Goal: Transaction & Acquisition: Purchase product/service

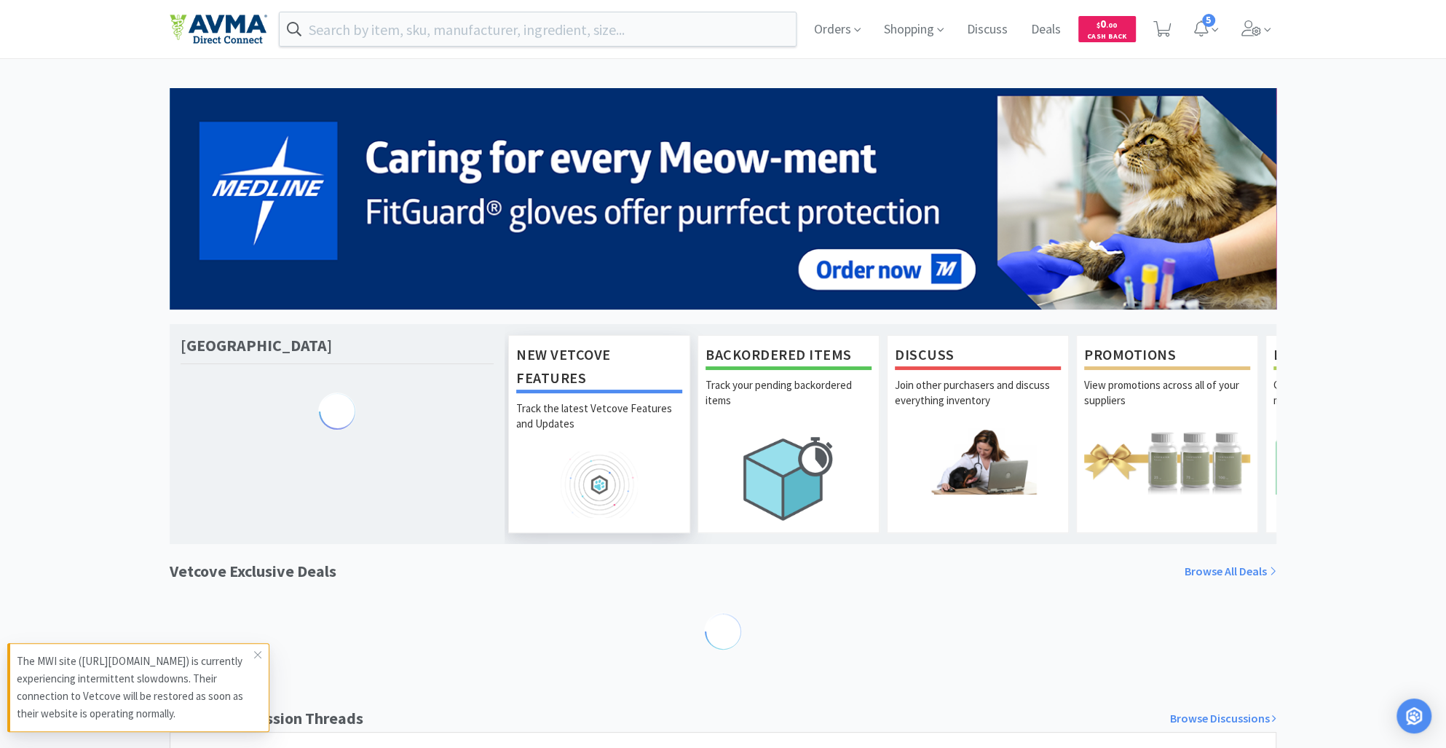
drag, startPoint x: 0, startPoint y: 0, endPoint x: 681, endPoint y: 529, distance: 862.1
click at [681, 529] on link "New Vetcove Features Track the latest Vetcove Features and Updates" at bounding box center [599, 434] width 182 height 198
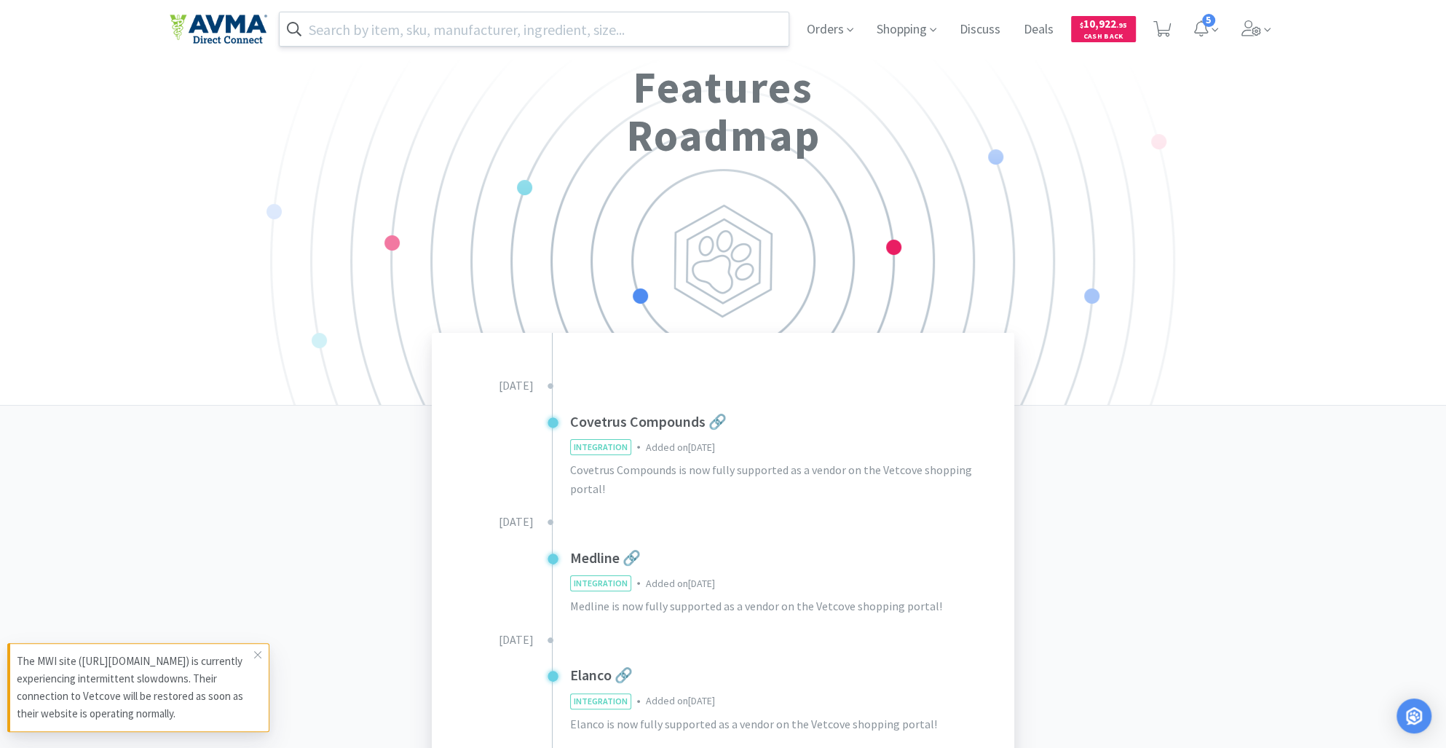
click at [389, 23] on input "text" at bounding box center [534, 29] width 509 height 34
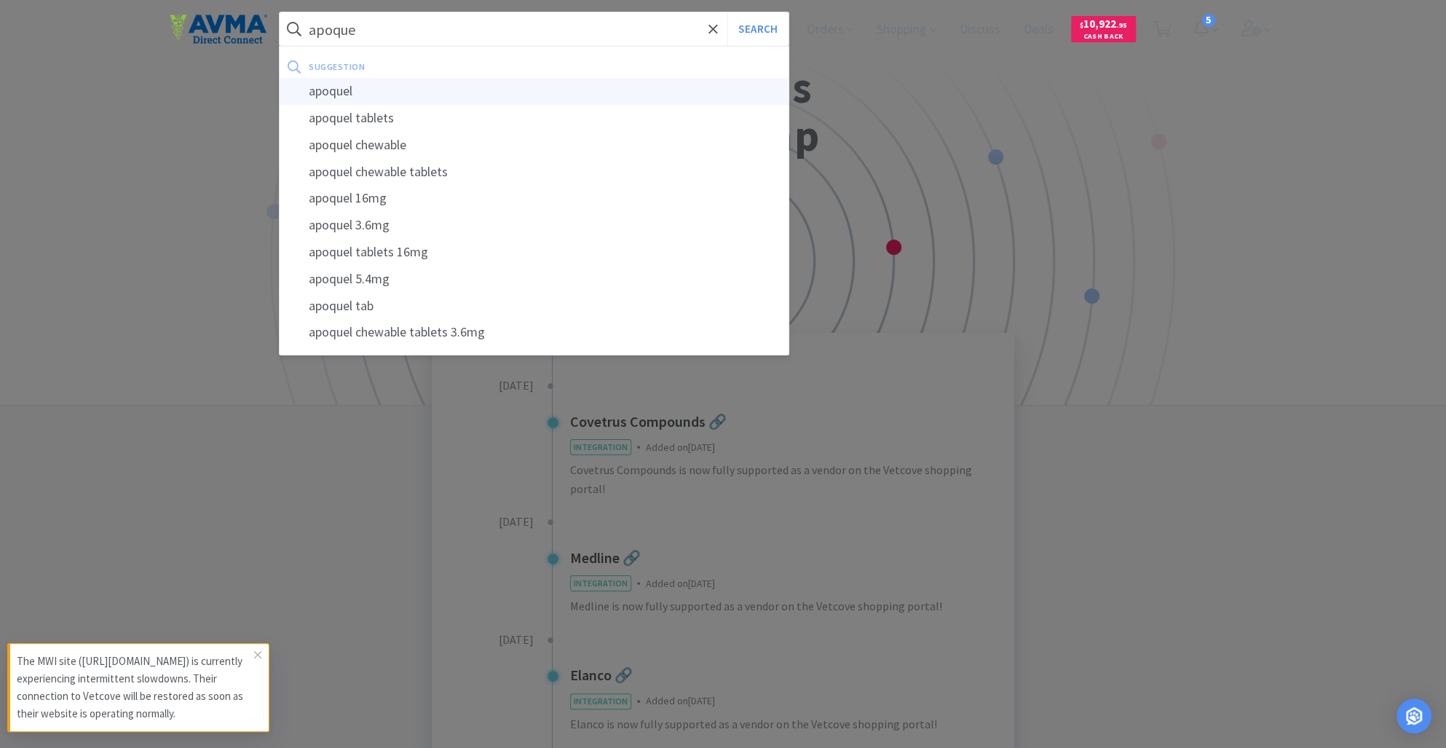
click at [353, 97] on div "apoquel" at bounding box center [534, 91] width 509 height 27
type input "apoquel"
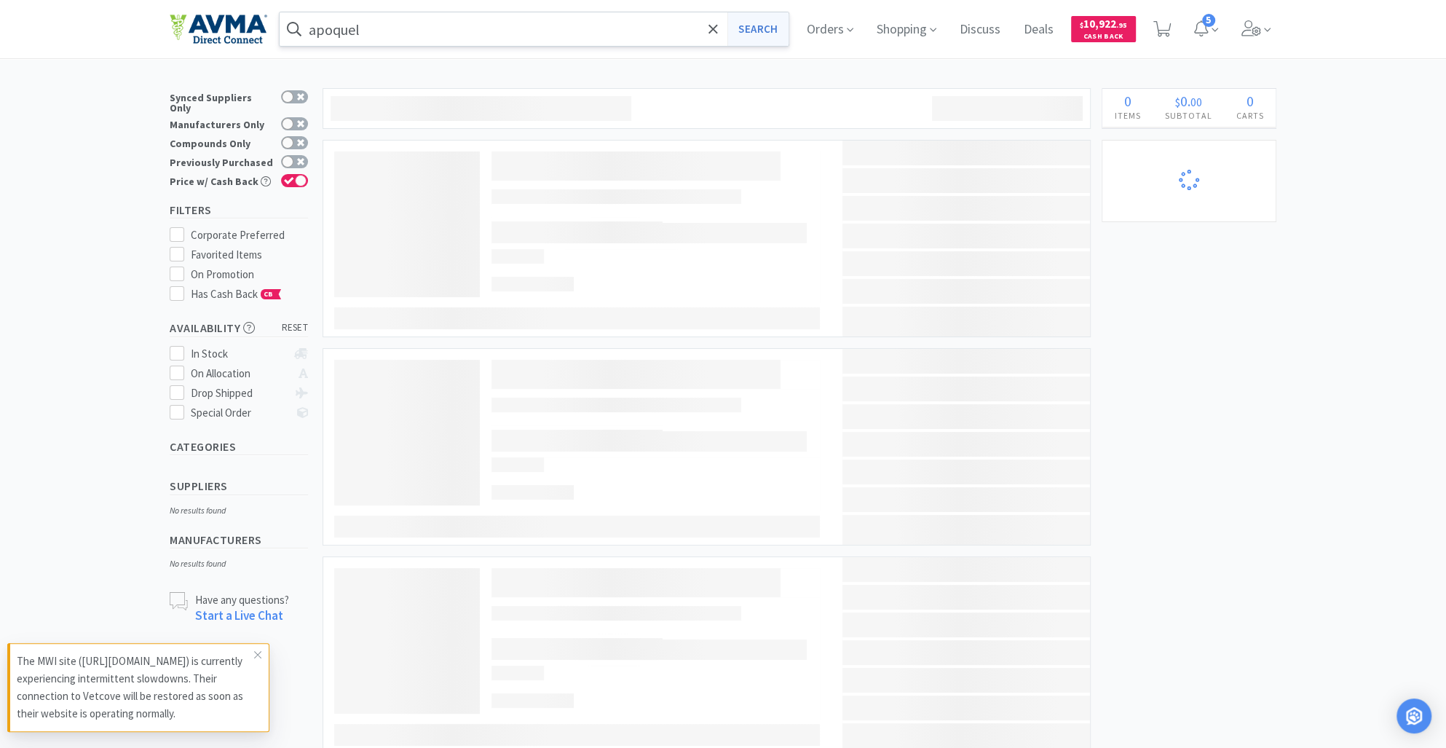
click at [753, 34] on button "Search" at bounding box center [758, 29] width 60 height 34
click at [768, 30] on button "Search" at bounding box center [758, 29] width 60 height 34
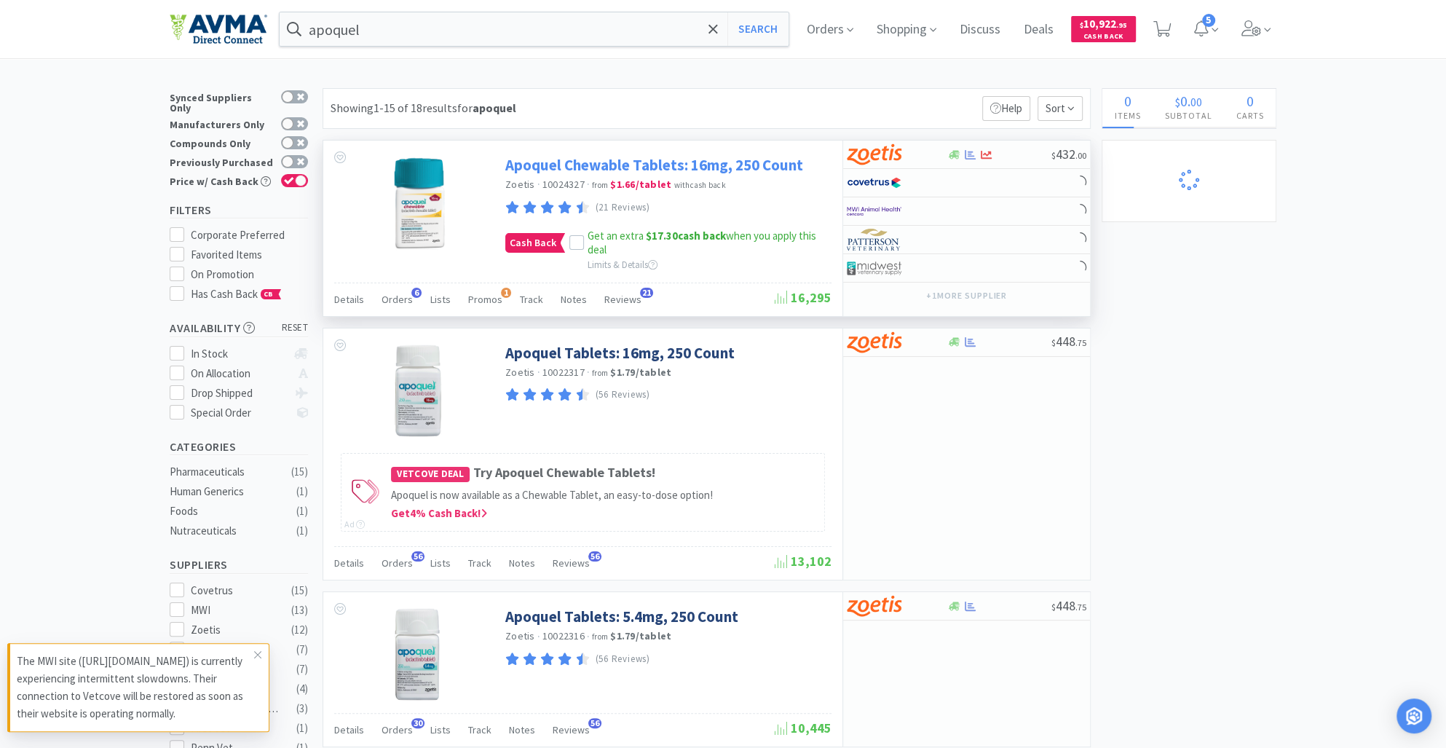
select select "3"
select select "1"
select select "2"
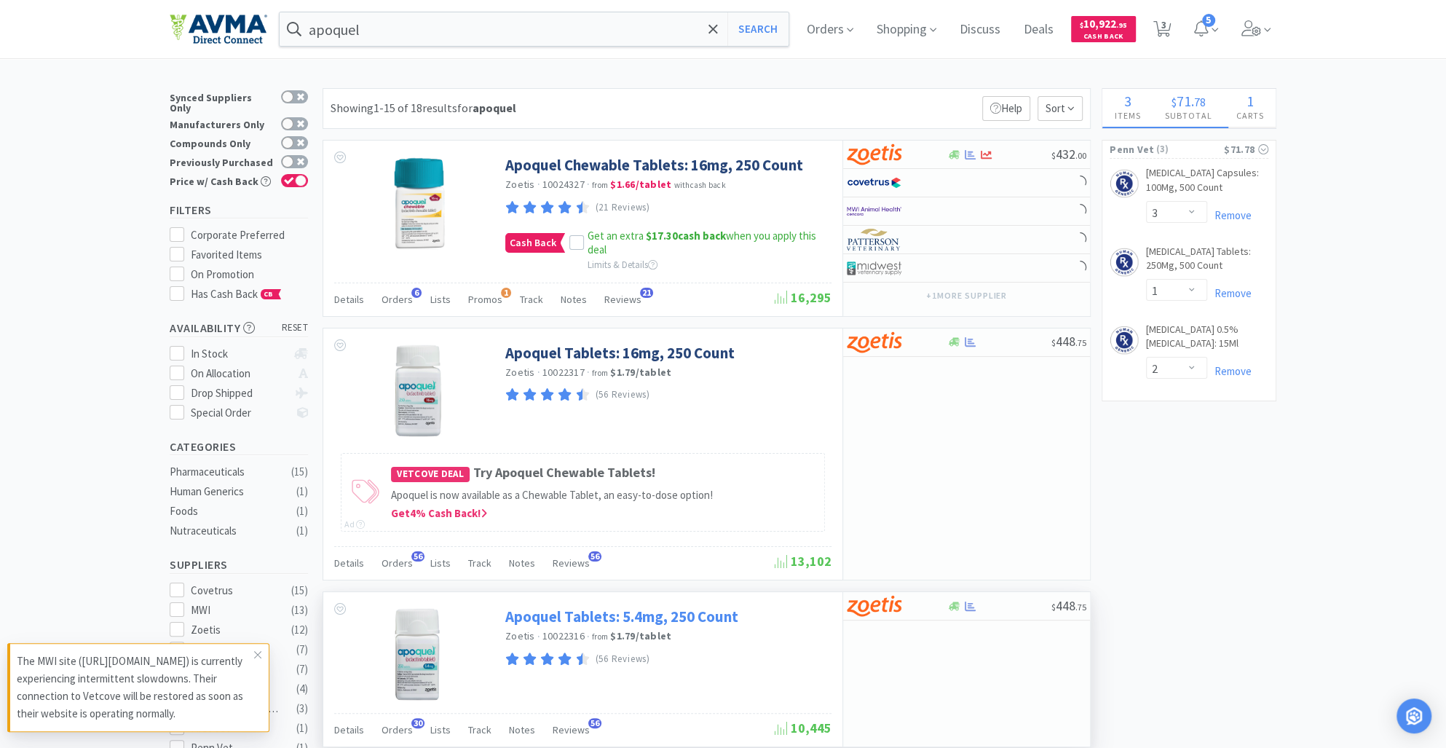
click at [688, 615] on link "Apoquel Tablets: 5.4mg, 250 Count" at bounding box center [621, 617] width 233 height 20
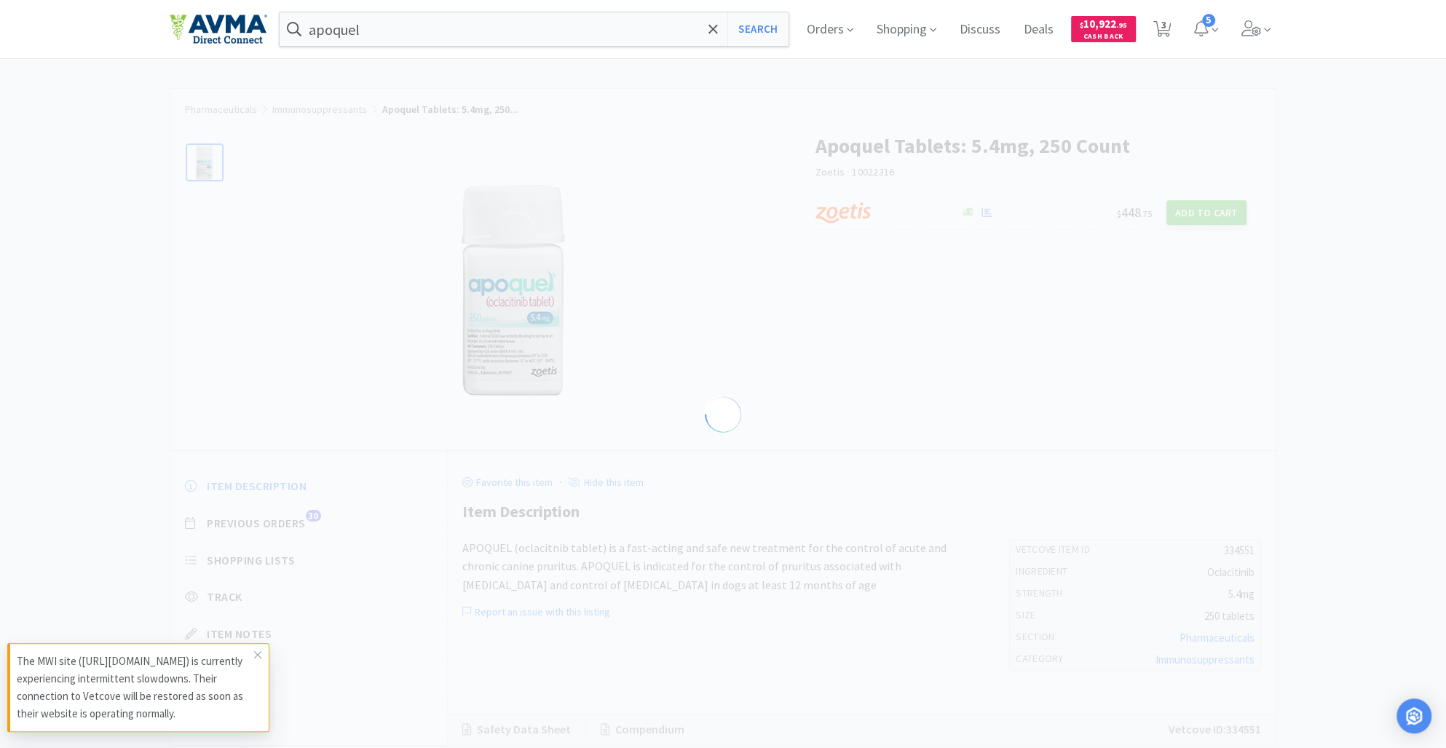
select select "334551"
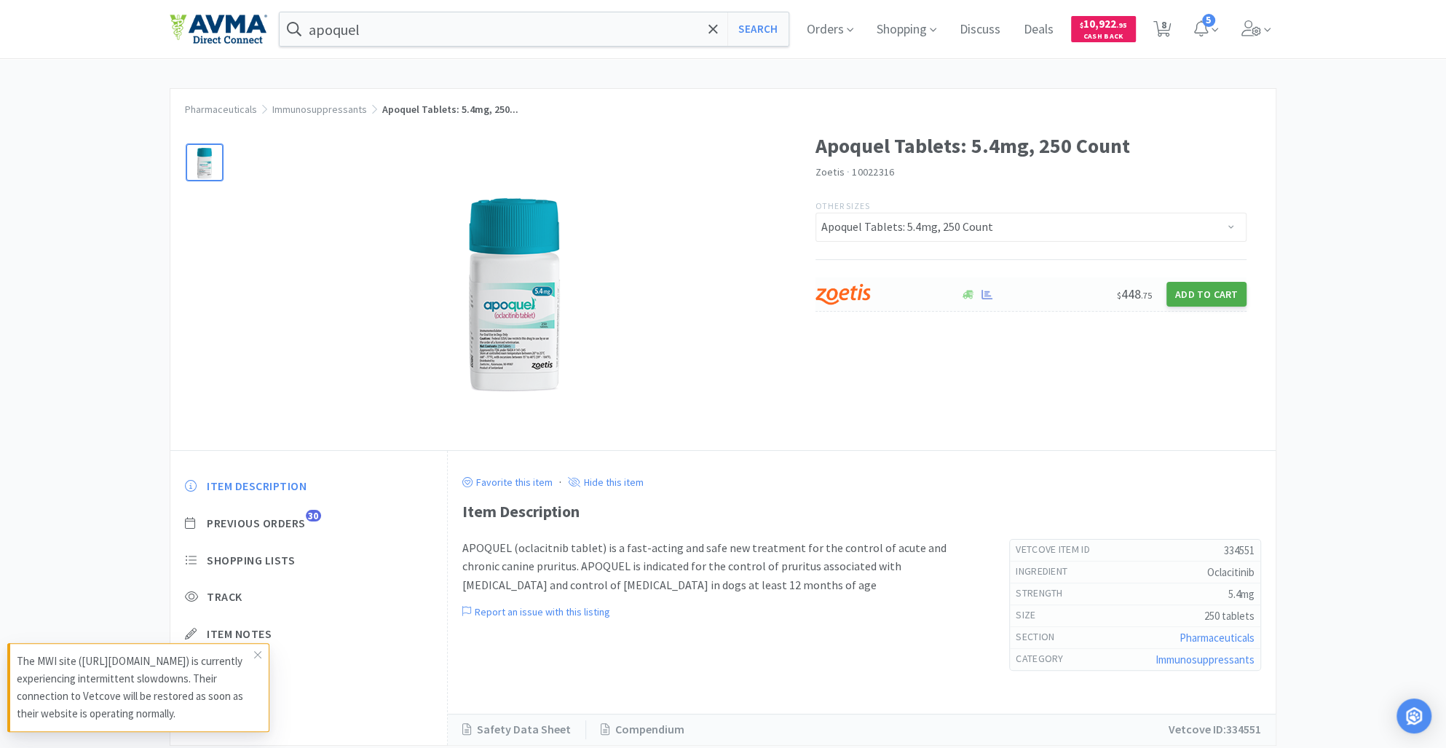
click at [1202, 294] on button "Add to Cart" at bounding box center [1207, 294] width 80 height 25
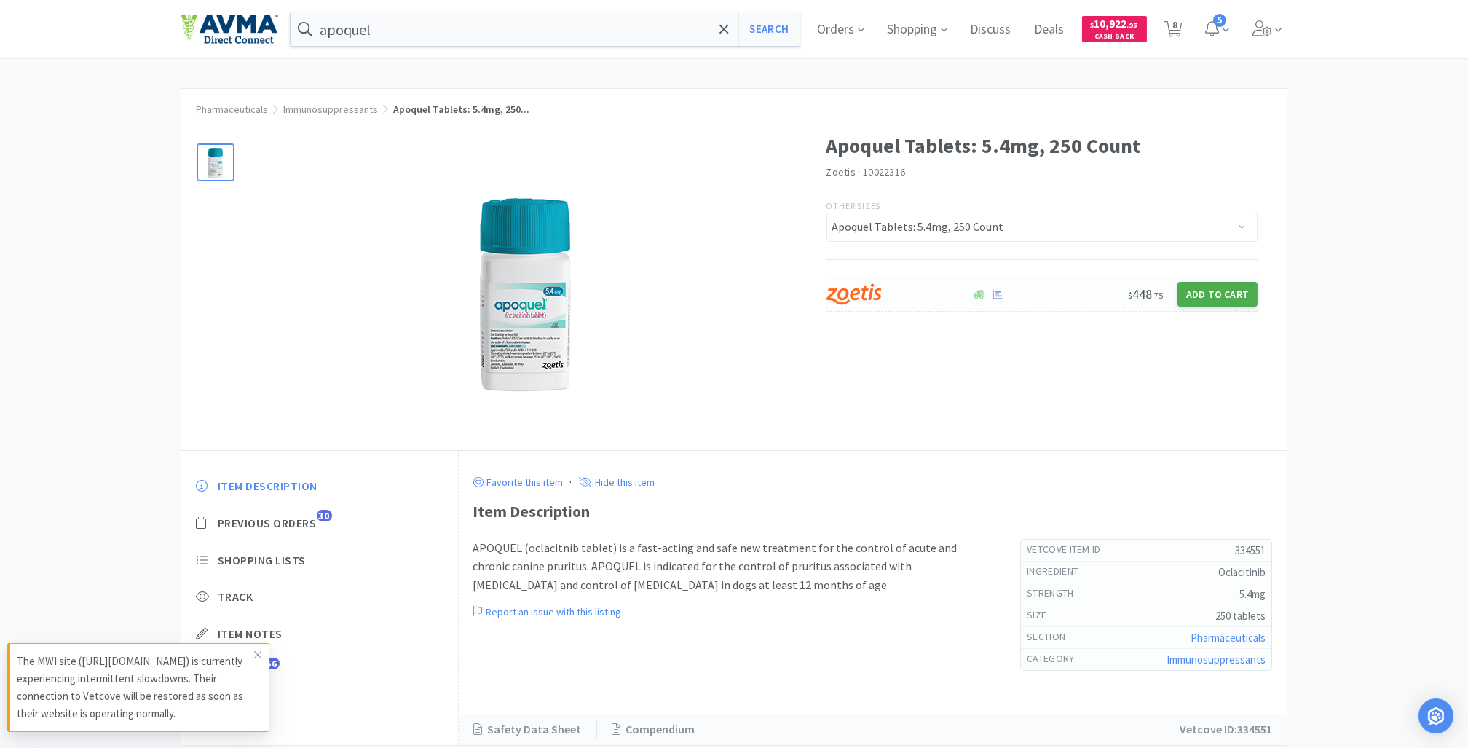
select select "1"
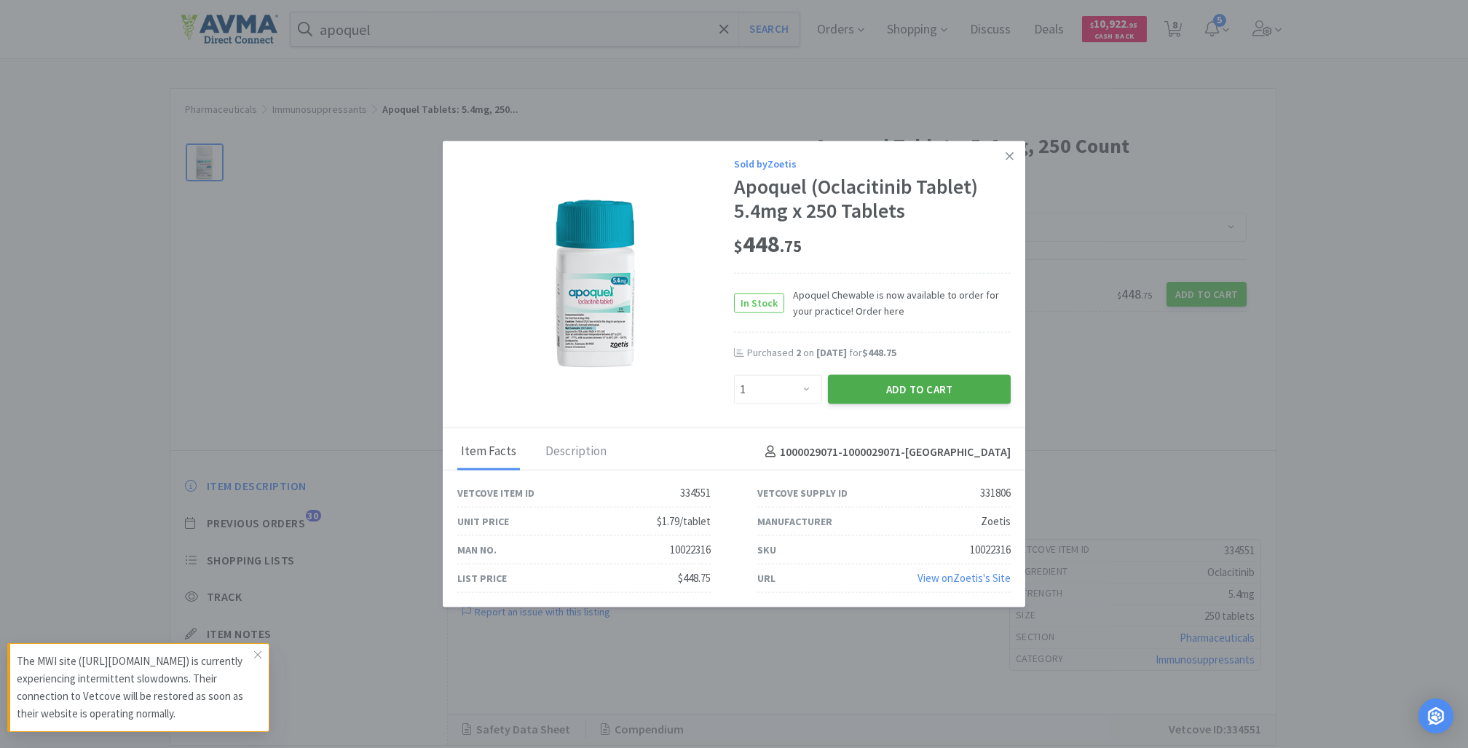
click at [931, 387] on button "Add to Cart" at bounding box center [919, 389] width 183 height 29
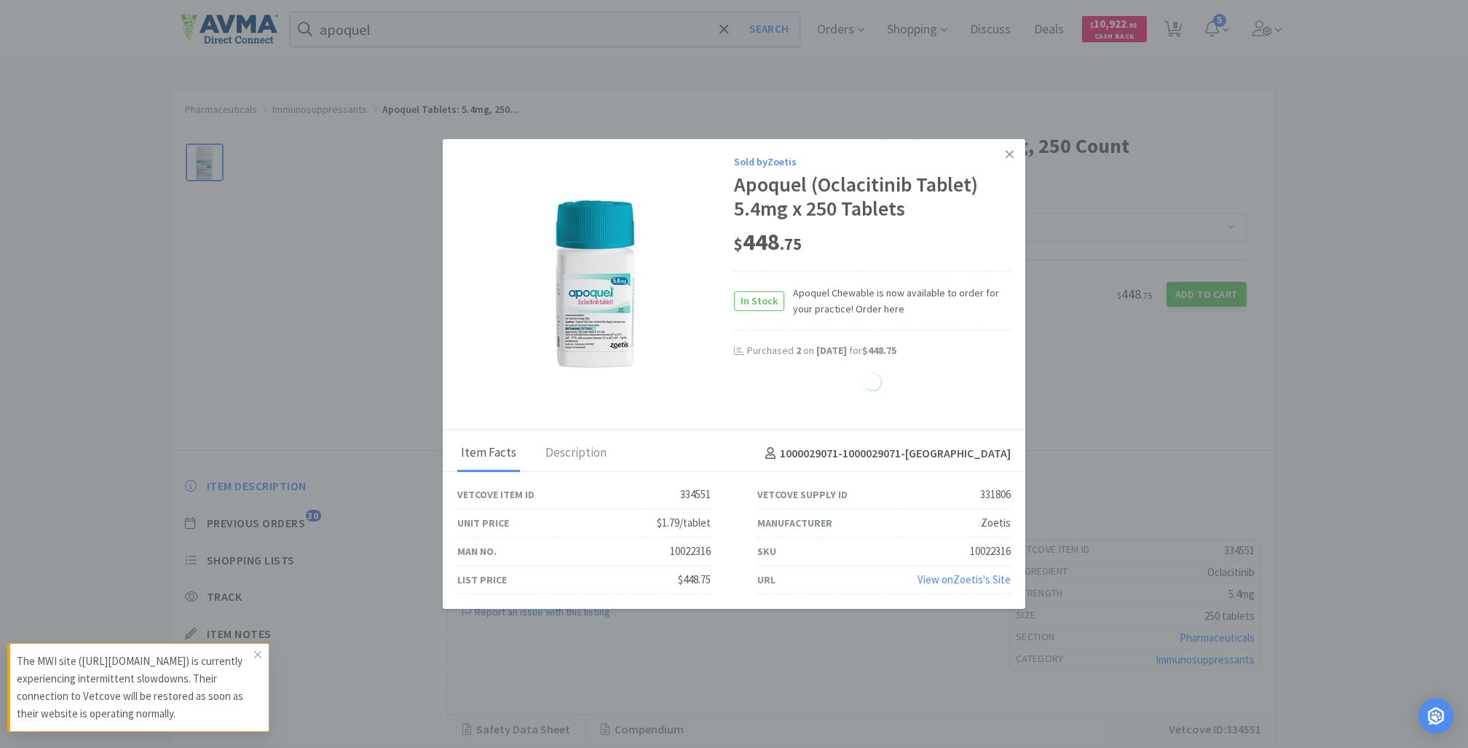
select select "1"
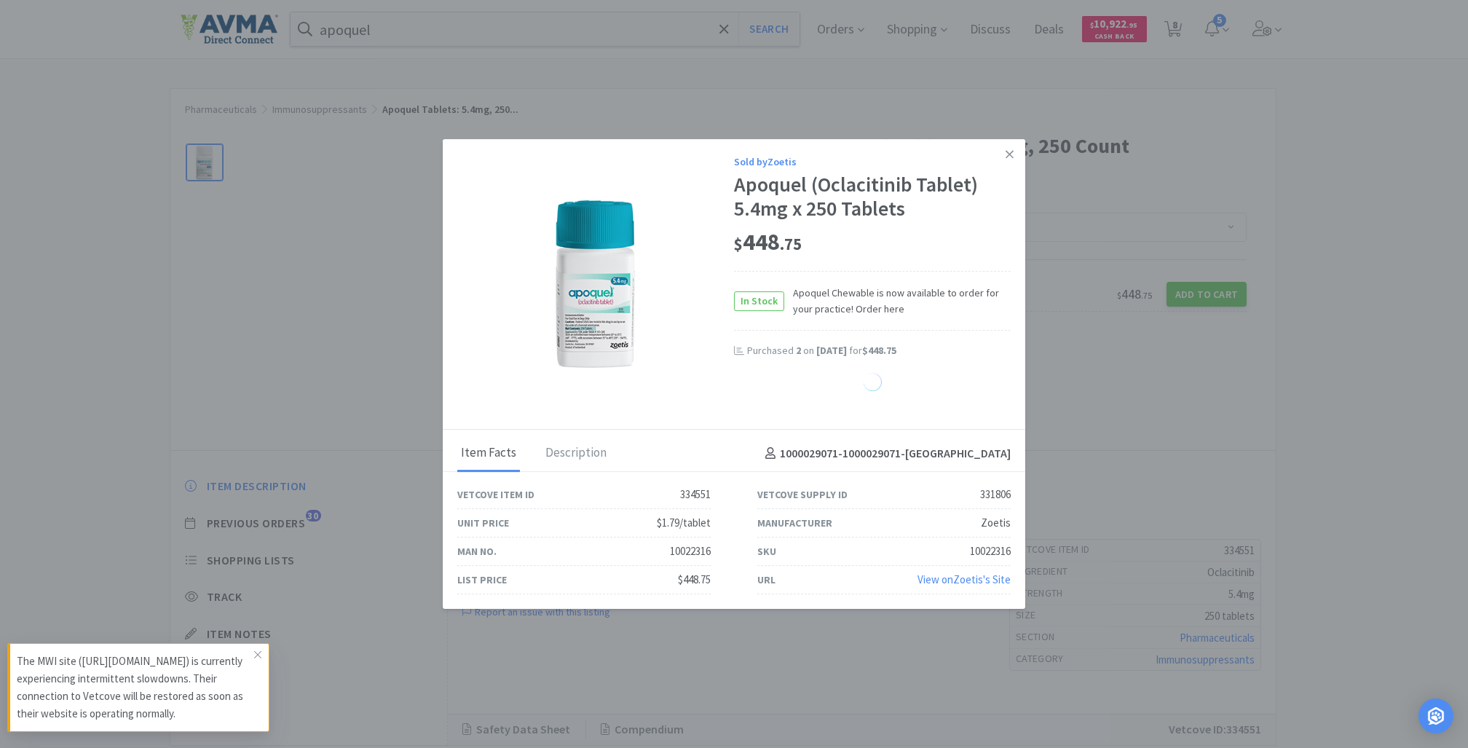
select select "1"
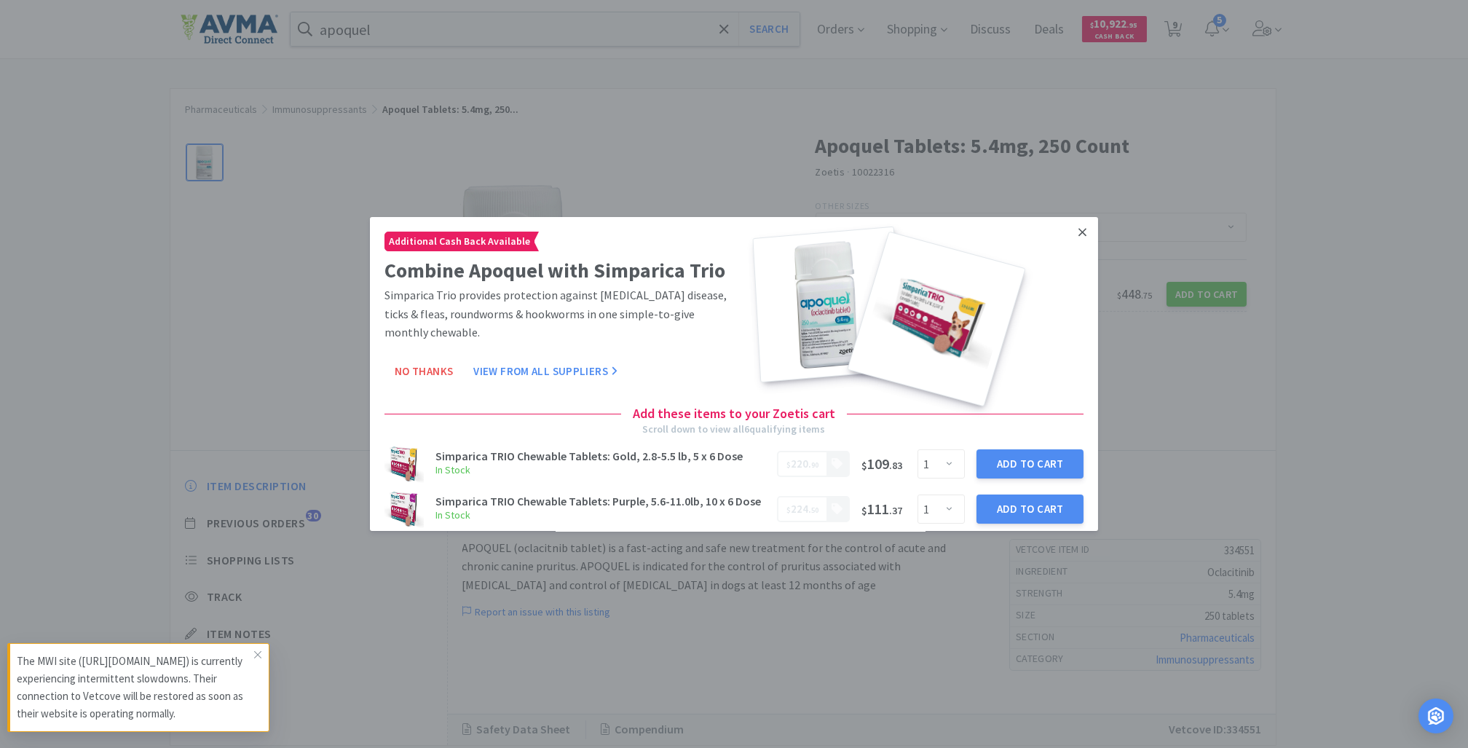
click at [1079, 232] on icon at bounding box center [1083, 232] width 8 height 13
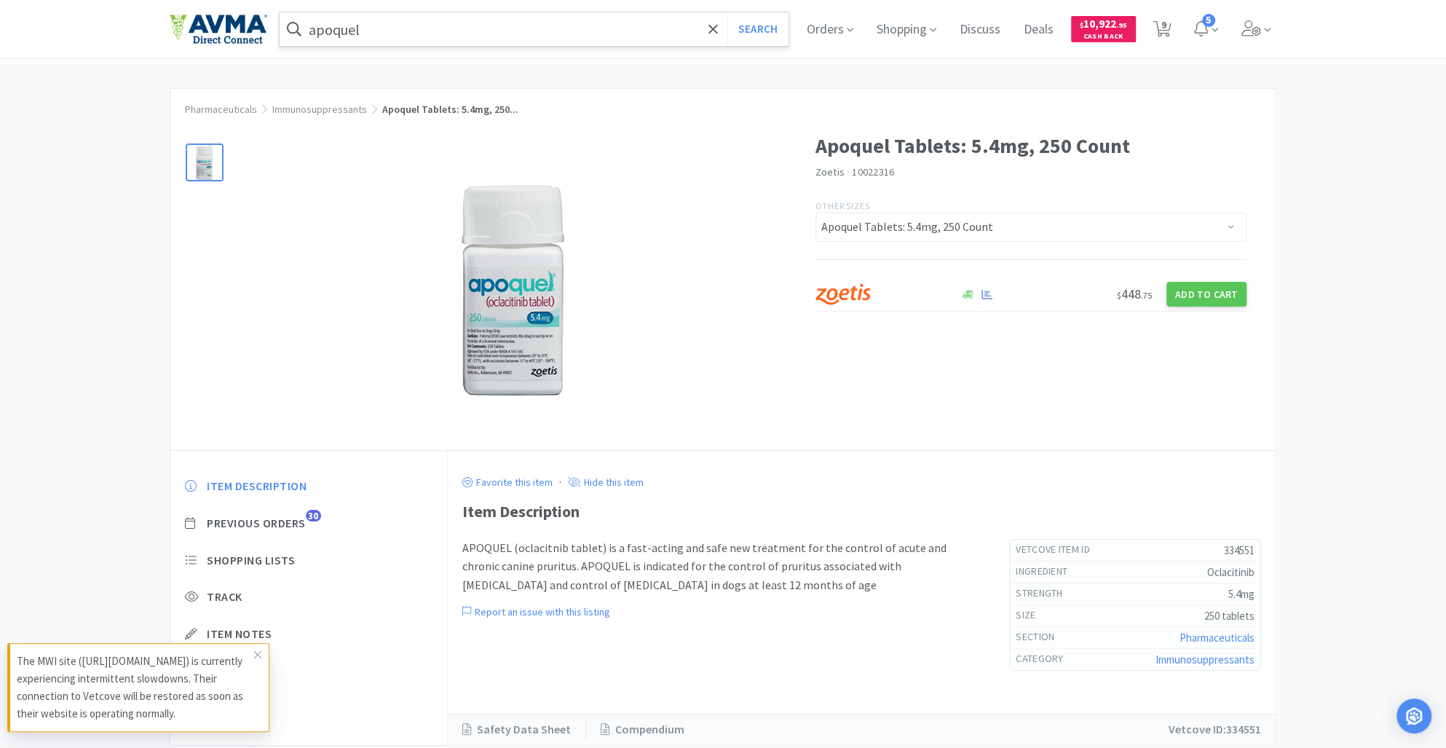
click at [409, 33] on input "apoquel" at bounding box center [534, 29] width 509 height 34
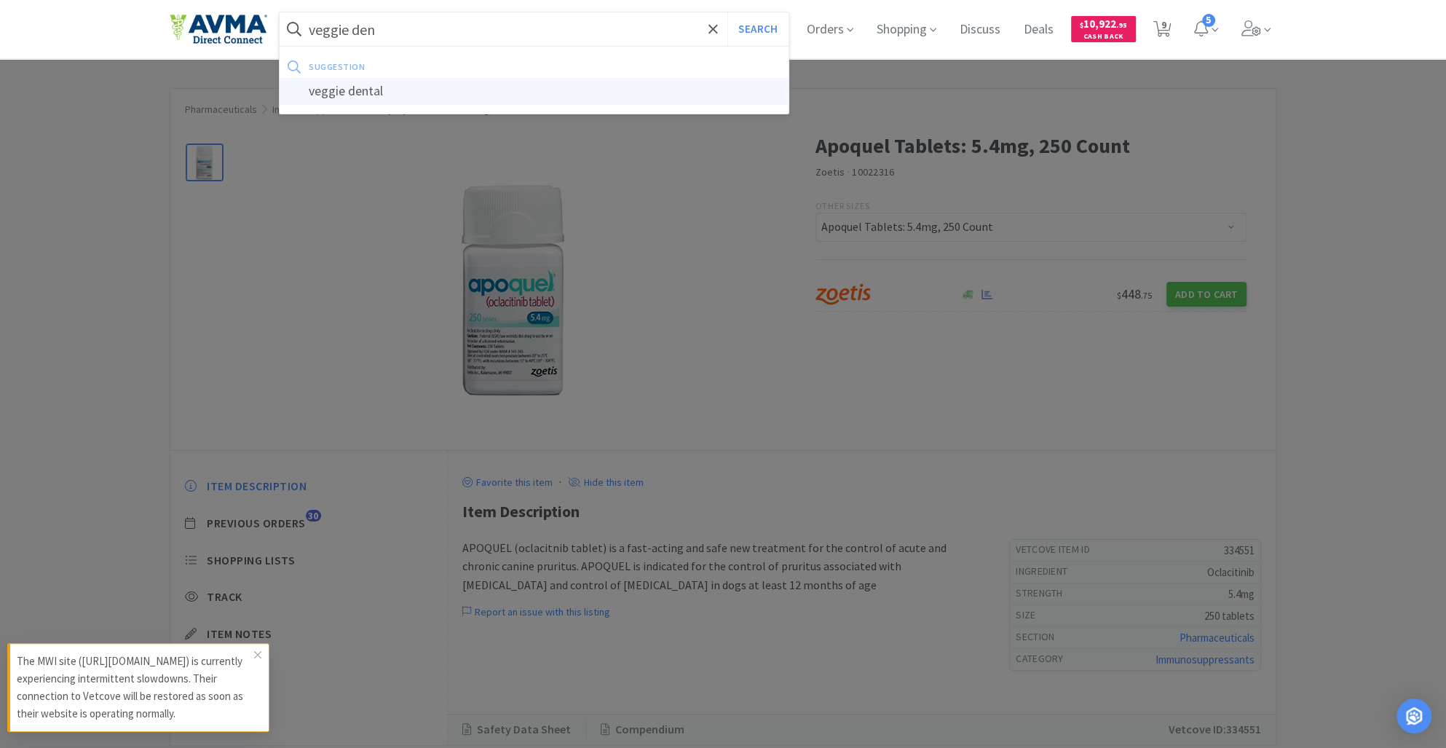
click at [406, 95] on div "veggie dental" at bounding box center [534, 91] width 509 height 27
type input "veggie dental"
select select "2"
select select "10"
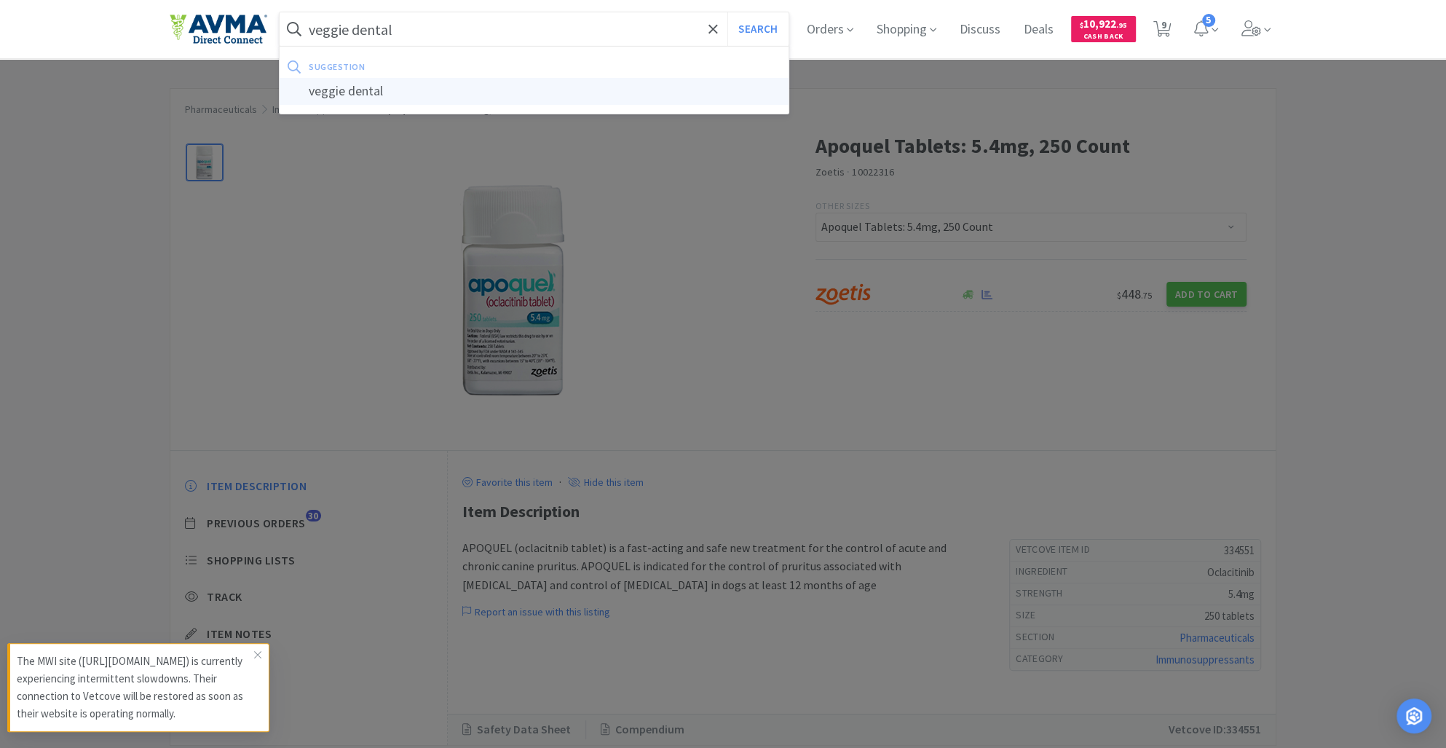
select select "12"
select select "6"
select select "3"
select select "1"
select select "2"
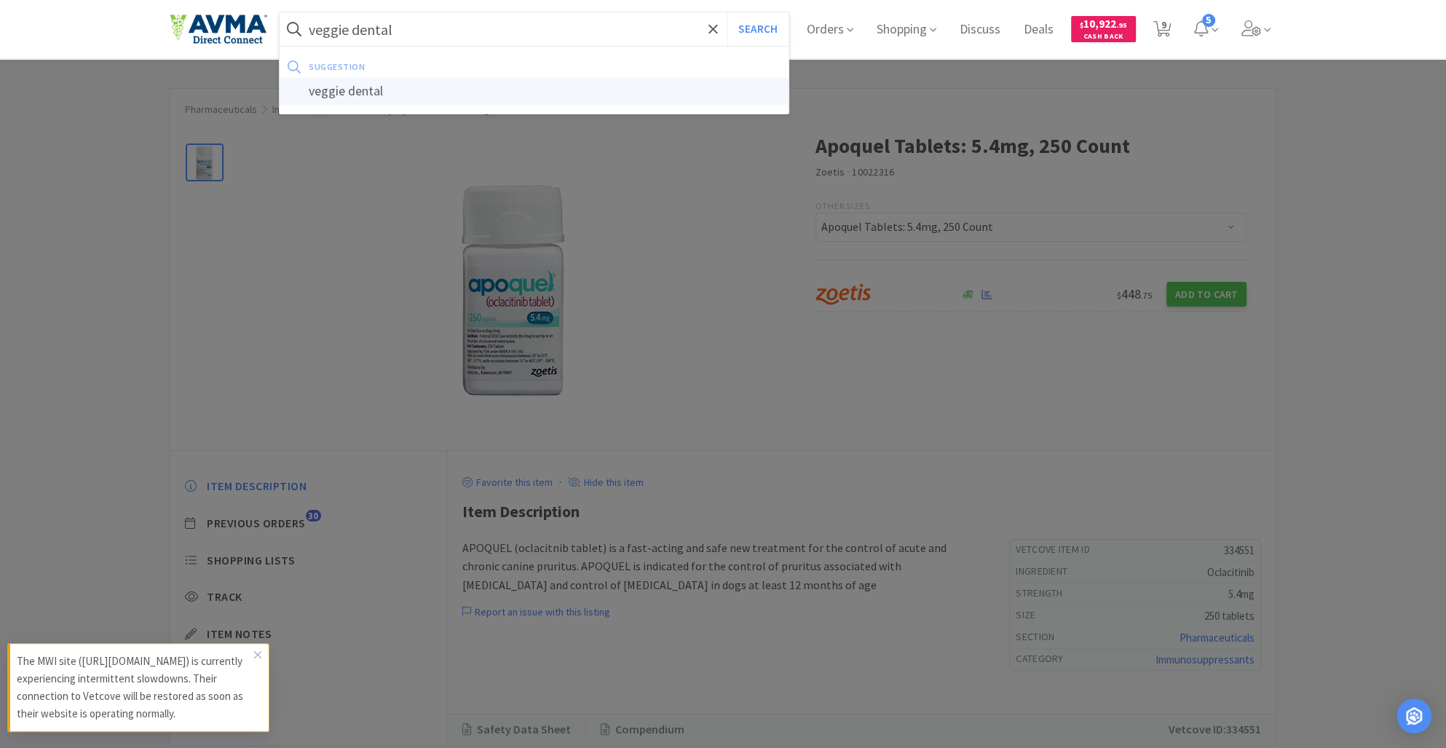
select select "1"
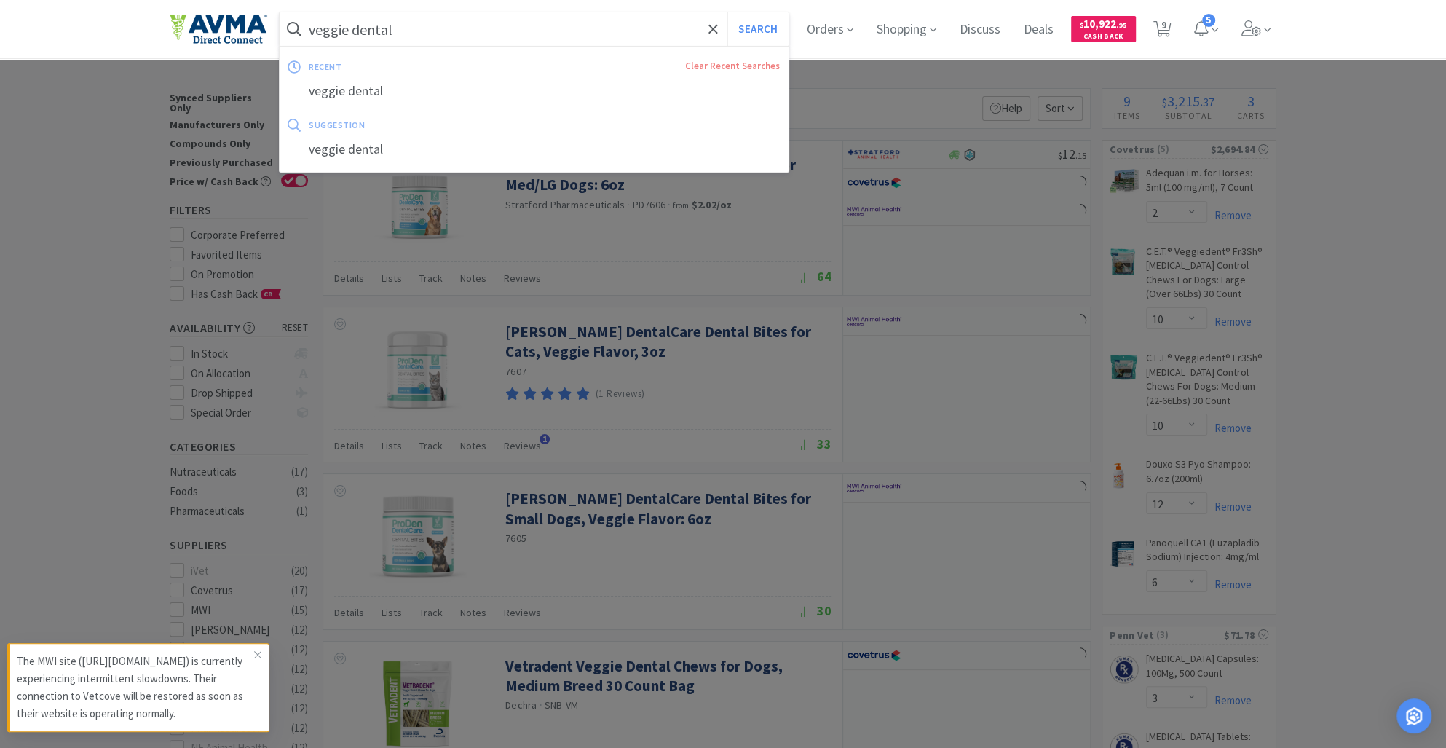
click at [430, 23] on input "veggie dental" at bounding box center [534, 29] width 509 height 34
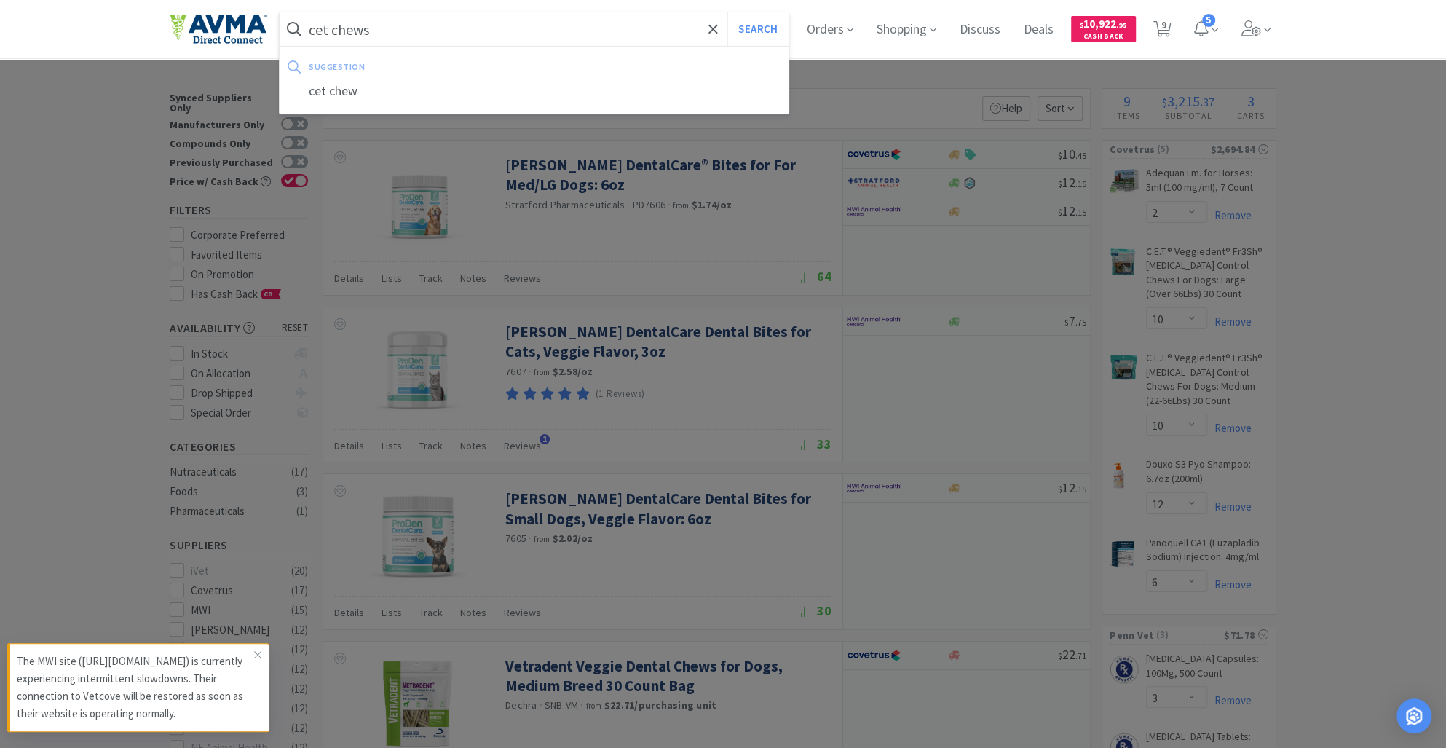
type input "cet chews"
click at [728, 12] on button "Search" at bounding box center [758, 29] width 60 height 34
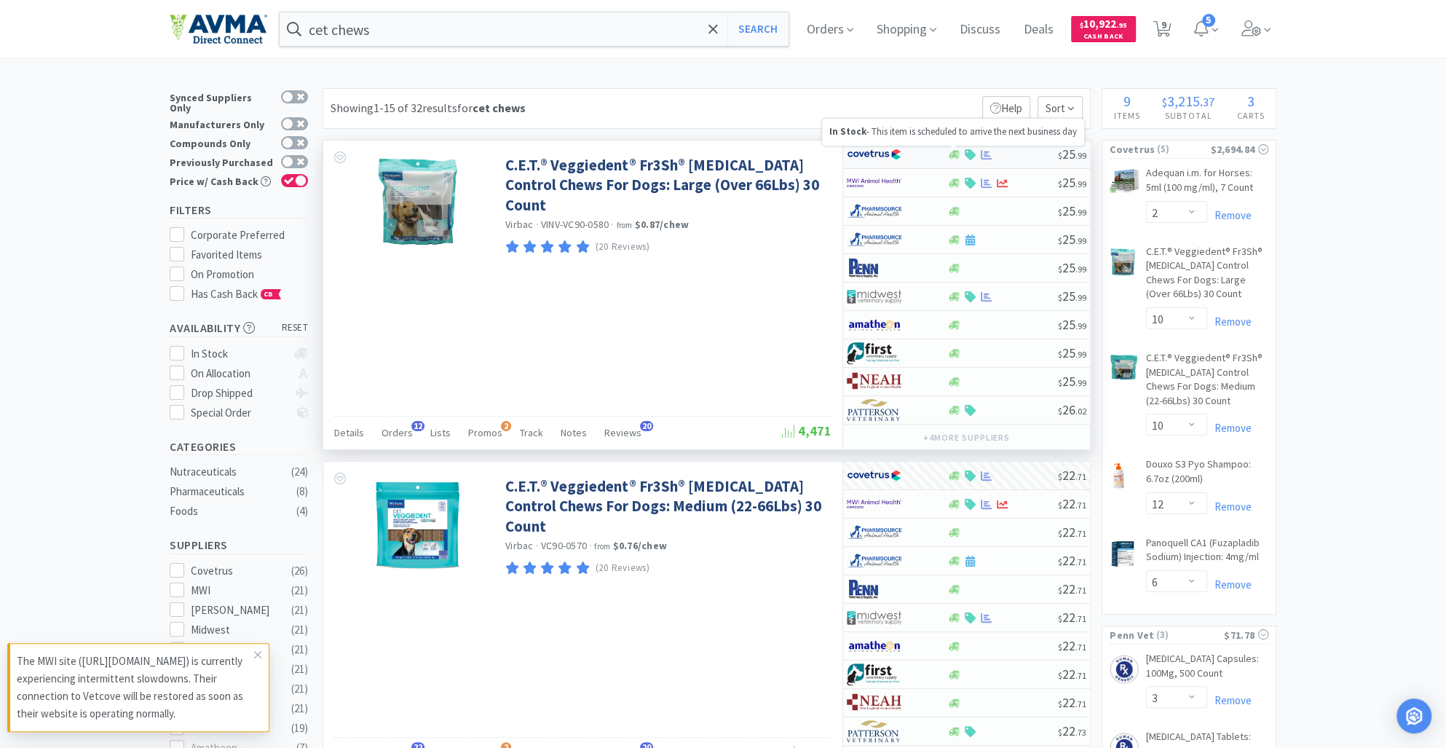
click at [954, 155] on icon at bounding box center [954, 154] width 11 height 9
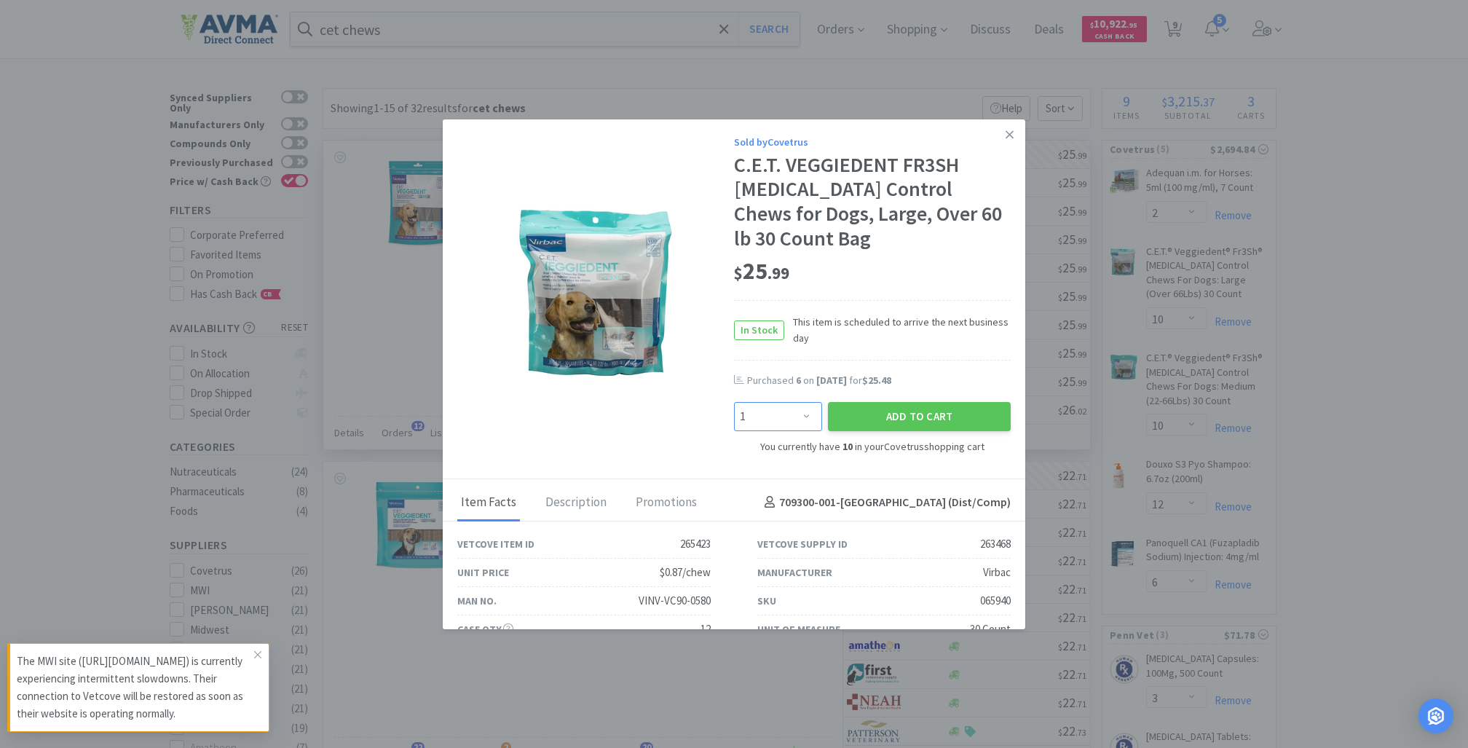
click at [789, 417] on select "Enter Quantity 1 2 3 4 5 6 7 8 9 10 11 12 13 14 15 16 17 18 19 20 Enter Quantity" at bounding box center [778, 416] width 88 height 29
select select "12"
click at [734, 402] on select "Enter Quantity 1 2 3 4 5 6 7 8 9 10 11 12 13 14 15 16 17 18 19 20 Enter Quantity" at bounding box center [778, 416] width 88 height 29
click at [877, 409] on button "Add to Cart" at bounding box center [919, 416] width 183 height 29
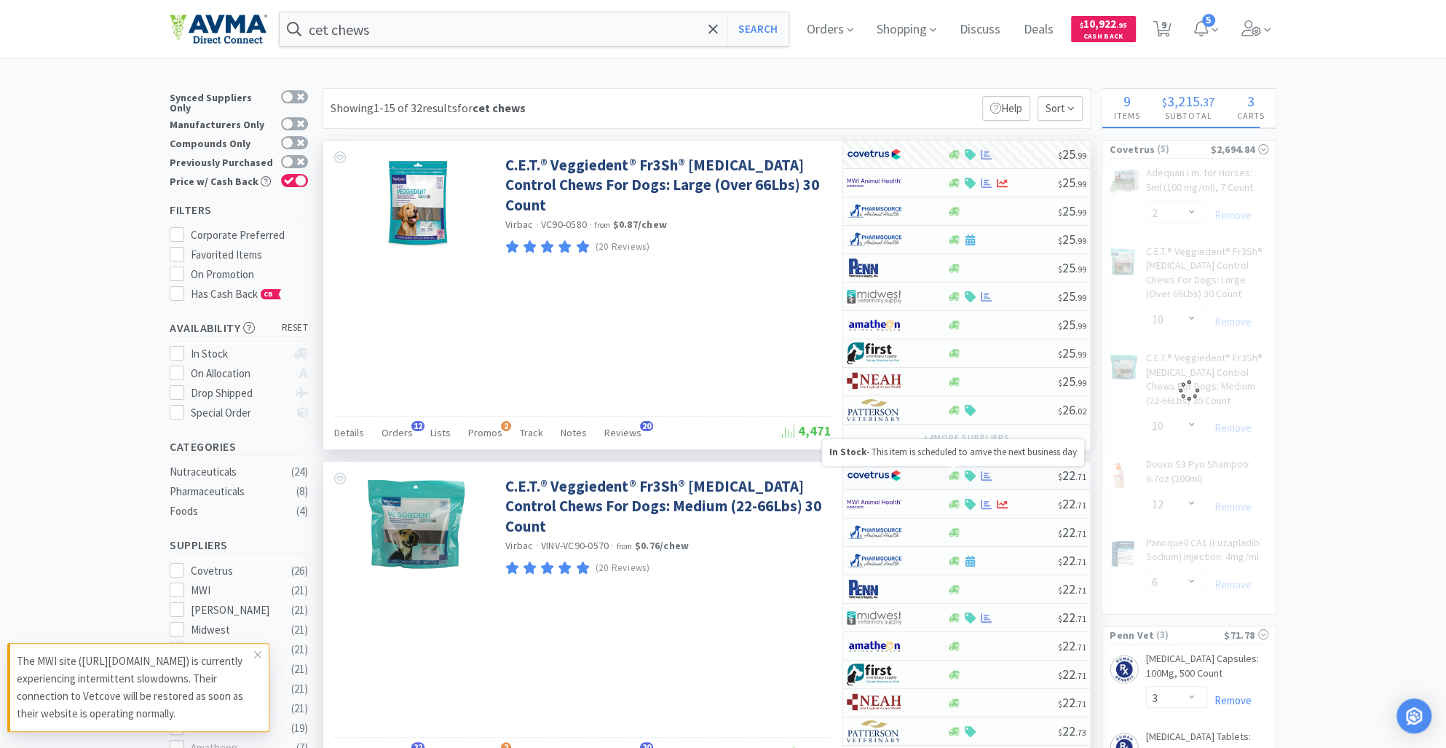
click at [956, 474] on icon at bounding box center [954, 475] width 11 height 9
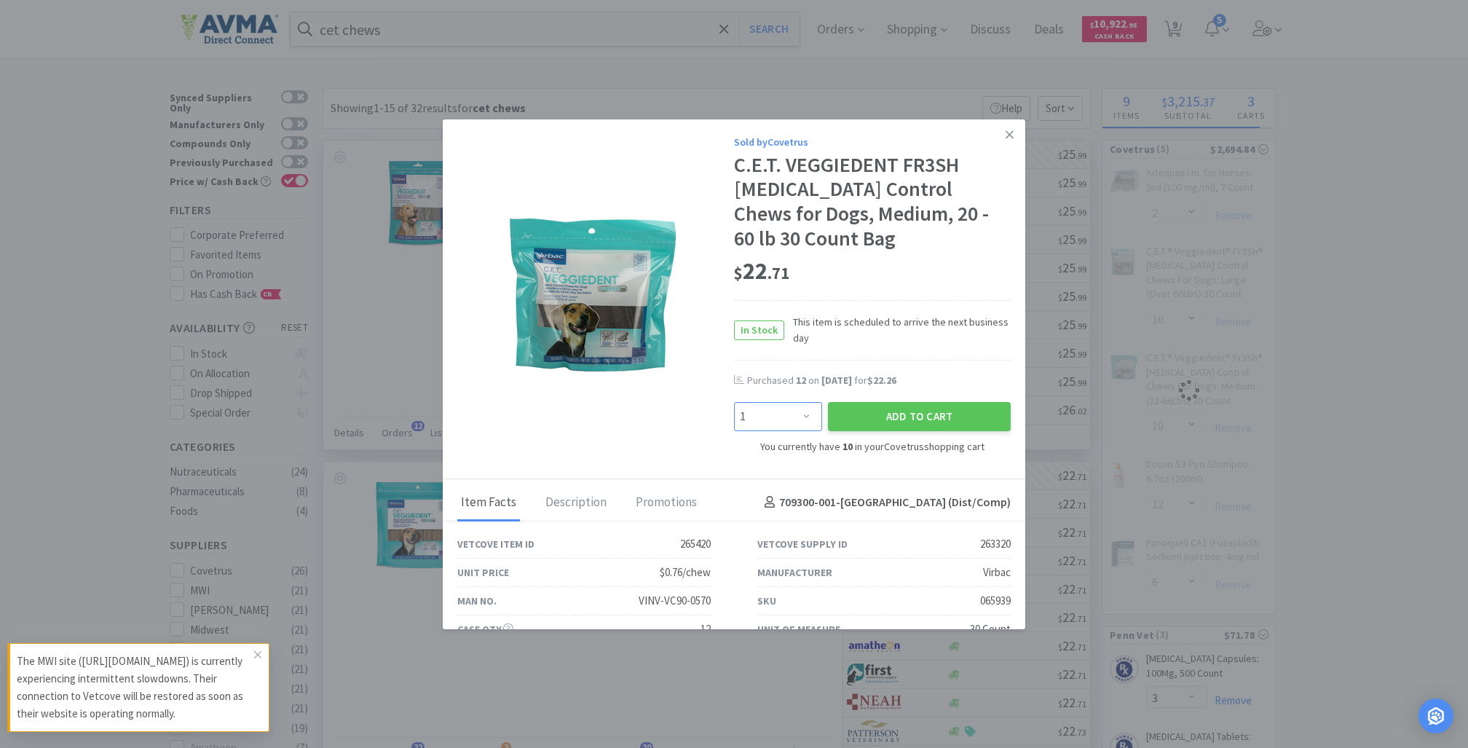
click at [801, 421] on select "Enter Quantity 1 2 3 4 5 6 7 8 9 10 11 12 13 14 15 16 17 18 19 20 Enter Quantity" at bounding box center [778, 416] width 88 height 29
select select "12"
click at [734, 402] on select "Enter Quantity 1 2 3 4 5 6 7 8 9 10 11 12 13 14 15 16 17 18 19 20 Enter Quantity" at bounding box center [778, 416] width 88 height 29
click at [921, 404] on button "Add to Cart" at bounding box center [919, 416] width 183 height 29
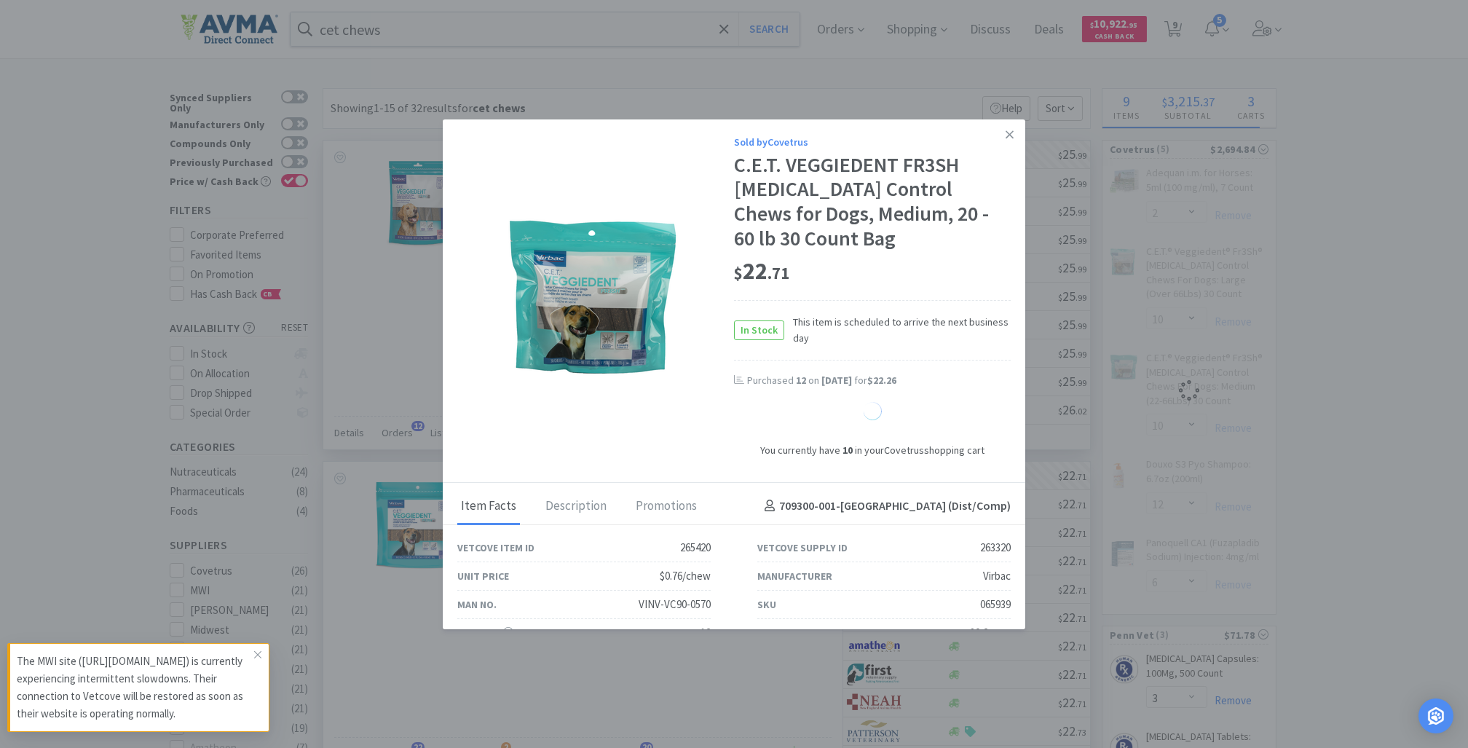
select select "22"
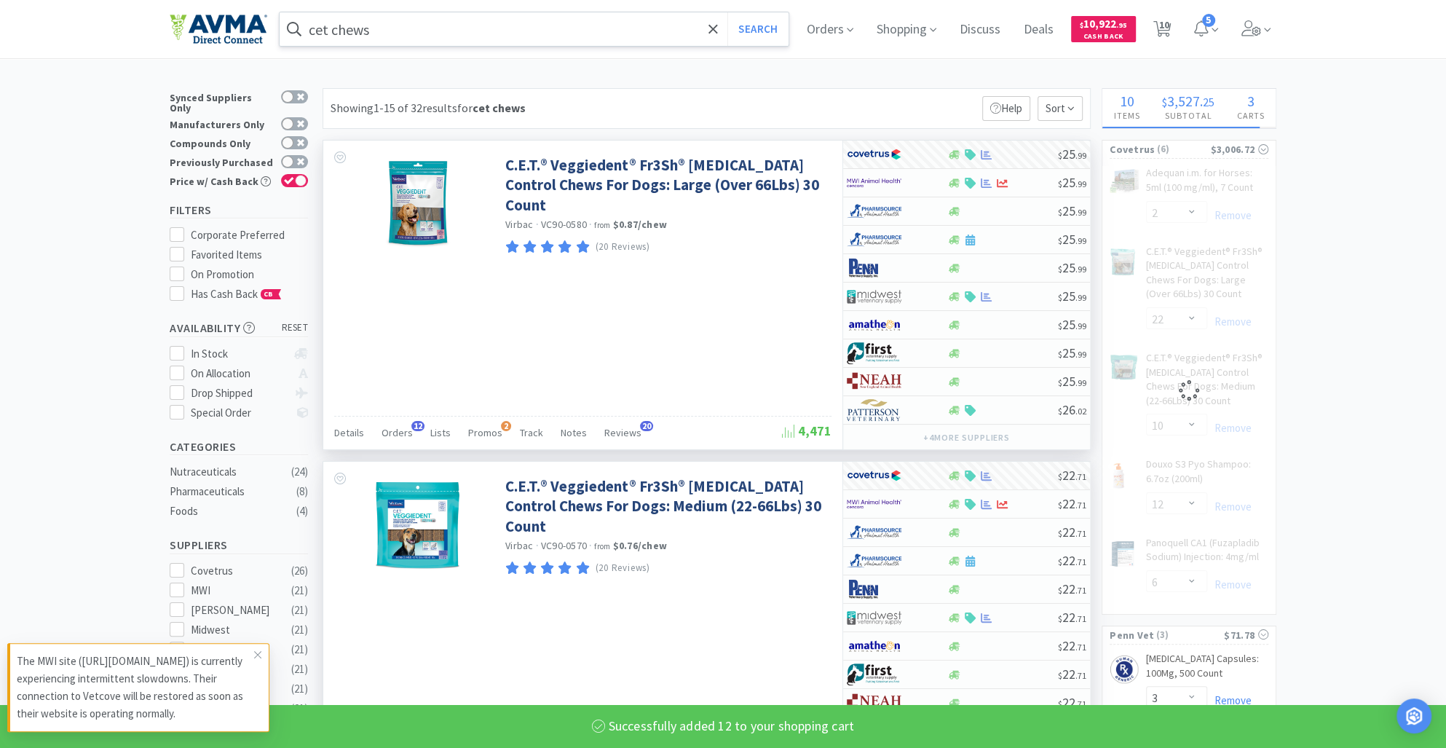
click at [409, 29] on input "cet chews" at bounding box center [534, 29] width 509 height 34
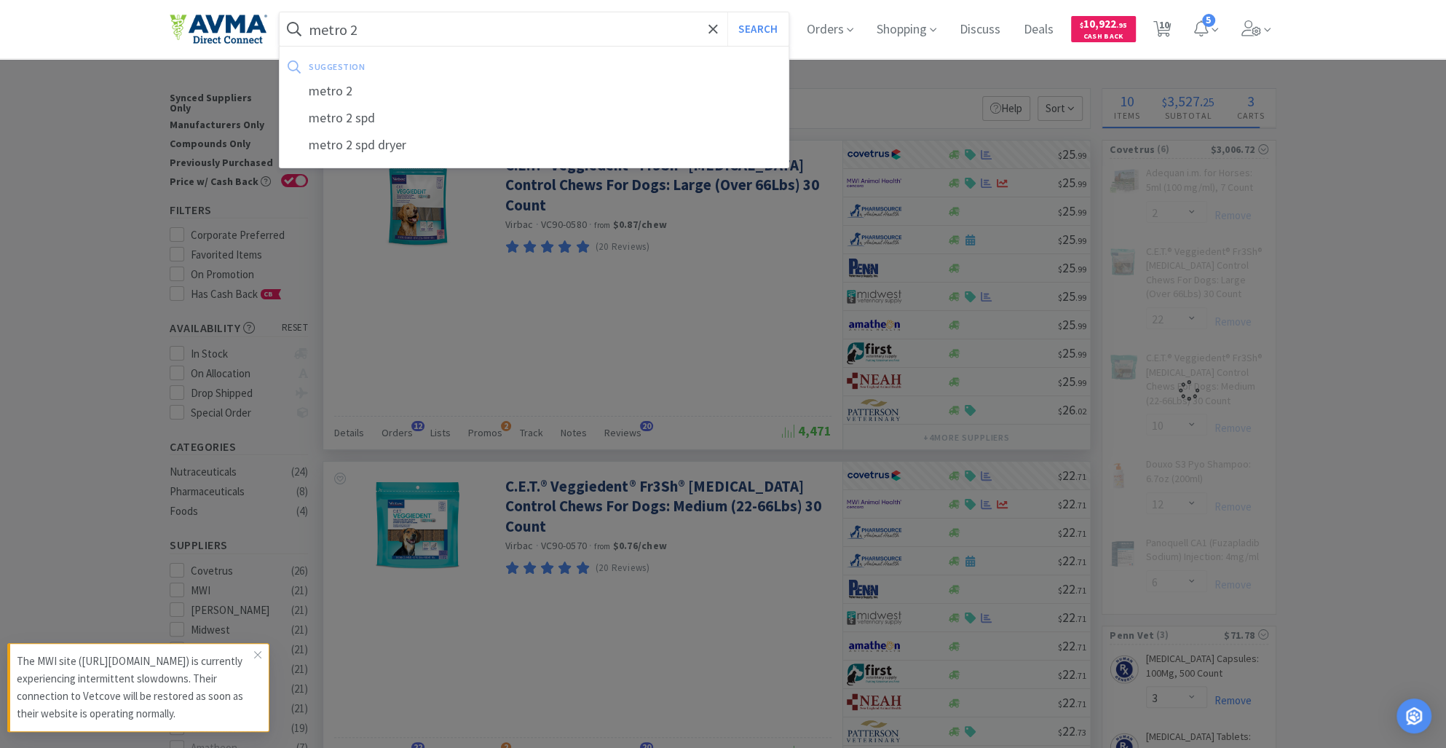
type input "metro 25"
select select "22"
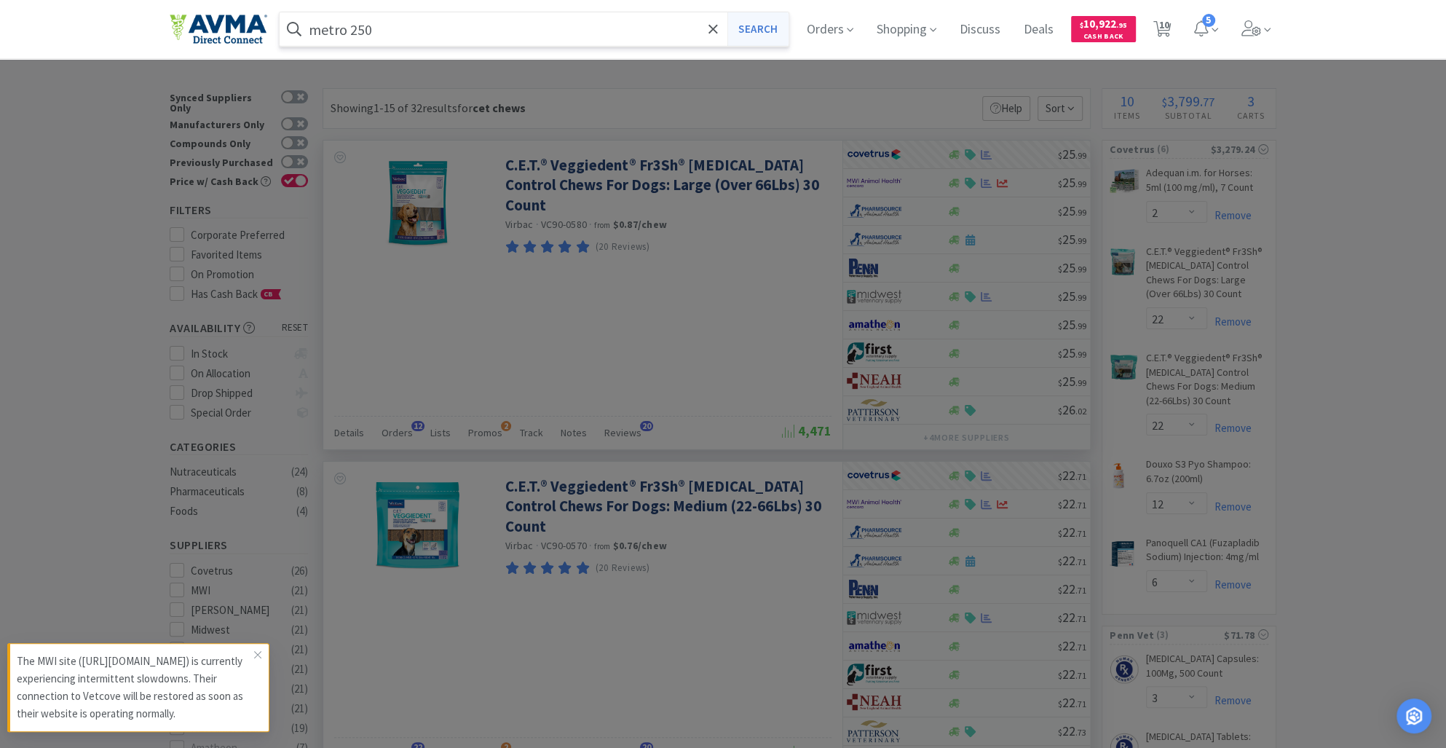
type input "metro 250"
click at [766, 28] on button "Search" at bounding box center [758, 29] width 60 height 34
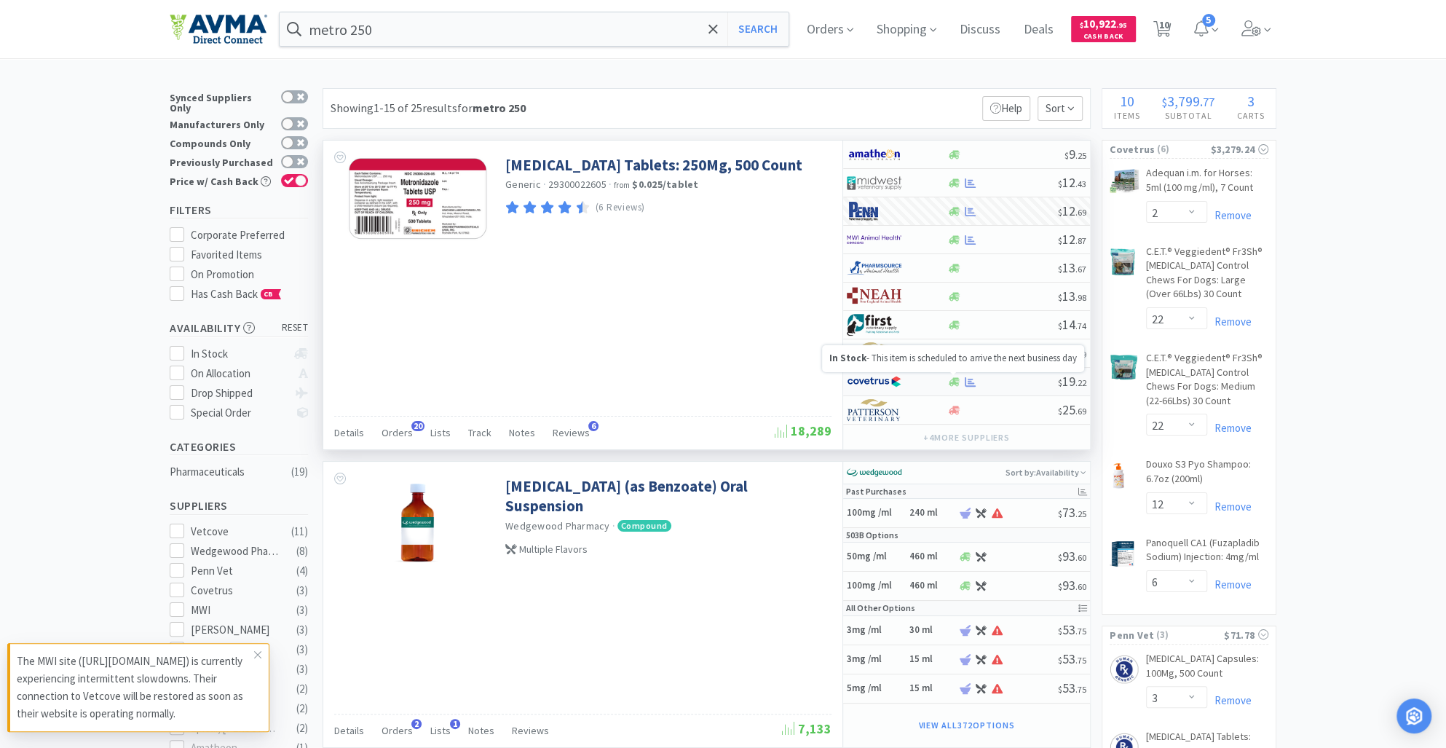
click at [953, 379] on icon at bounding box center [954, 381] width 11 height 9
select select "1"
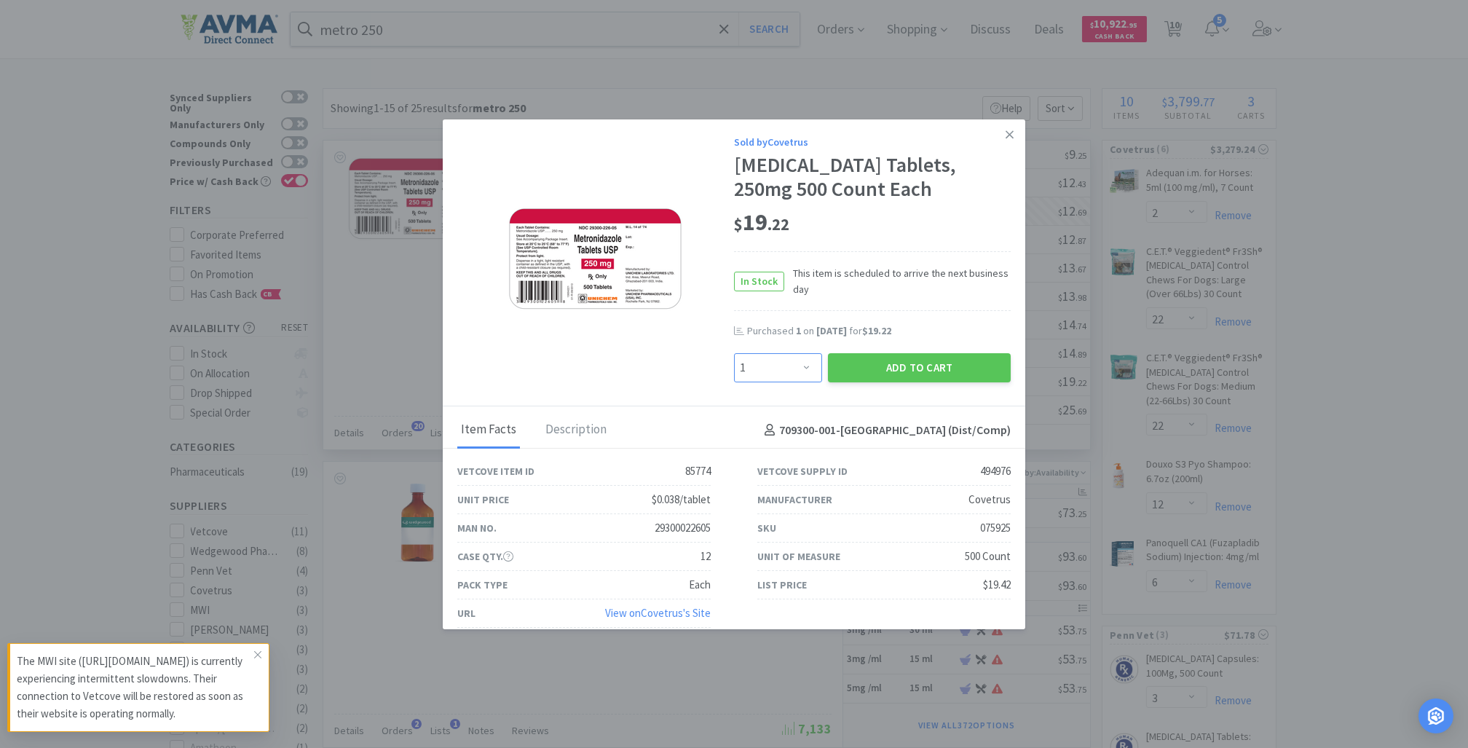
click at [794, 361] on select "Enter Quantity 1 2 3 4 5 6 7 8 9 10 11 12 13 14 15 16 17 18 19 20 Enter Quantity" at bounding box center [778, 367] width 88 height 29
click at [886, 363] on button "Add to Cart" at bounding box center [919, 367] width 183 height 29
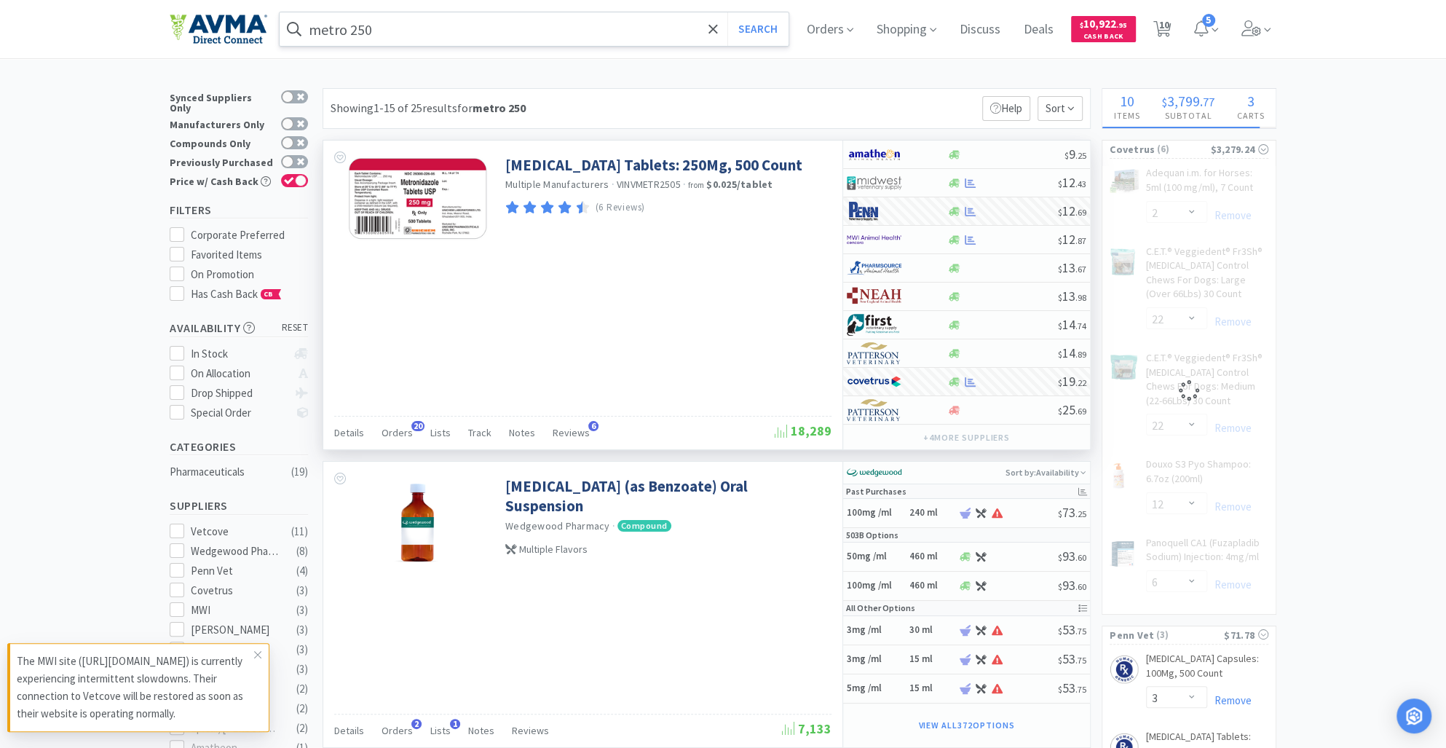
click at [401, 21] on input "metro 250" at bounding box center [534, 29] width 509 height 34
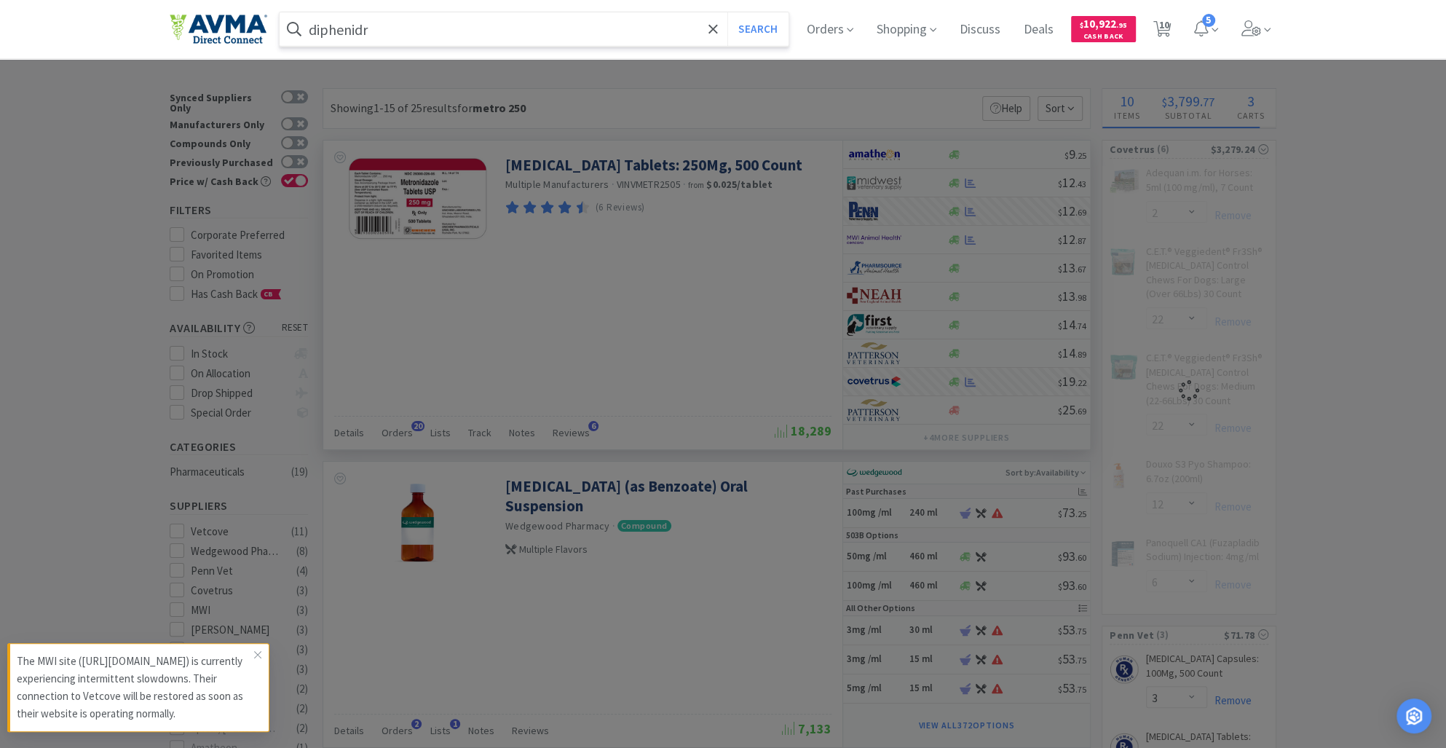
type input "diphenidra"
select select "1"
select select "6"
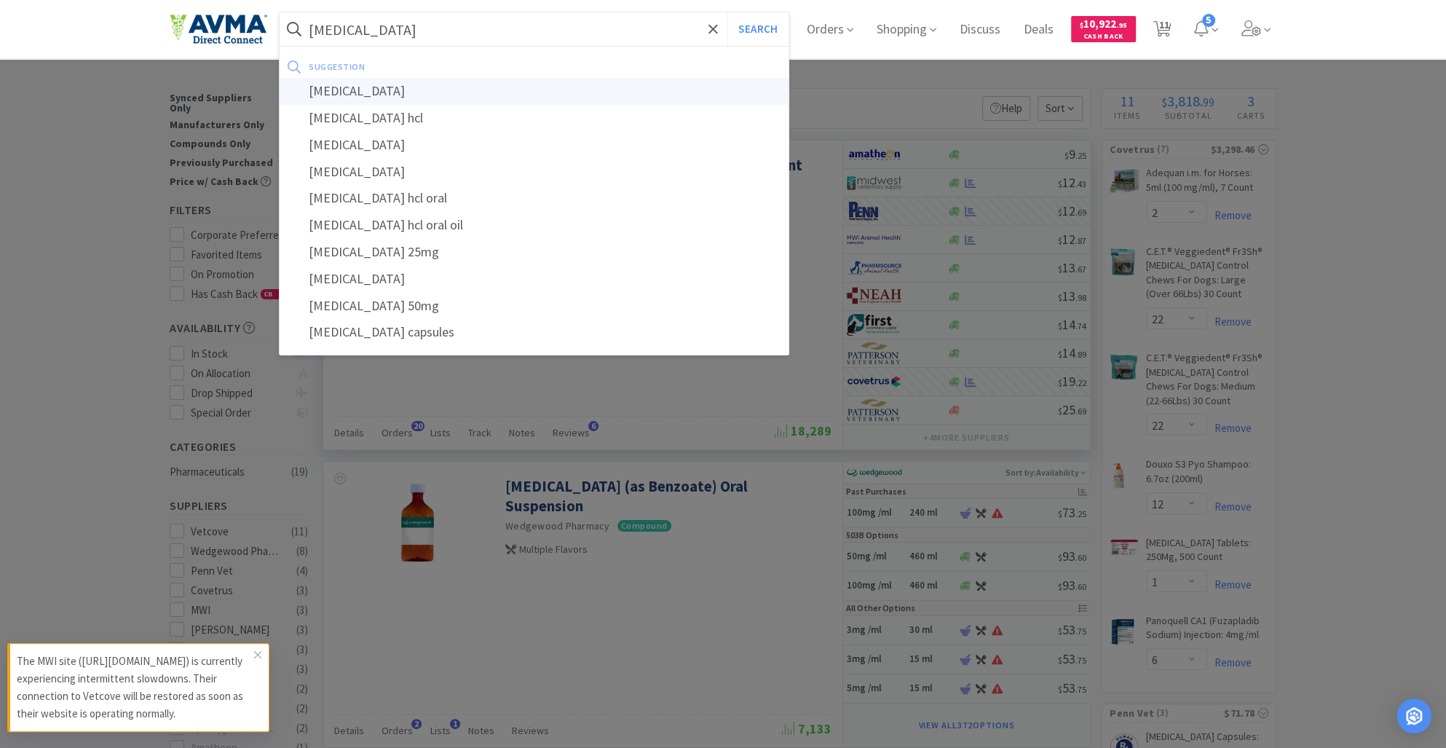
click at [390, 90] on div "[MEDICAL_DATA]" at bounding box center [534, 91] width 509 height 27
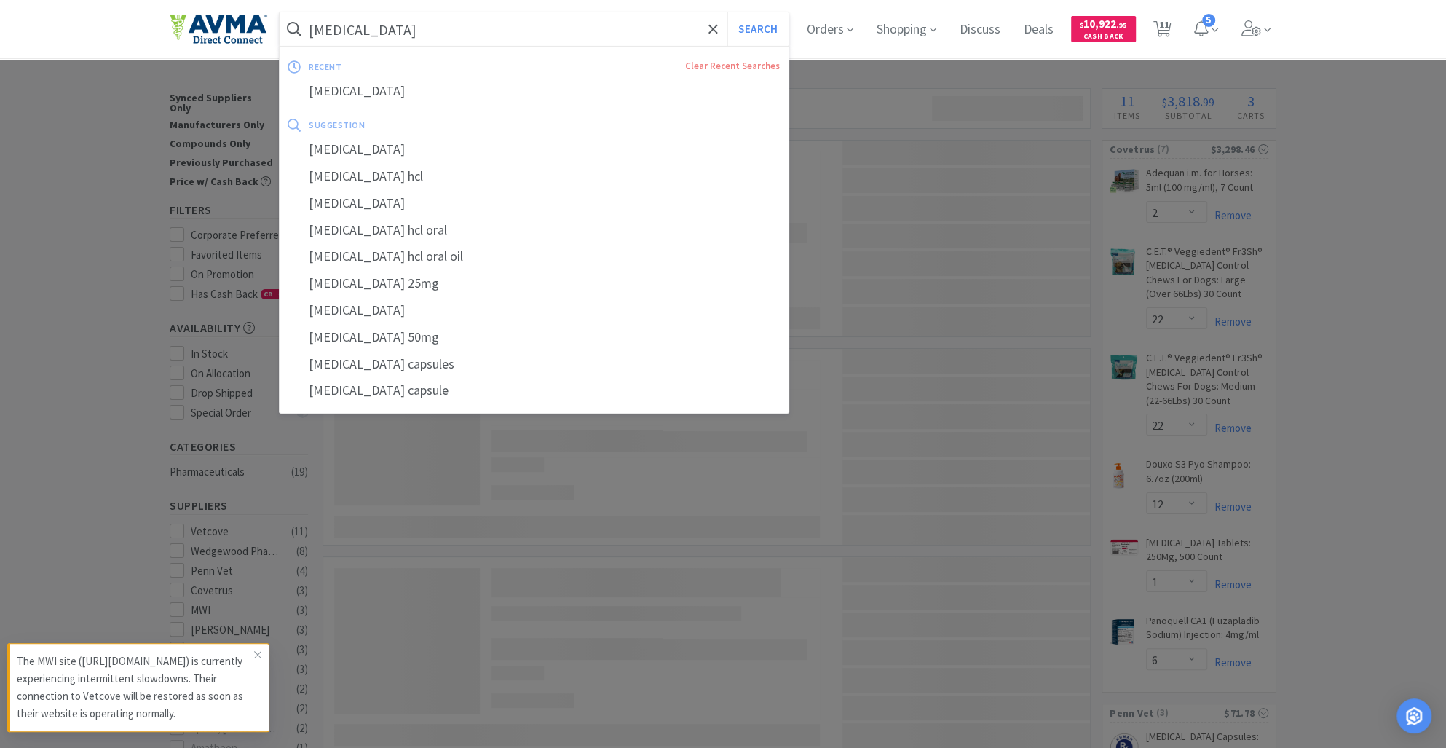
click at [452, 23] on input "[MEDICAL_DATA]" at bounding box center [534, 29] width 509 height 34
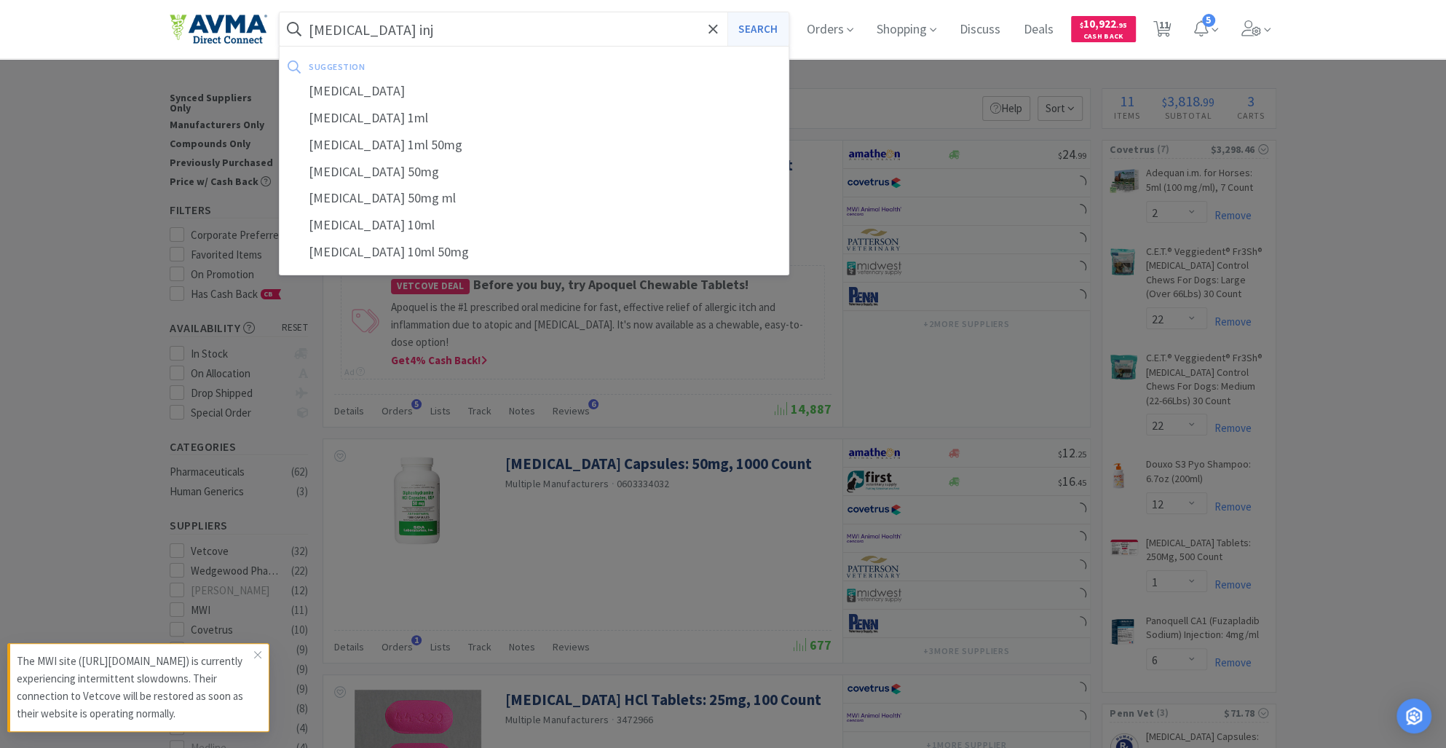
type input "[MEDICAL_DATA] inj"
click at [773, 31] on button "Search" at bounding box center [758, 29] width 60 height 34
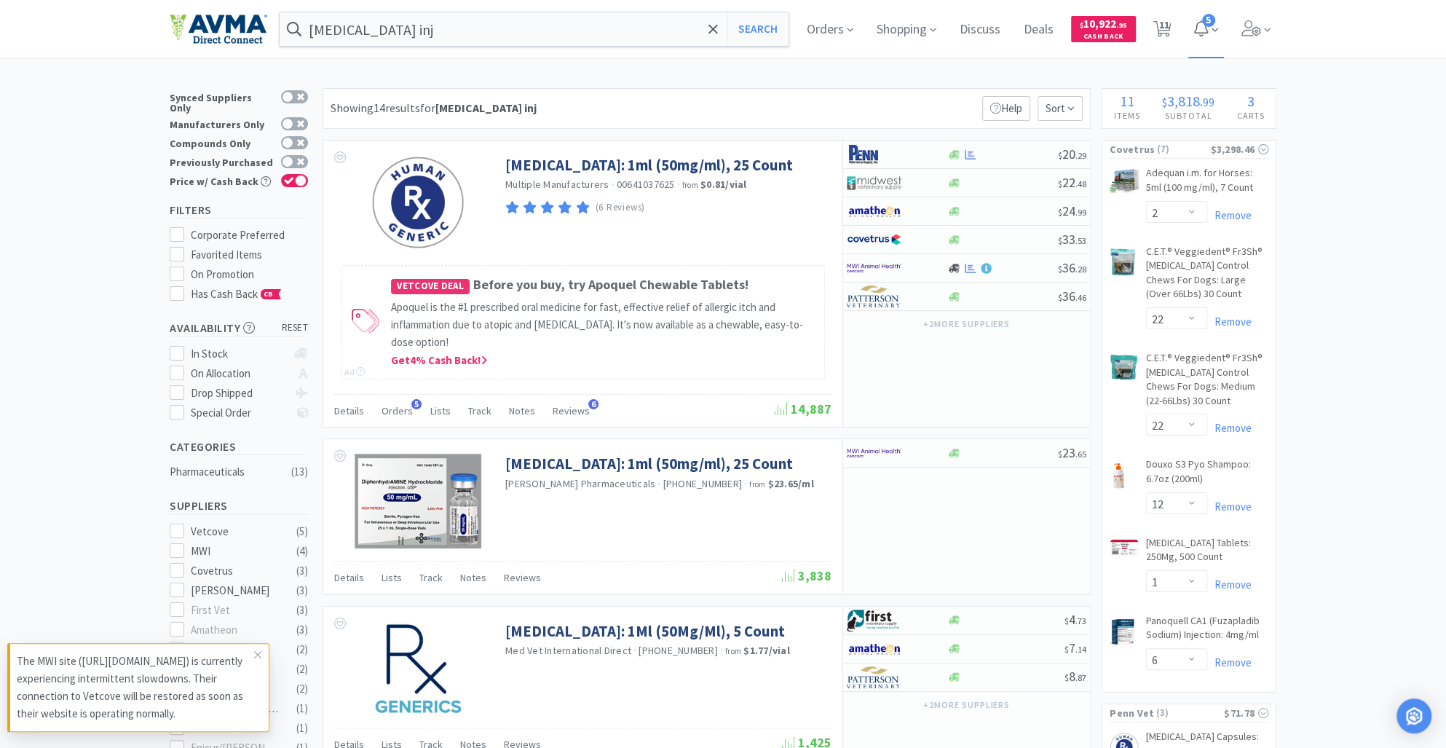
click at [1221, 27] on span "5" at bounding box center [1206, 29] width 35 height 58
click at [1169, 27] on span "11" at bounding box center [1164, 25] width 10 height 58
select select "1"
select select "2"
select select "22"
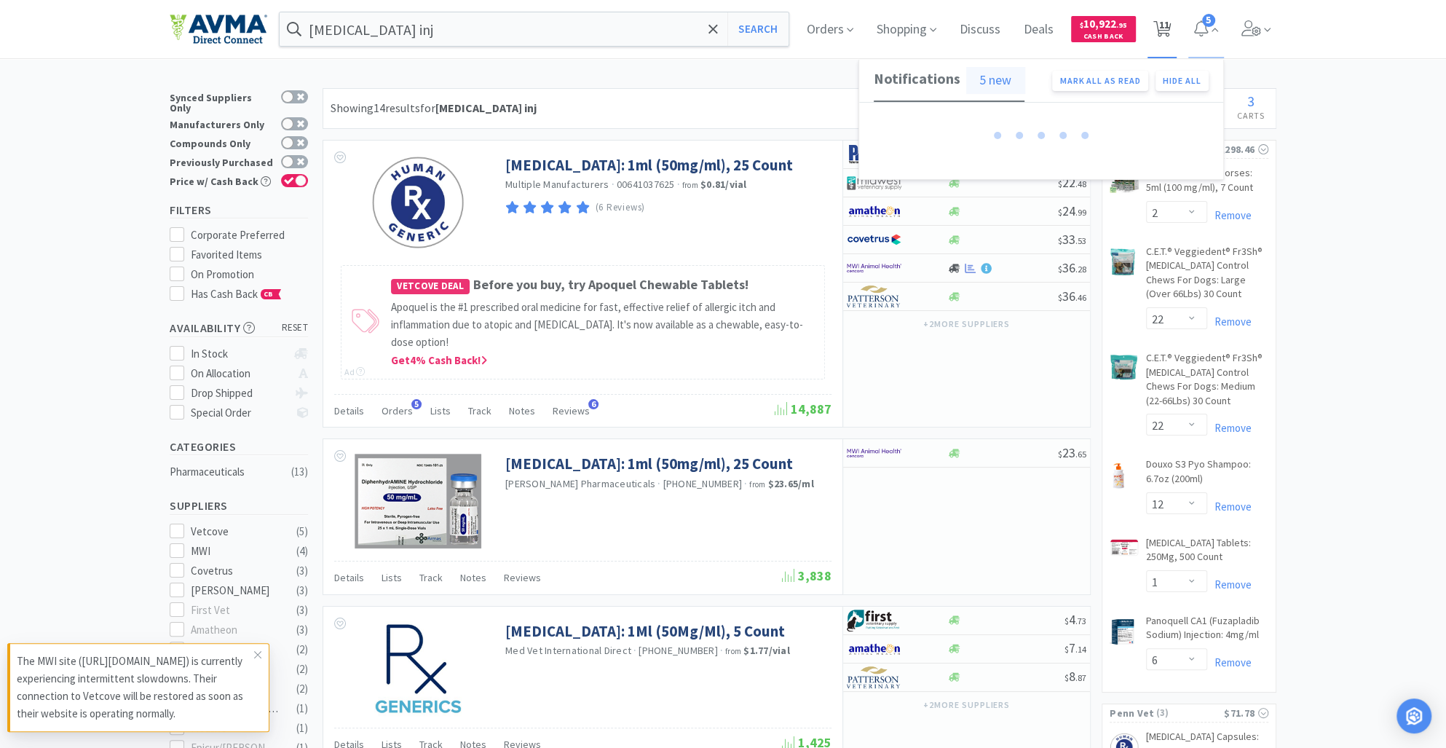
select select "22"
select select "12"
select select "1"
select select "6"
select select "1"
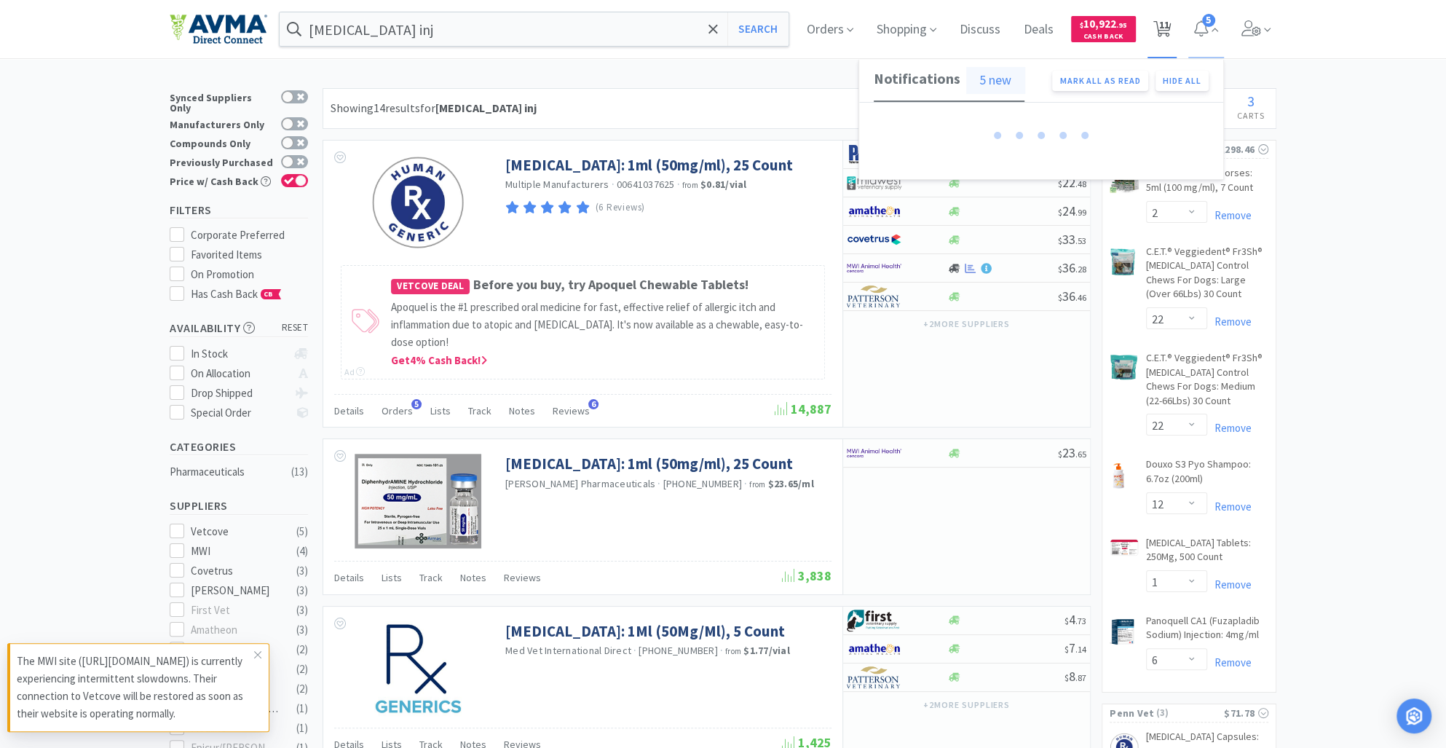
select select "3"
select select "1"
select select "2"
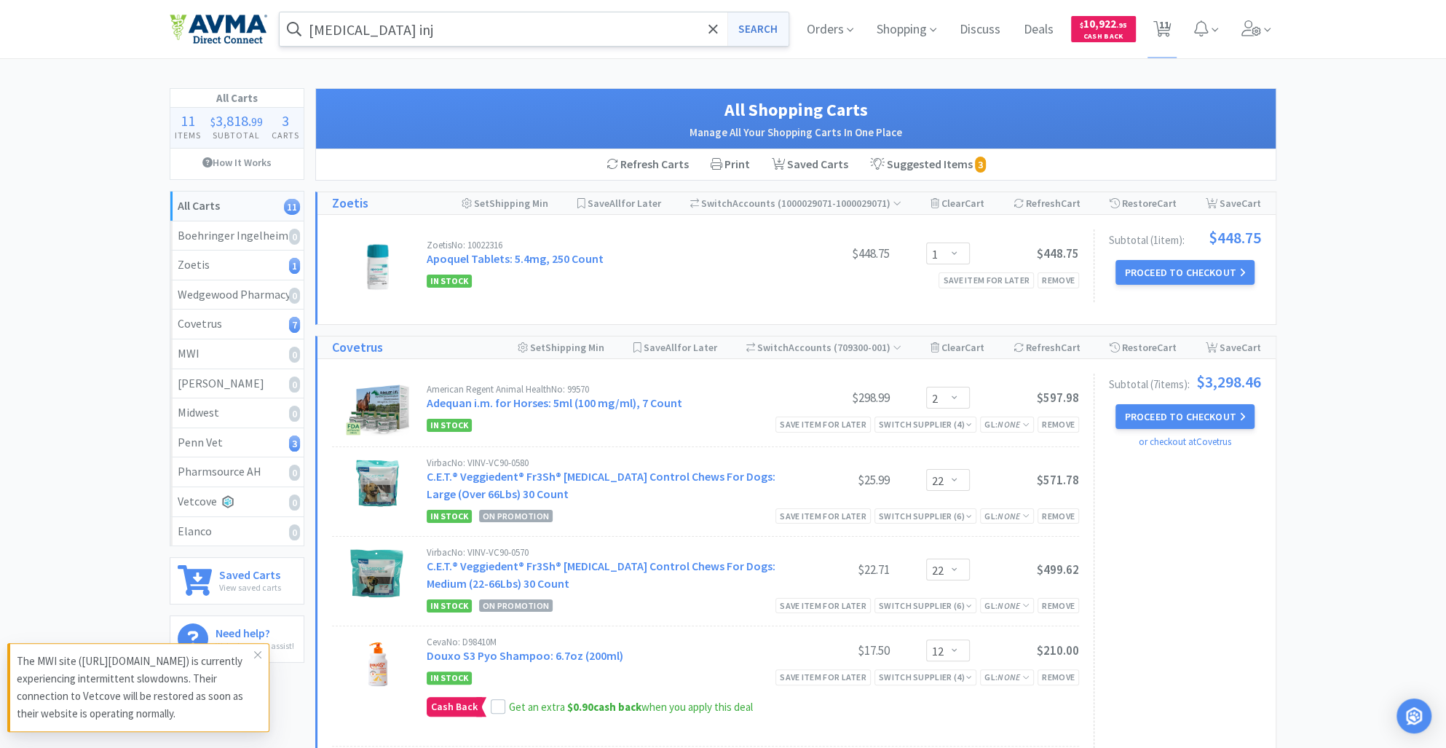
click at [749, 36] on button "Search" at bounding box center [758, 29] width 60 height 34
select select "2"
select select "22"
select select "12"
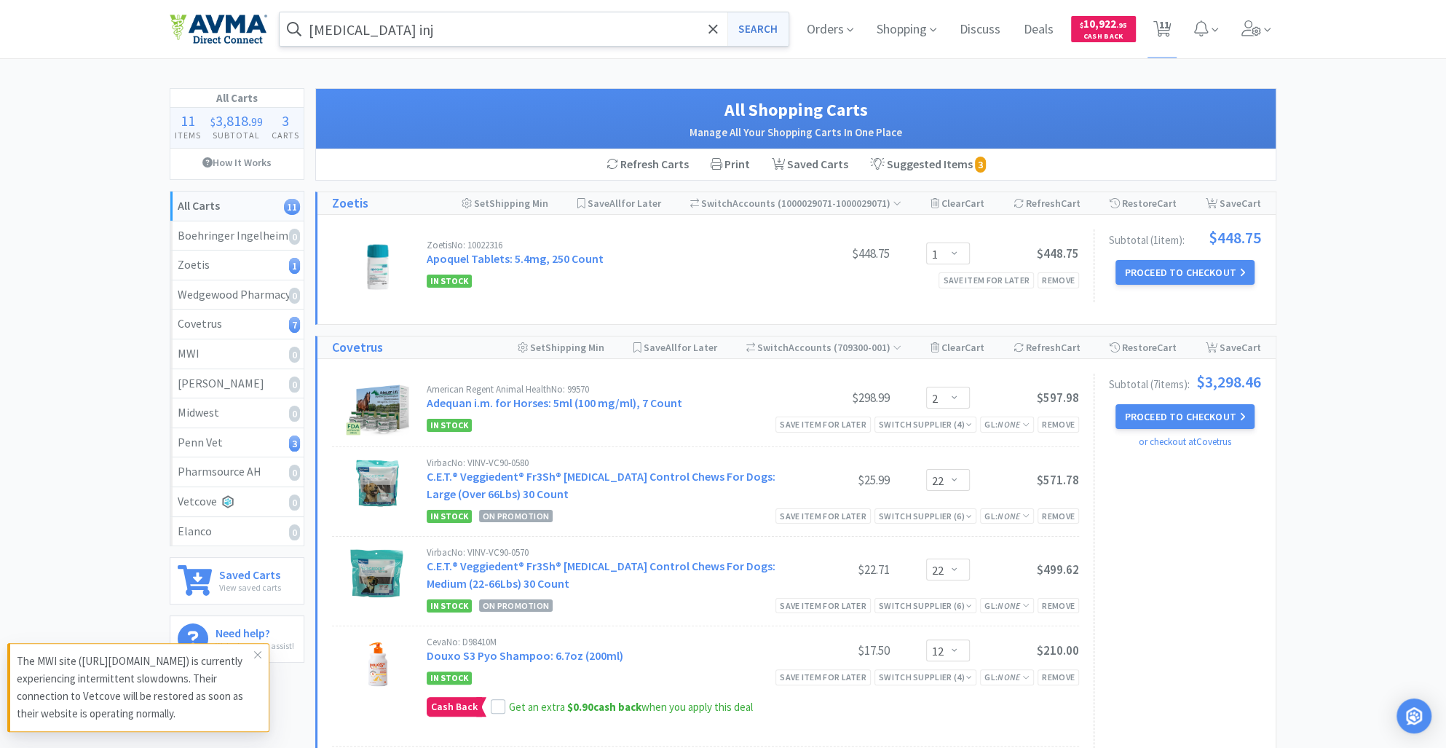
select select "1"
select select "6"
select select "3"
select select "1"
select select "2"
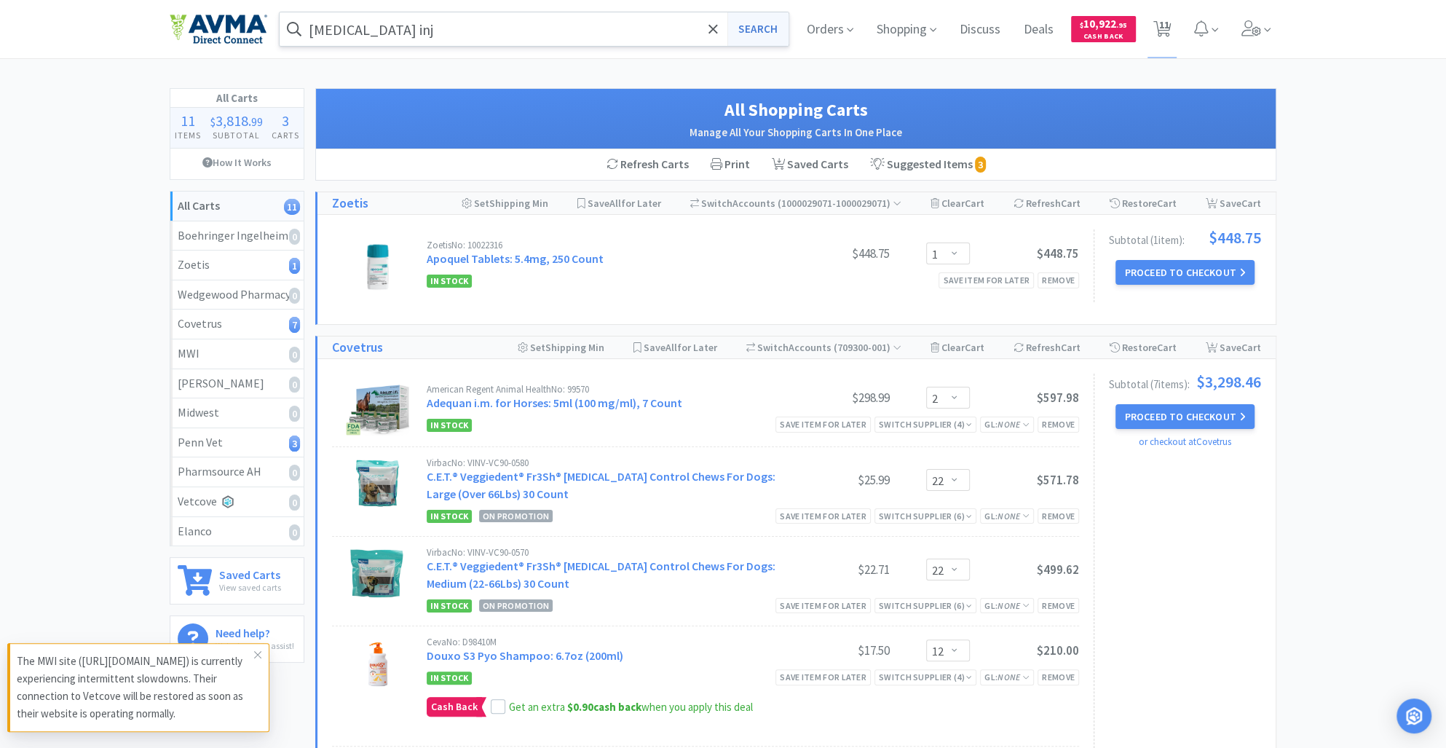
select select "1"
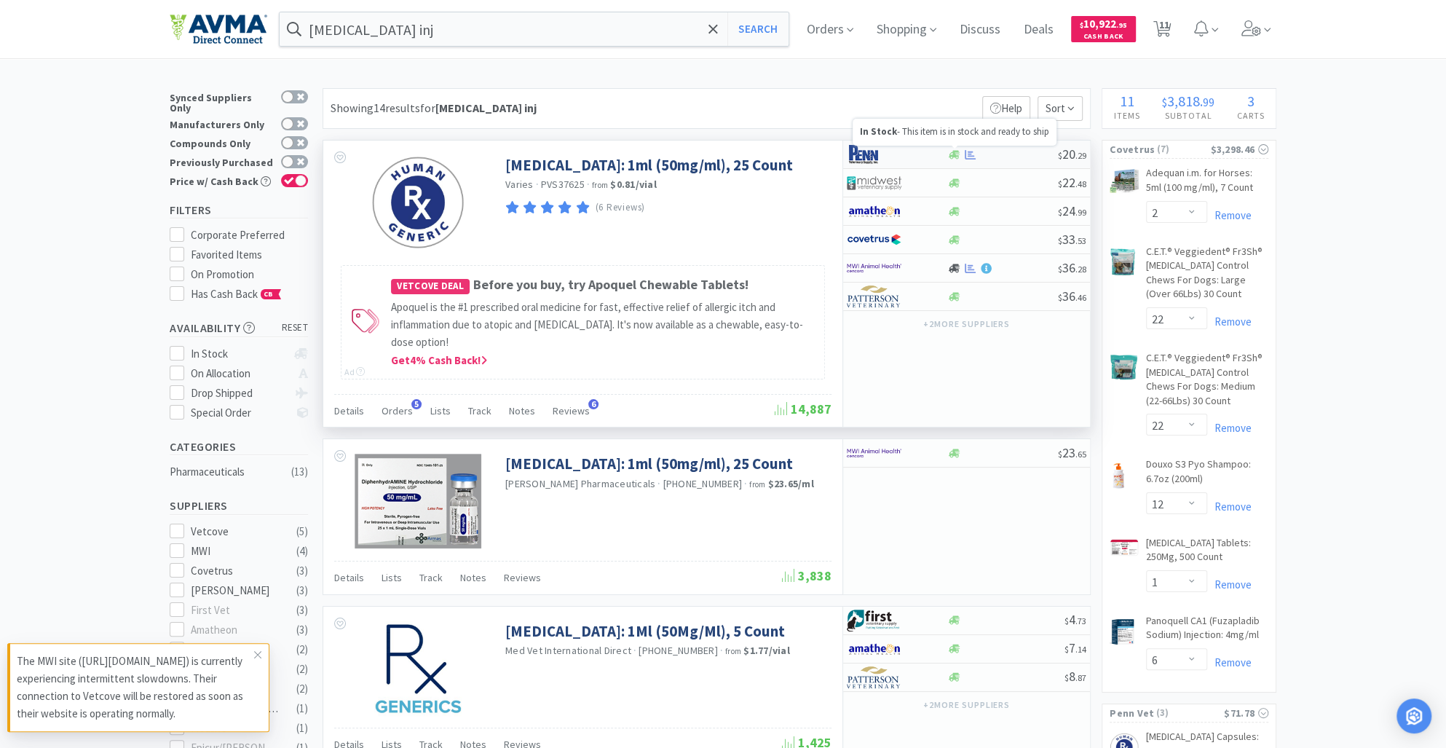
click at [954, 151] on icon at bounding box center [954, 154] width 11 height 9
select select "1"
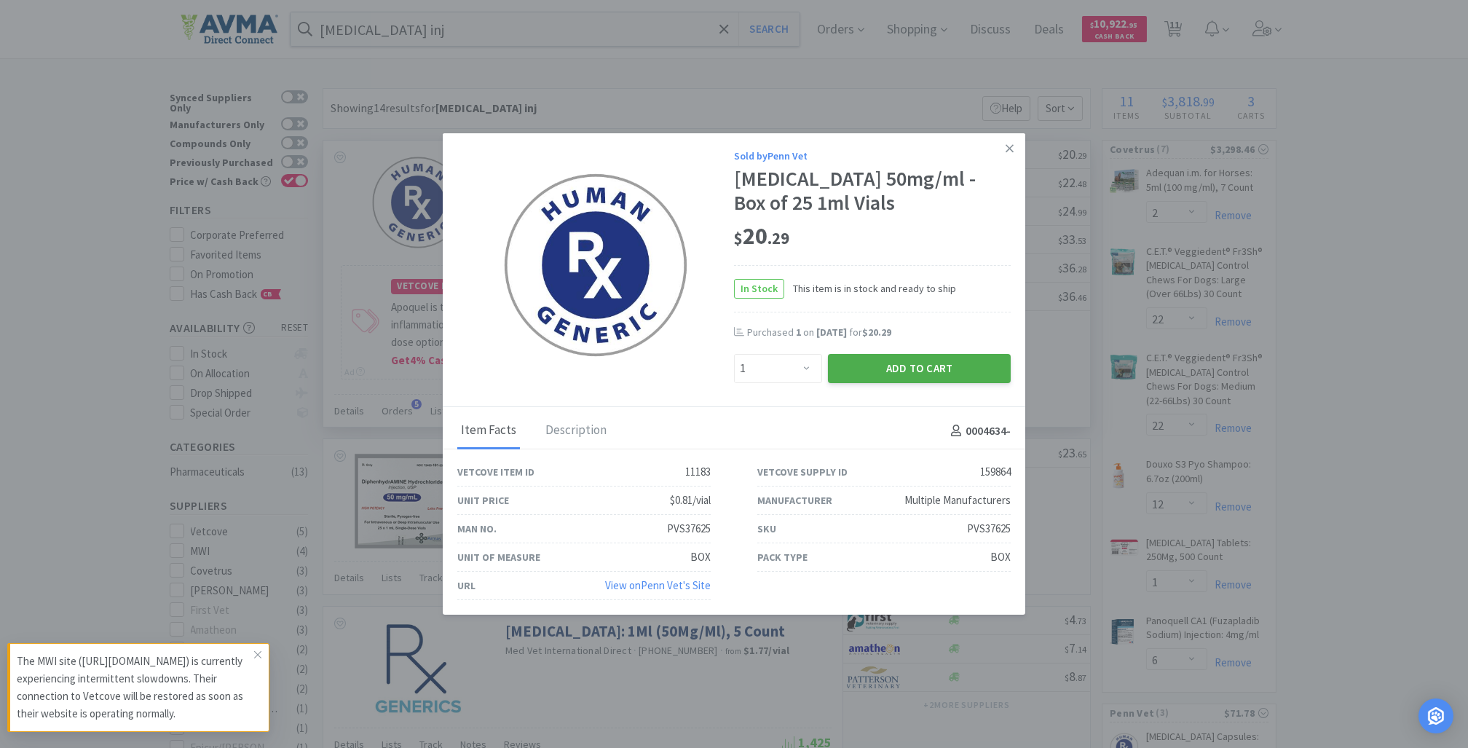
click at [879, 355] on button "Add to Cart" at bounding box center [919, 368] width 183 height 29
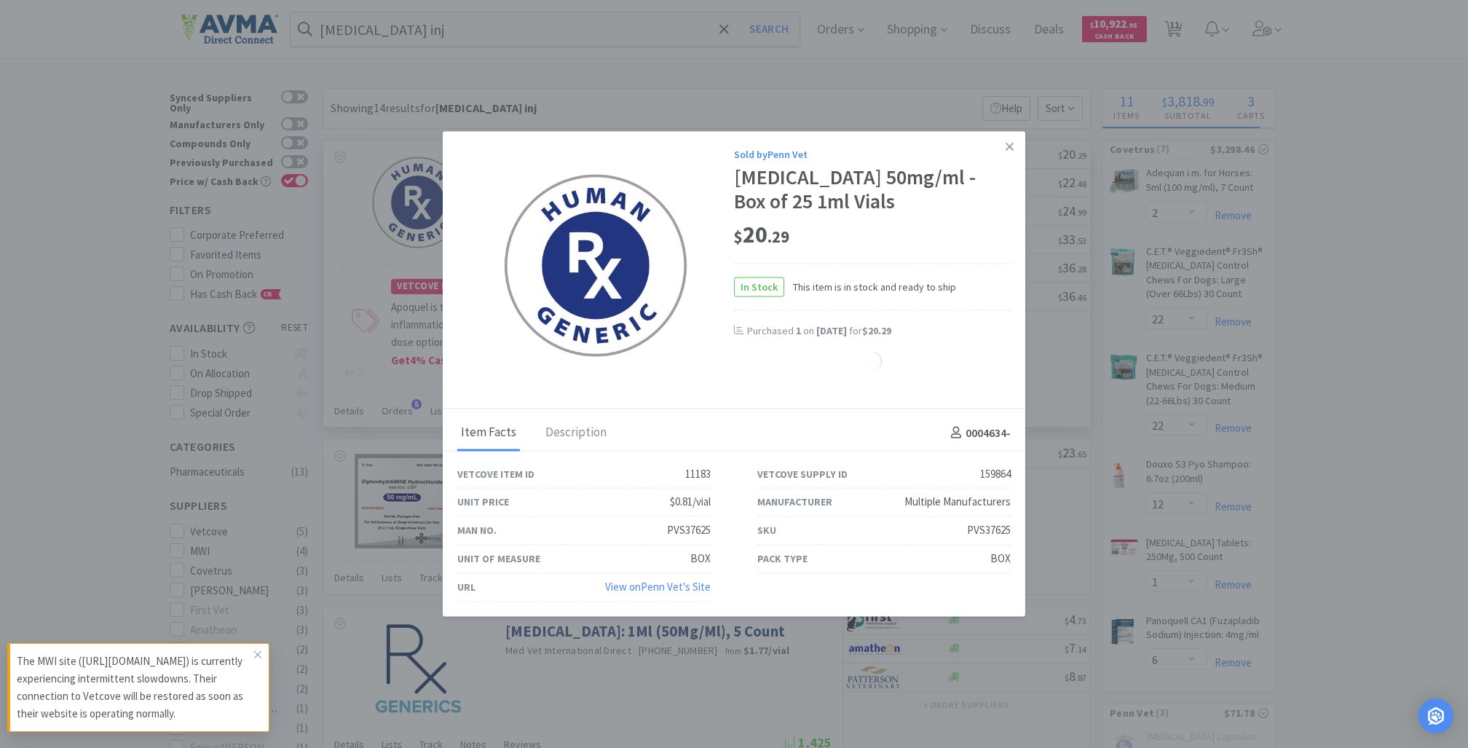
select select "1"
select select "3"
select select "1"
select select "2"
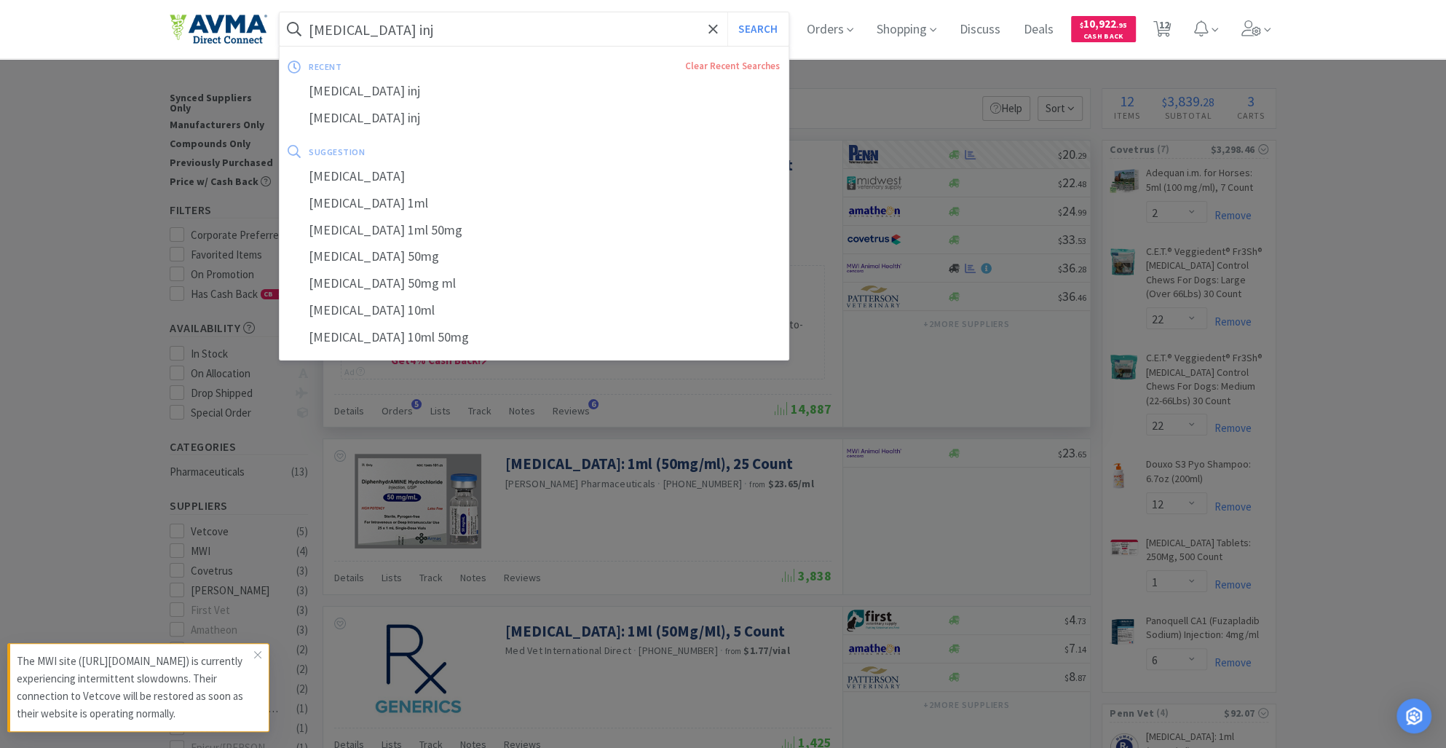
click at [449, 36] on input "[MEDICAL_DATA] inj" at bounding box center [534, 29] width 509 height 34
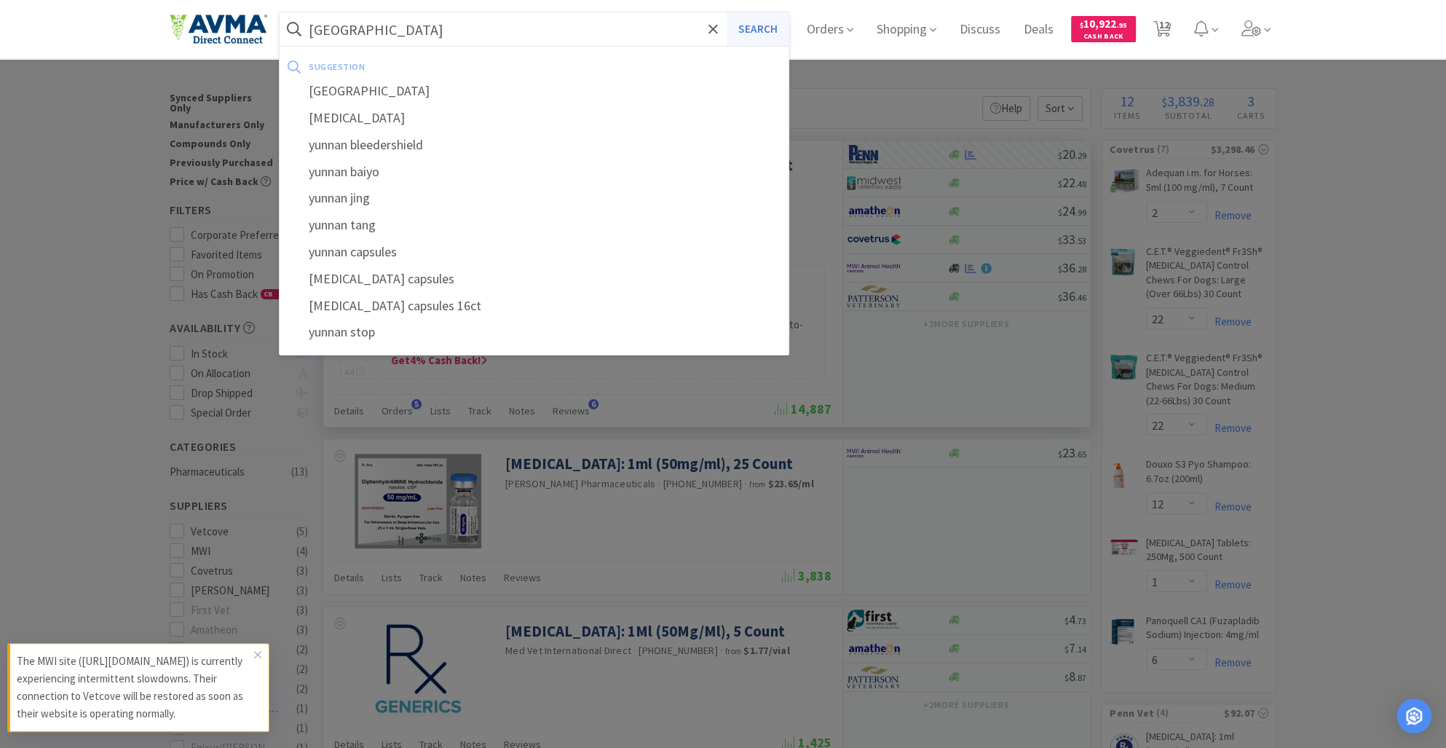
type input "[GEOGRAPHIC_DATA]"
click at [757, 22] on button "Search" at bounding box center [758, 29] width 60 height 34
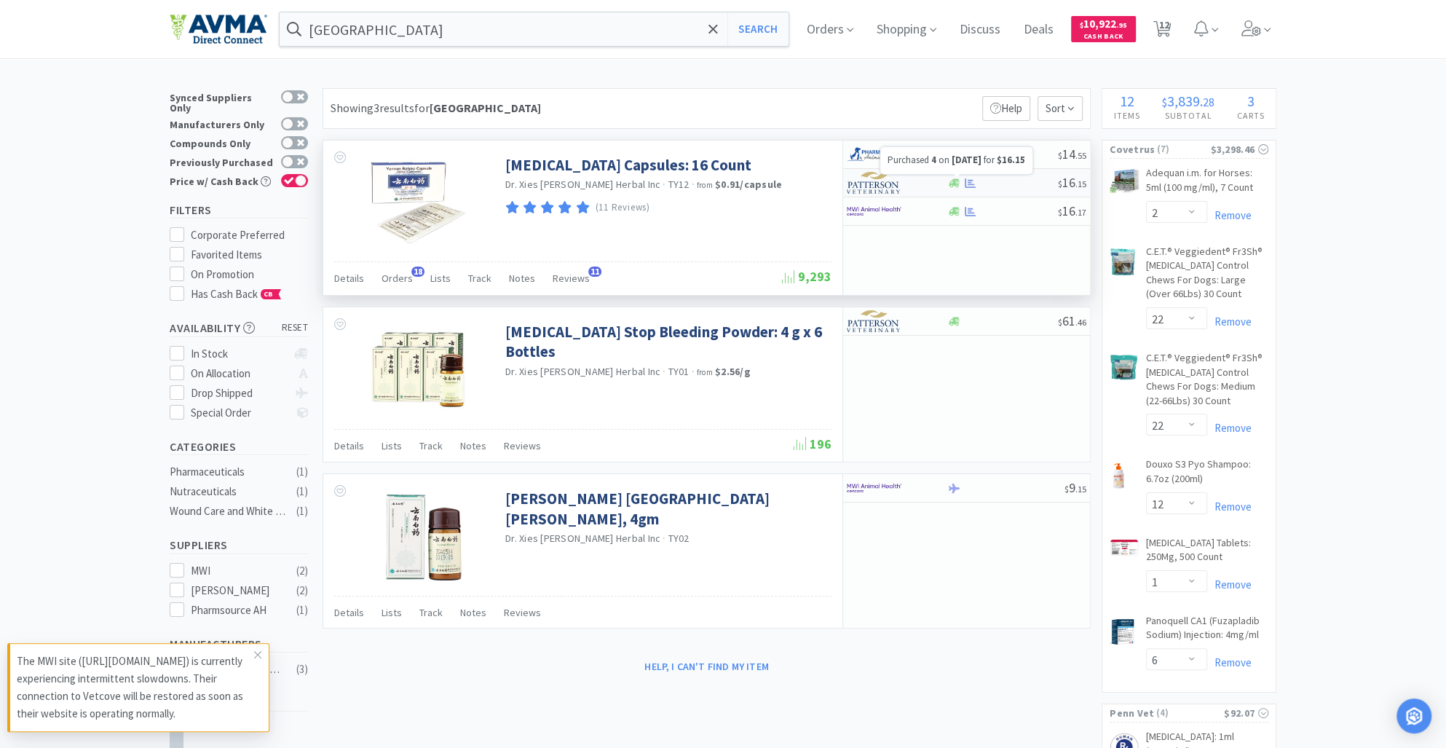
click at [966, 184] on icon at bounding box center [970, 183] width 11 height 11
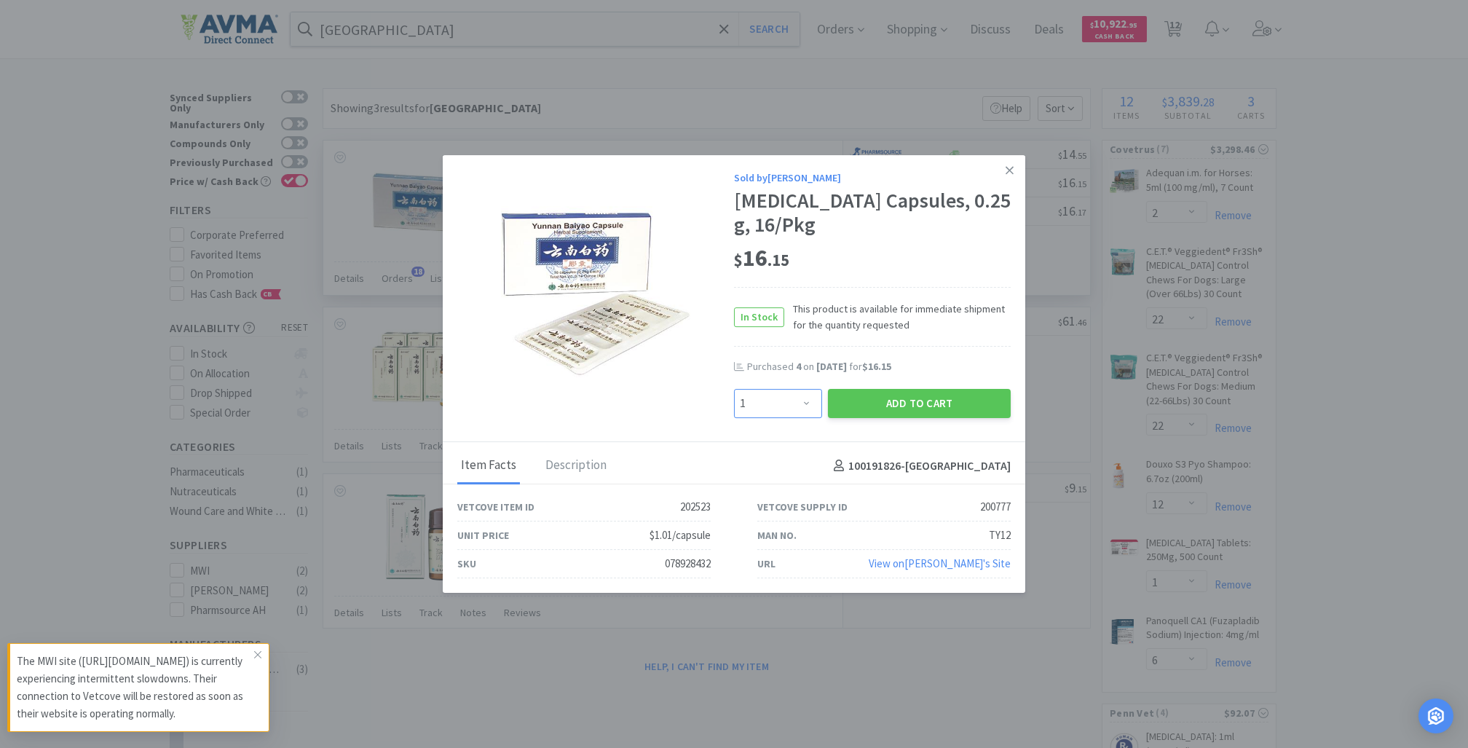
click at [803, 400] on select "Enter Quantity 1 2 3 4 5 6 7 8 9 10 11 12 13 14 15 16 17 18 19 20 Enter Quantity" at bounding box center [778, 403] width 88 height 29
select select "6"
click at [734, 389] on select "Enter Quantity 1 2 3 4 5 6 7 8 9 10 11 12 13 14 15 16 17 18 19 20 Enter Quantity" at bounding box center [778, 403] width 88 height 29
click at [934, 400] on button "Add to Cart" at bounding box center [919, 403] width 183 height 29
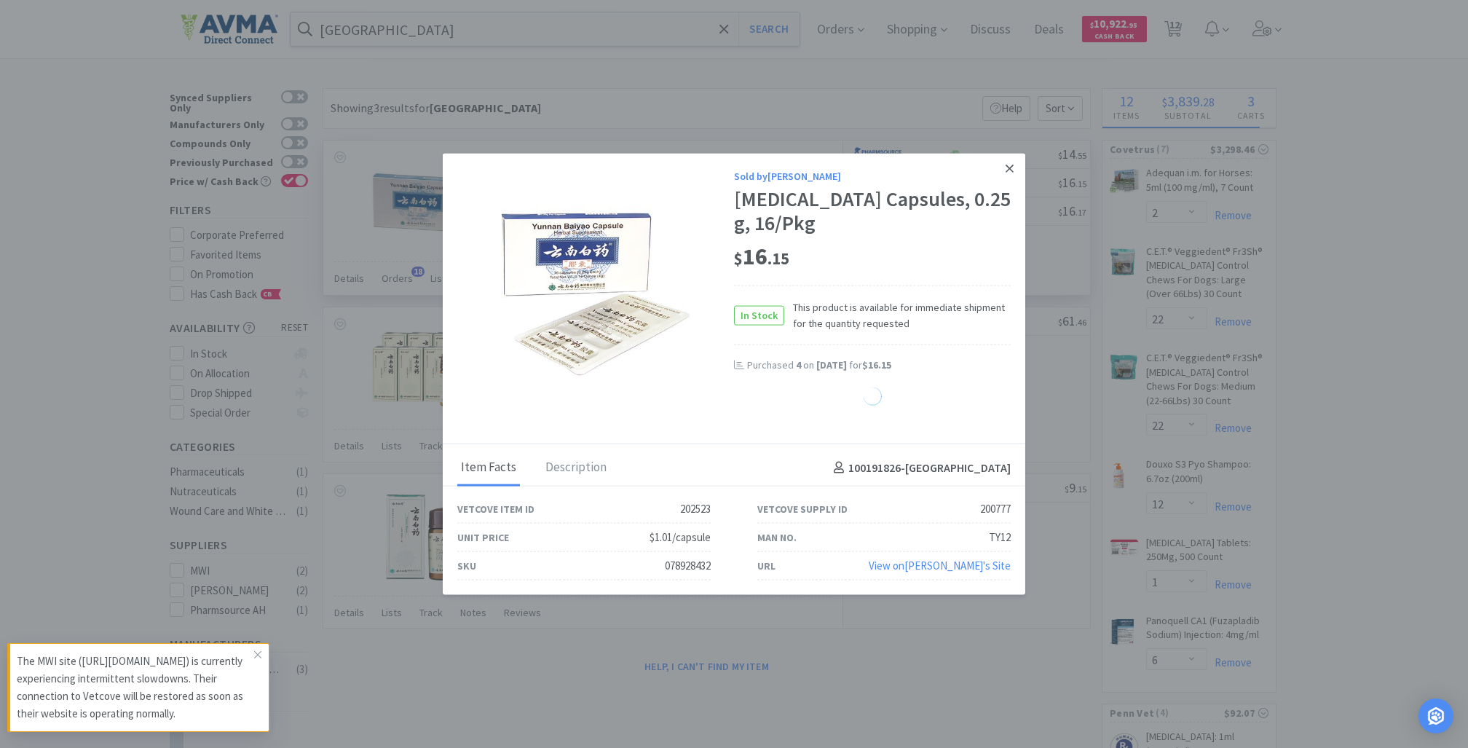
click at [1010, 166] on icon at bounding box center [1010, 168] width 8 height 13
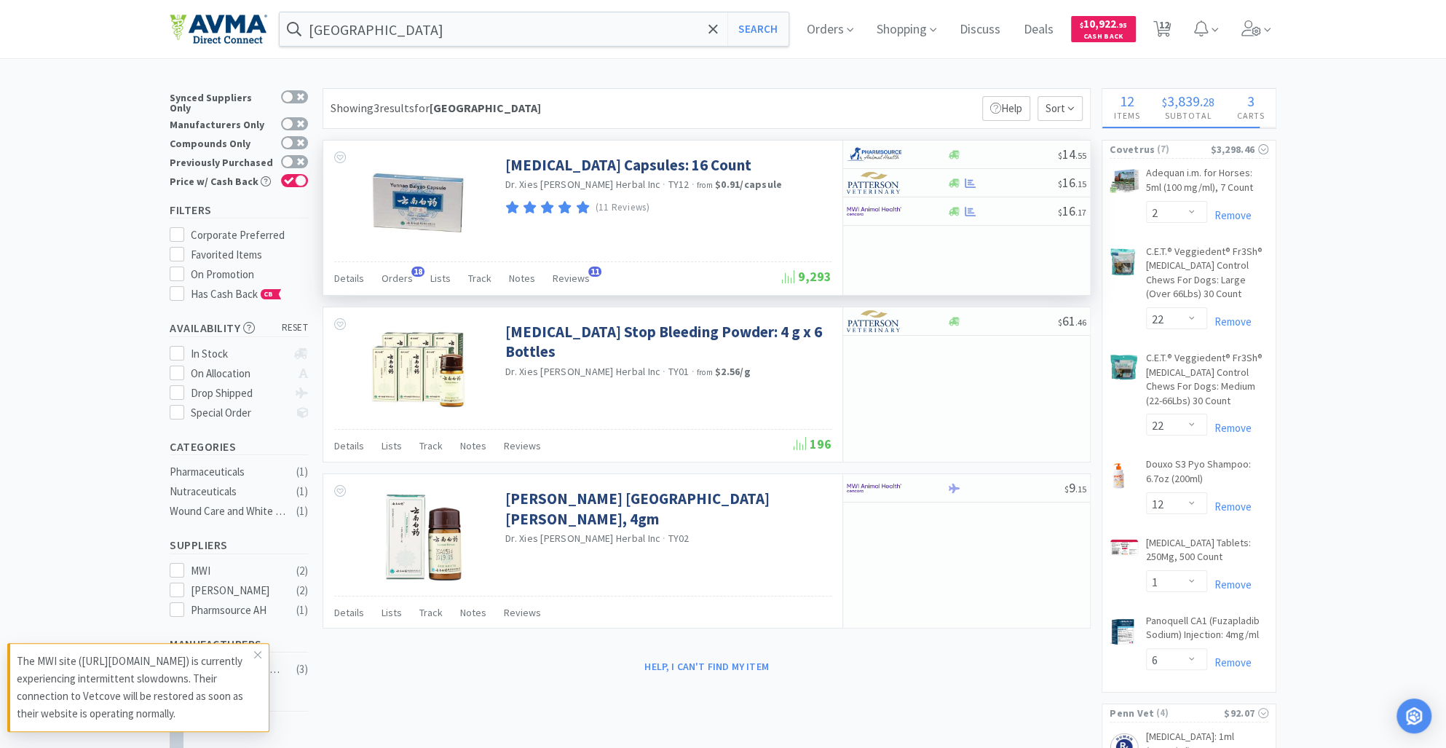
select select "6"
click at [1169, 28] on span "13" at bounding box center [1164, 25] width 10 height 58
select select "1"
select select "2"
select select "22"
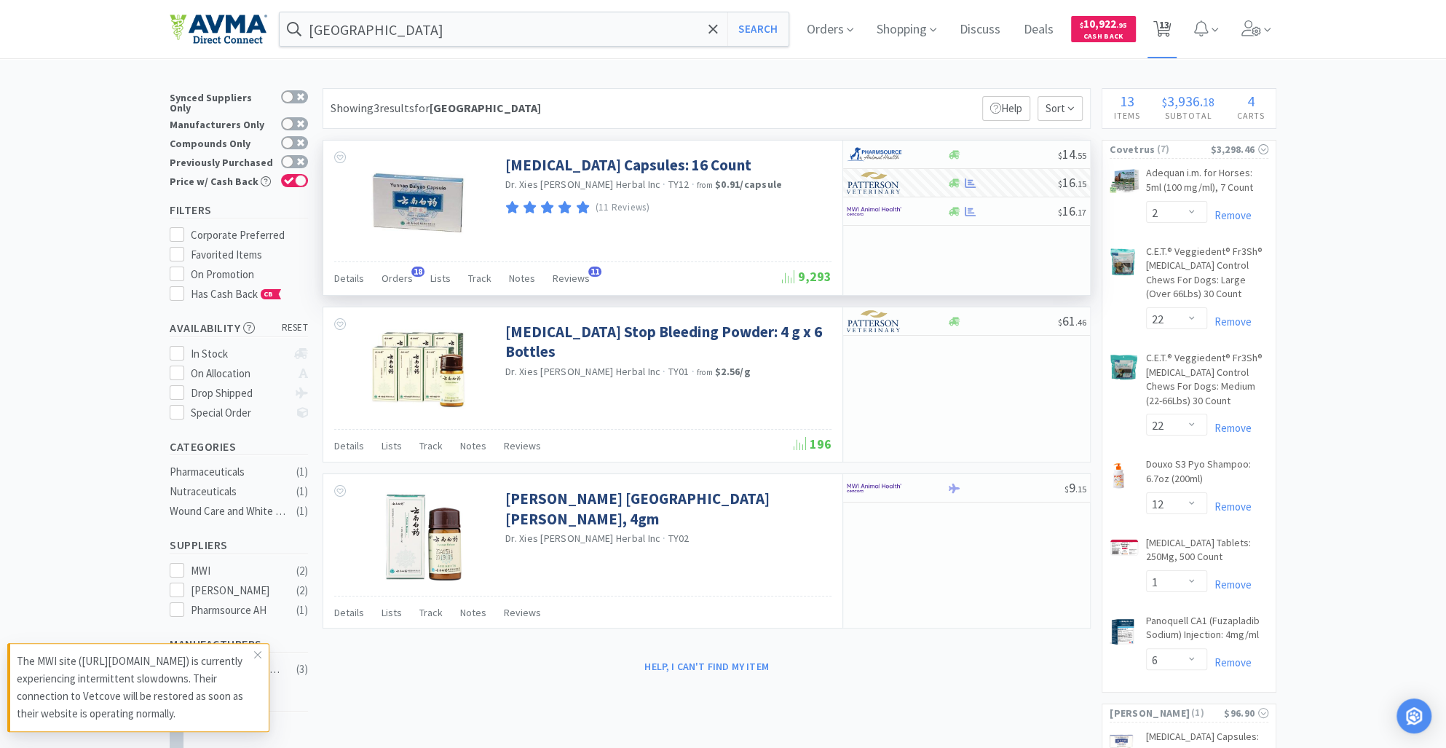
select select "22"
select select "12"
select select "1"
select select "6"
select select "1"
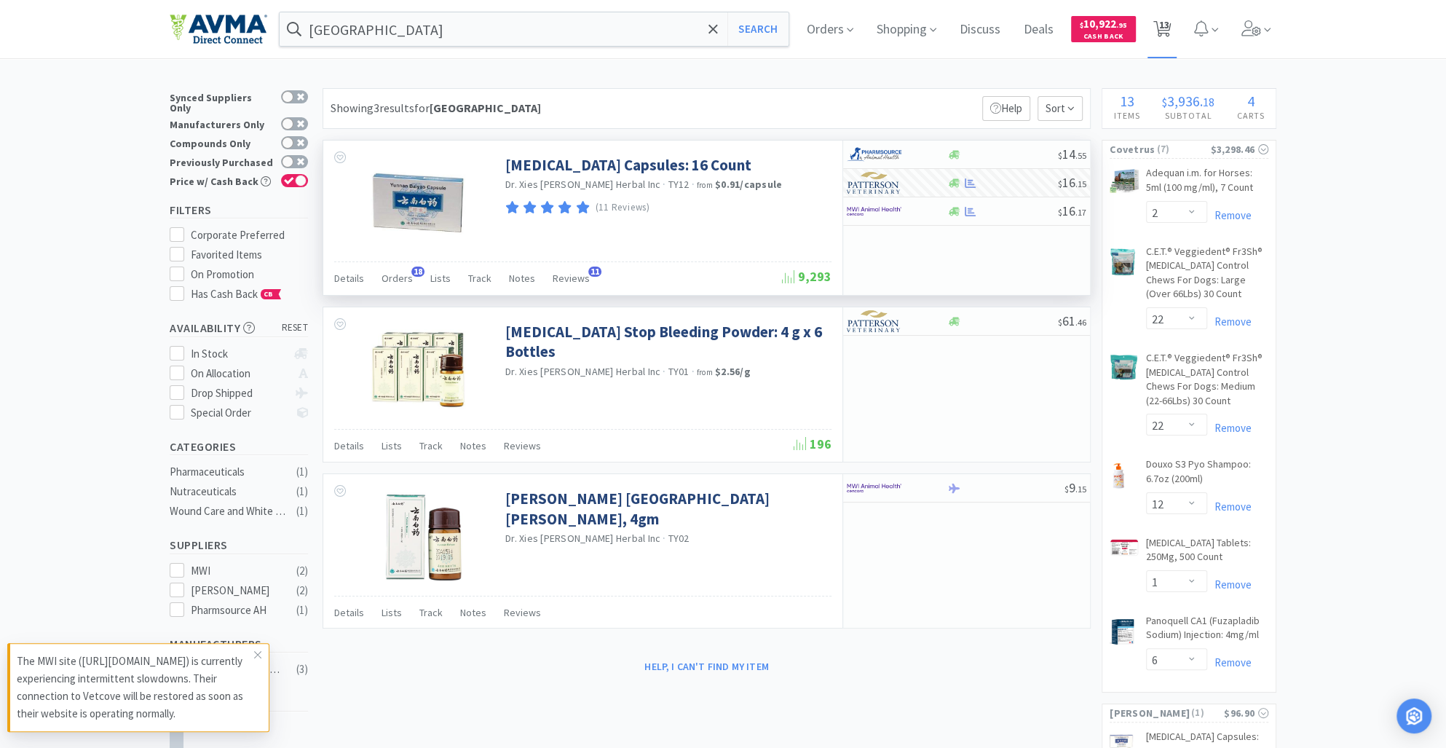
select select "6"
select select "1"
select select "3"
select select "1"
select select "2"
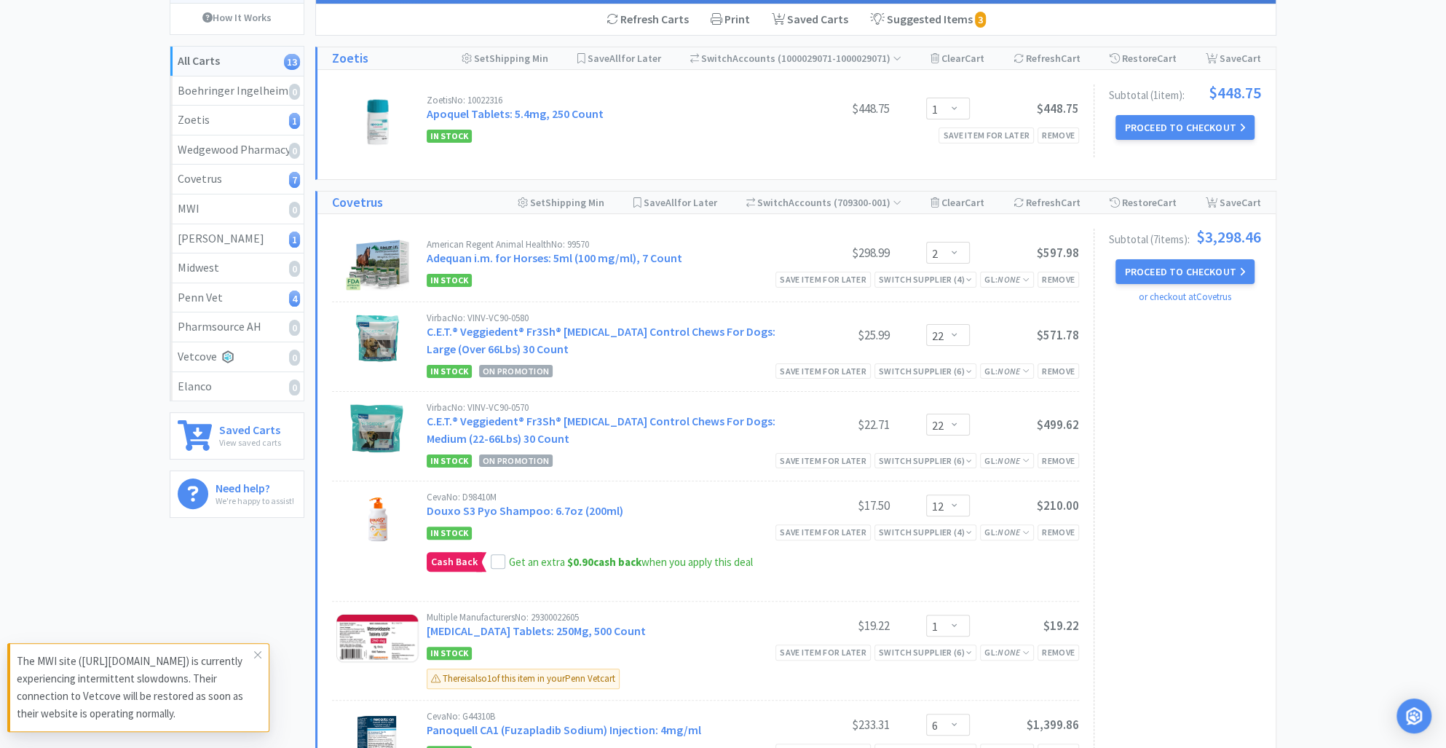
scroll to position [131, 0]
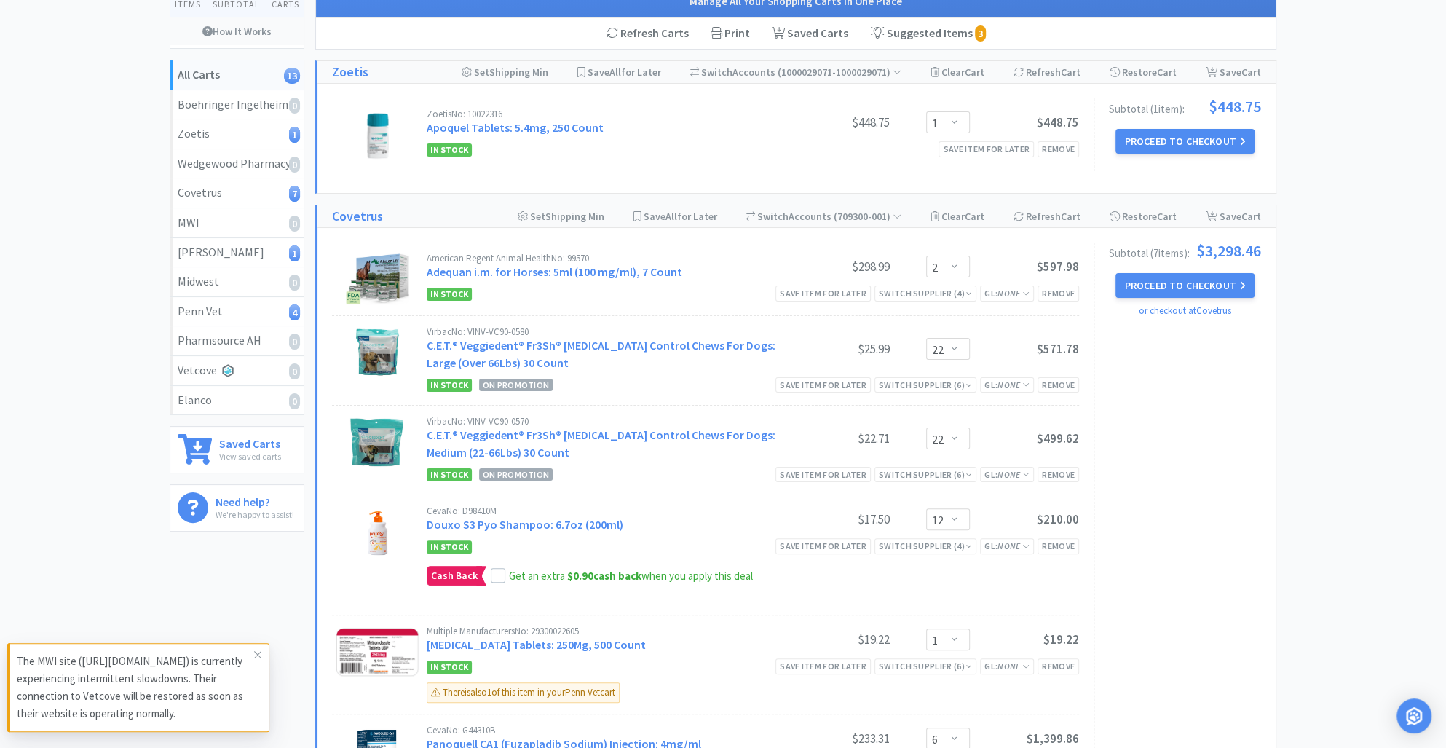
select select "2"
select select "22"
select select "12"
select select "1"
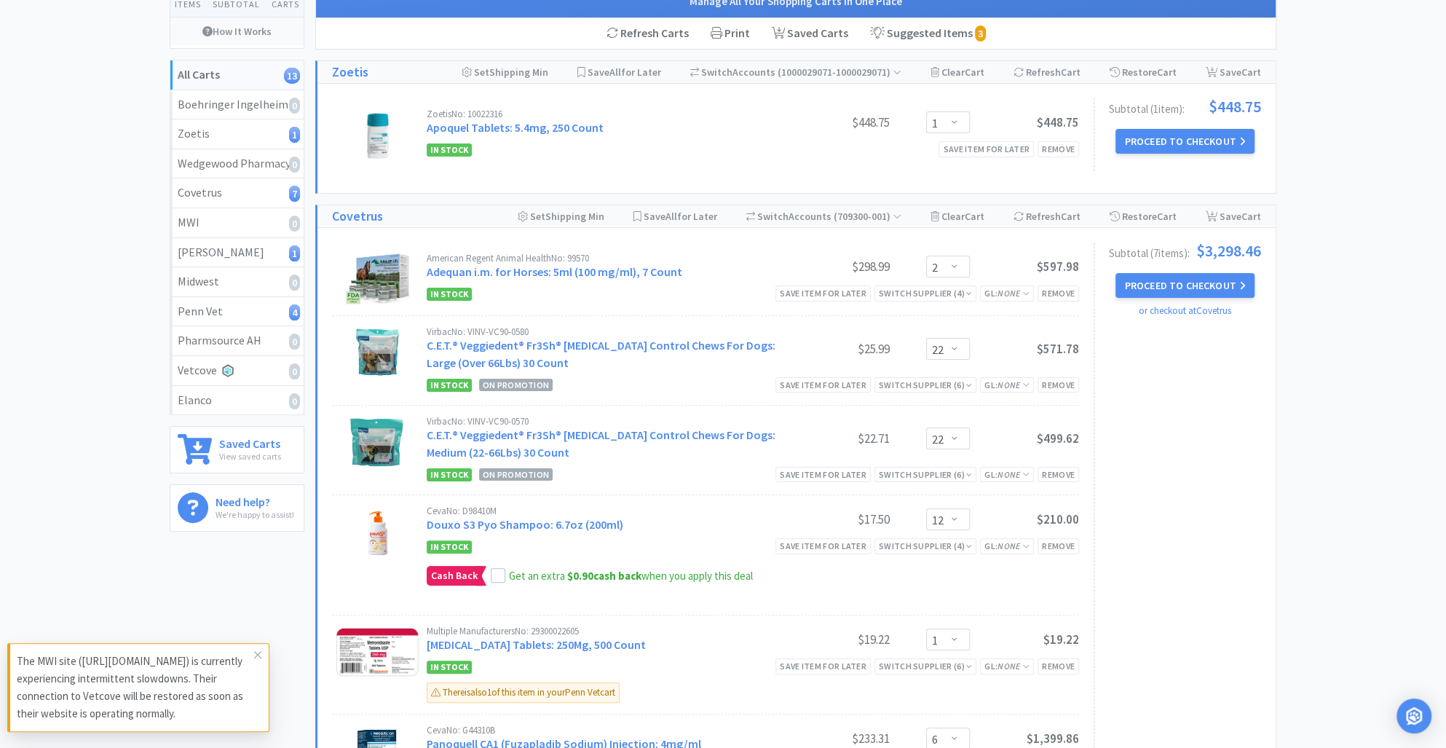
select select "6"
select select "1"
select select "3"
select select "1"
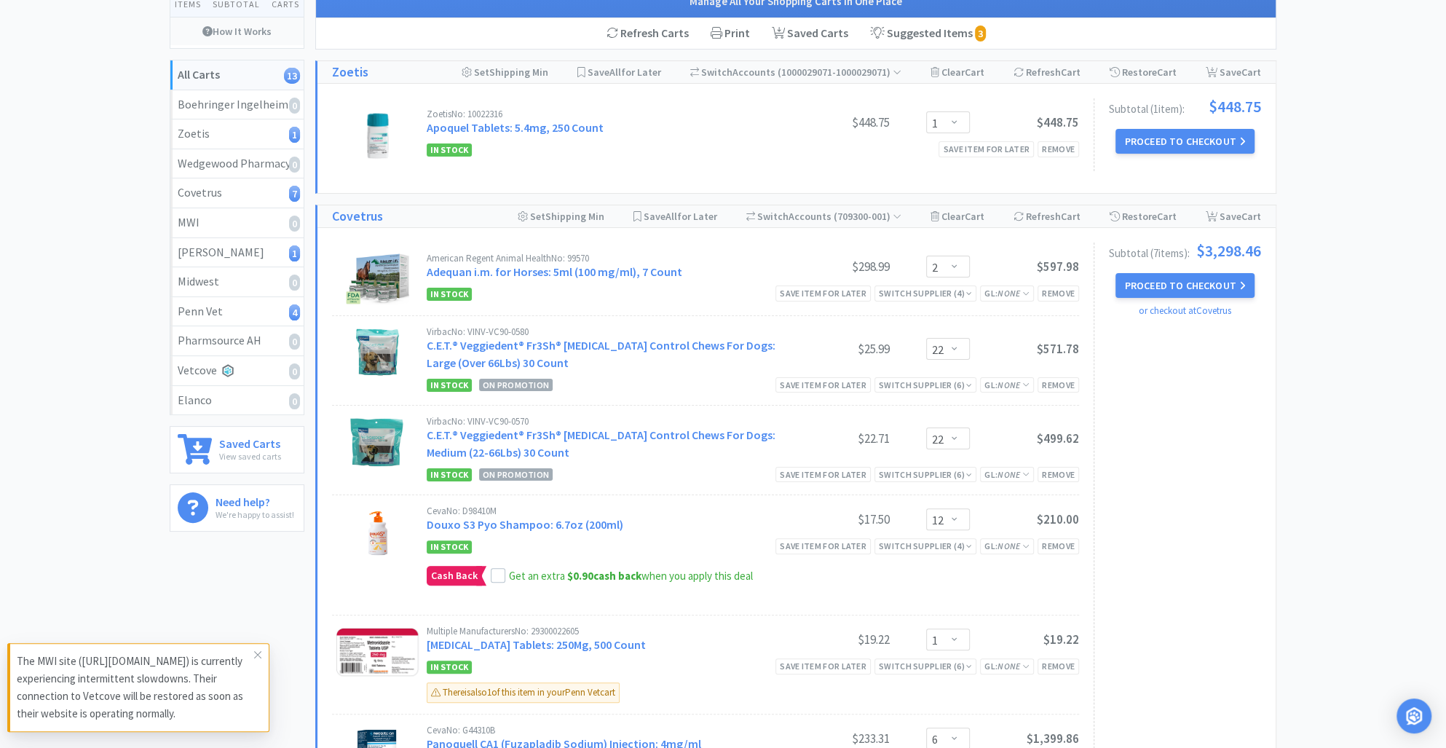
select select "2"
select select "1"
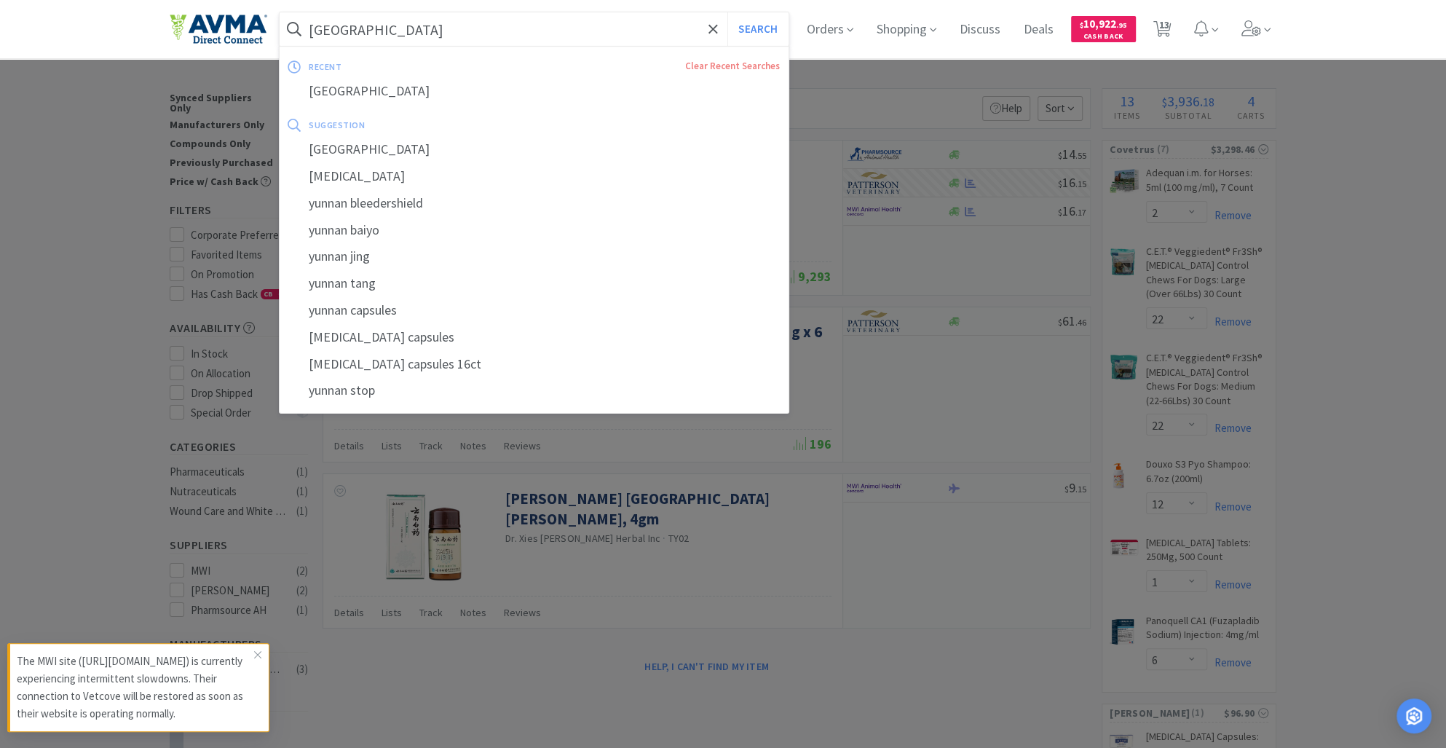
click at [390, 36] on input "[GEOGRAPHIC_DATA]" at bounding box center [534, 29] width 509 height 34
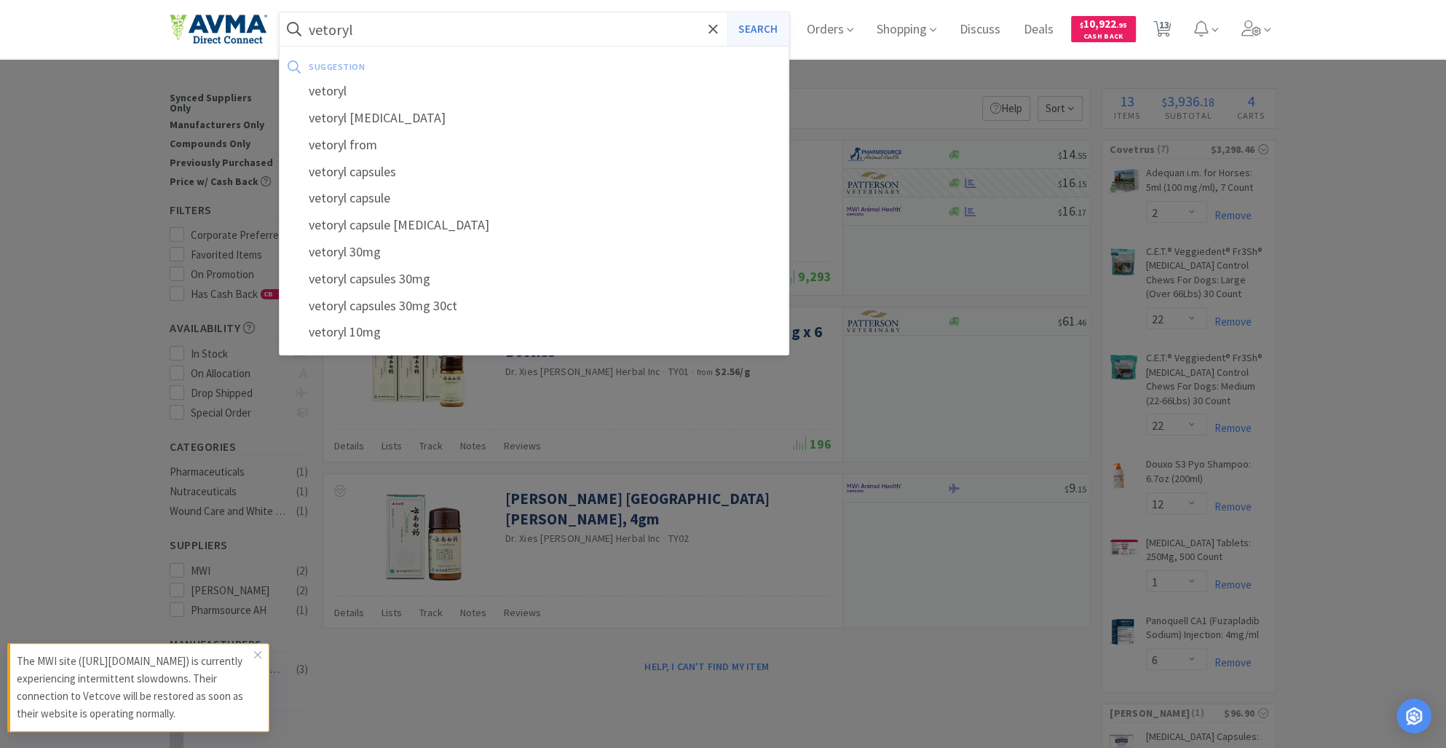
type input "vetoryl"
click at [765, 25] on button "Search" at bounding box center [758, 29] width 60 height 34
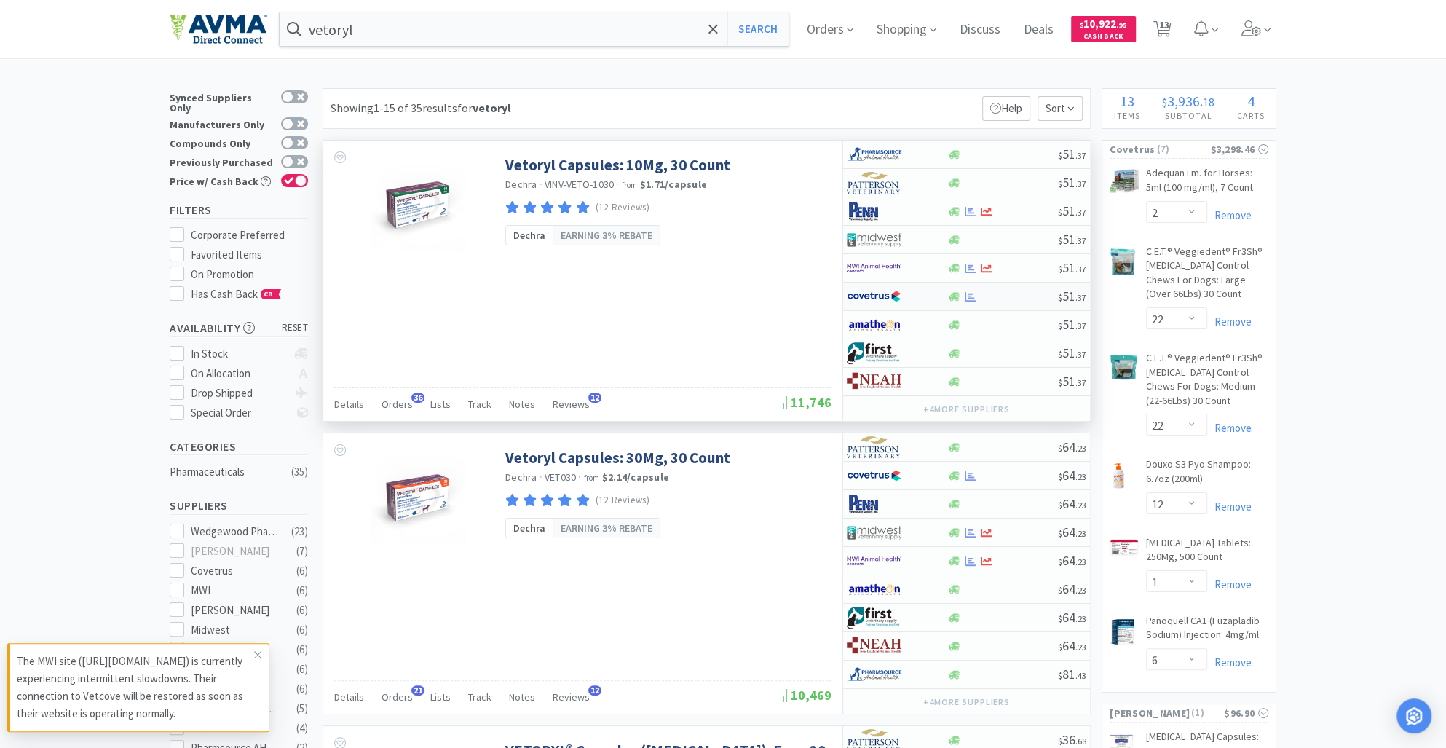
click at [957, 300] on icon at bounding box center [954, 296] width 11 height 11
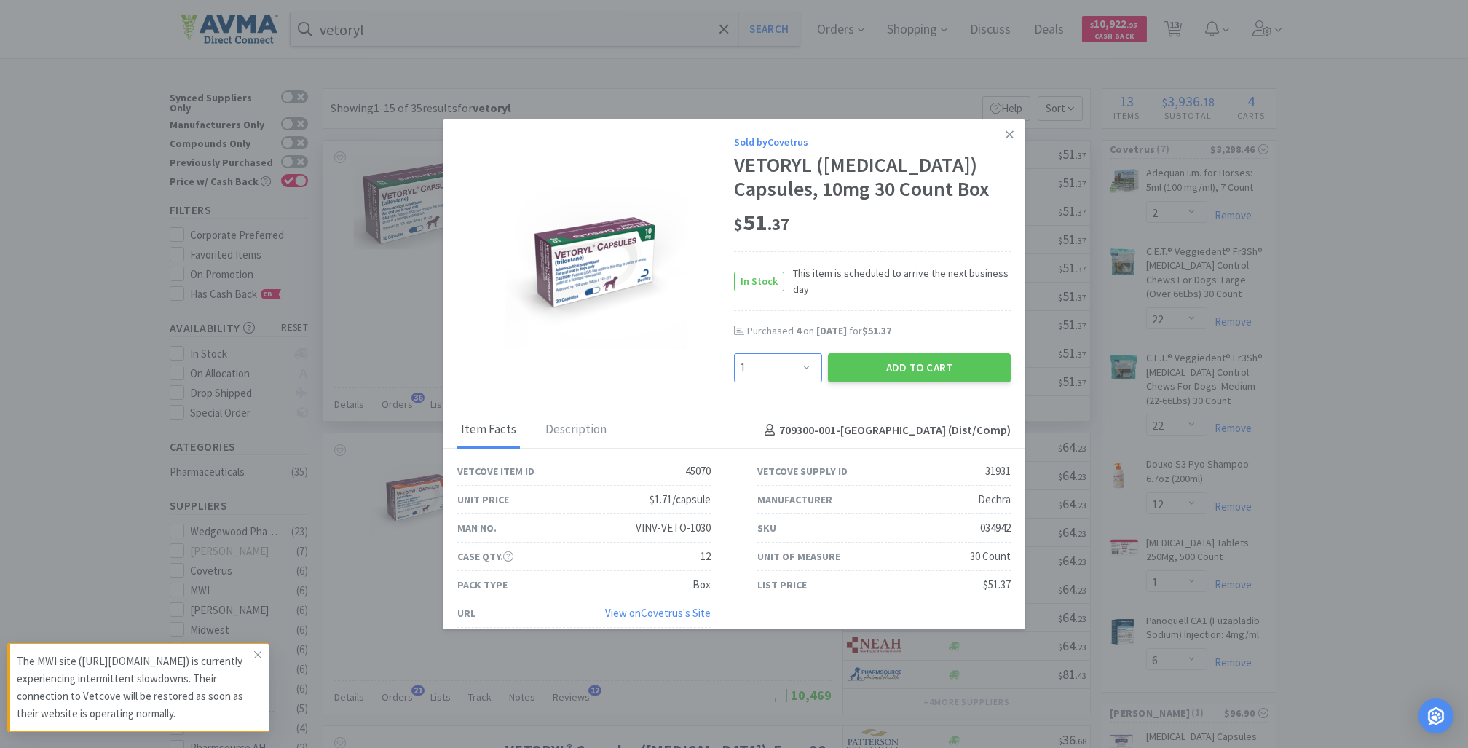
click at [788, 370] on select "Enter Quantity 1 2 3 4 5 6 7 8 9 10 11 12 13 14 15 16 17 18 19 20 Enter Quantity" at bounding box center [778, 367] width 88 height 29
select select "4"
click at [734, 353] on select "Enter Quantity 1 2 3 4 5 6 7 8 9 10 11 12 13 14 15 16 17 18 19 20 Enter Quantity" at bounding box center [778, 367] width 88 height 29
click at [867, 354] on button "Add to Cart" at bounding box center [919, 367] width 183 height 29
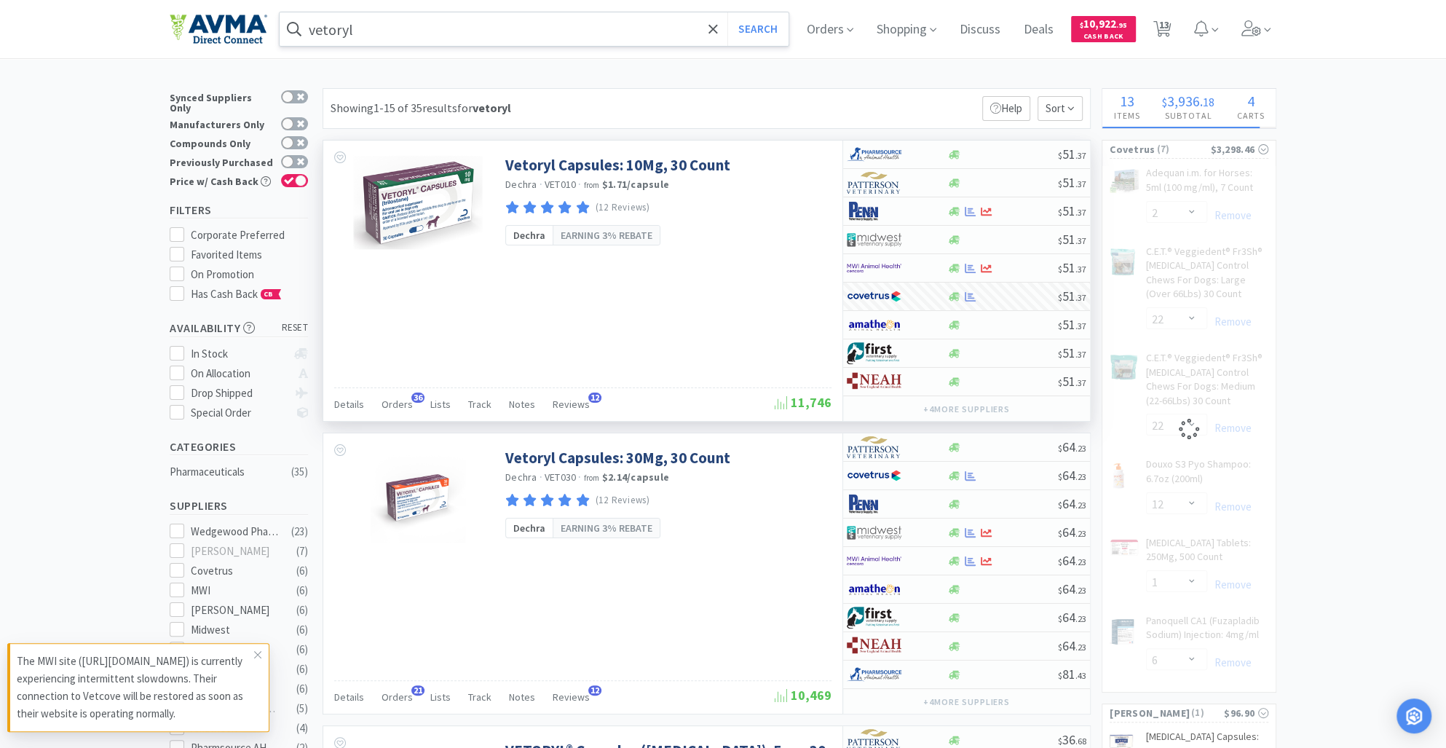
click at [378, 33] on input "vetoryl" at bounding box center [534, 29] width 509 height 34
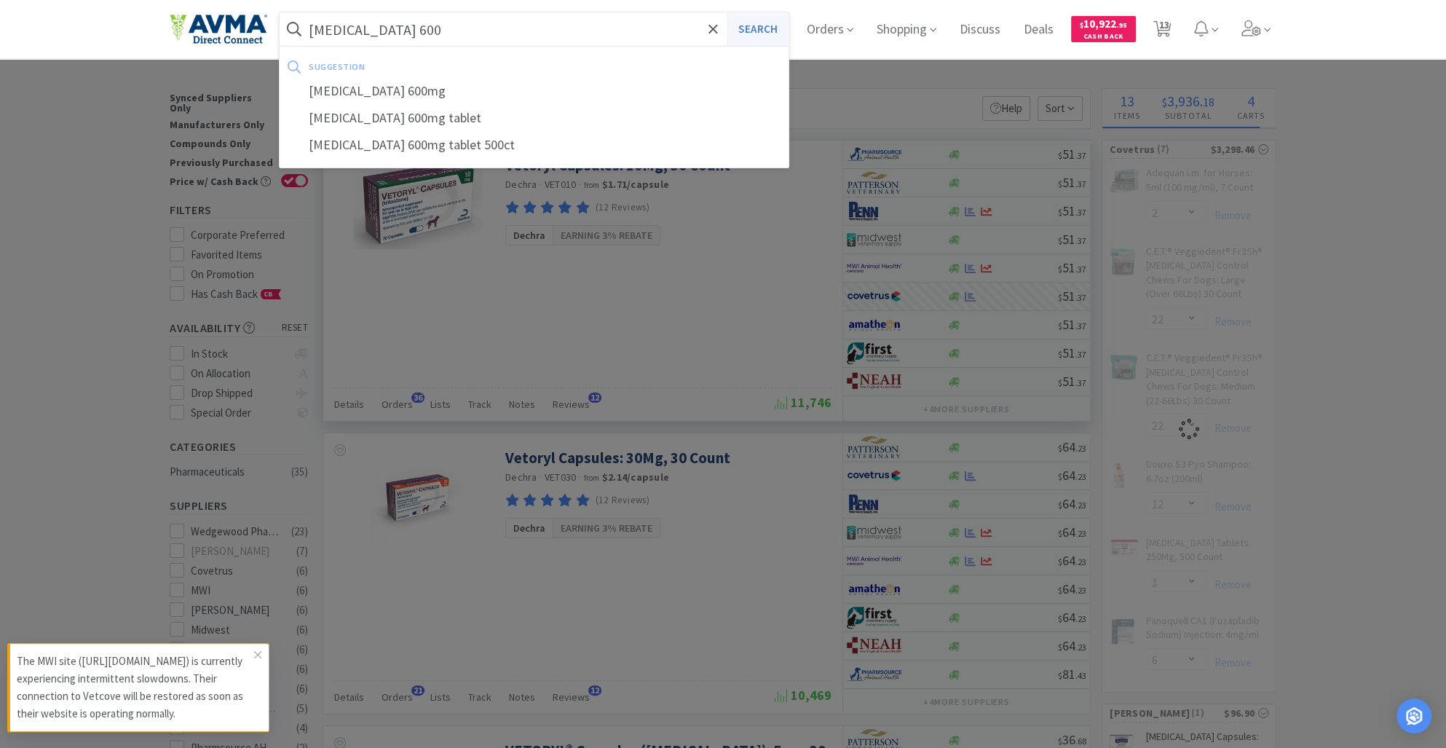
type input "[MEDICAL_DATA] 600"
click at [760, 25] on button "Search" at bounding box center [758, 29] width 60 height 34
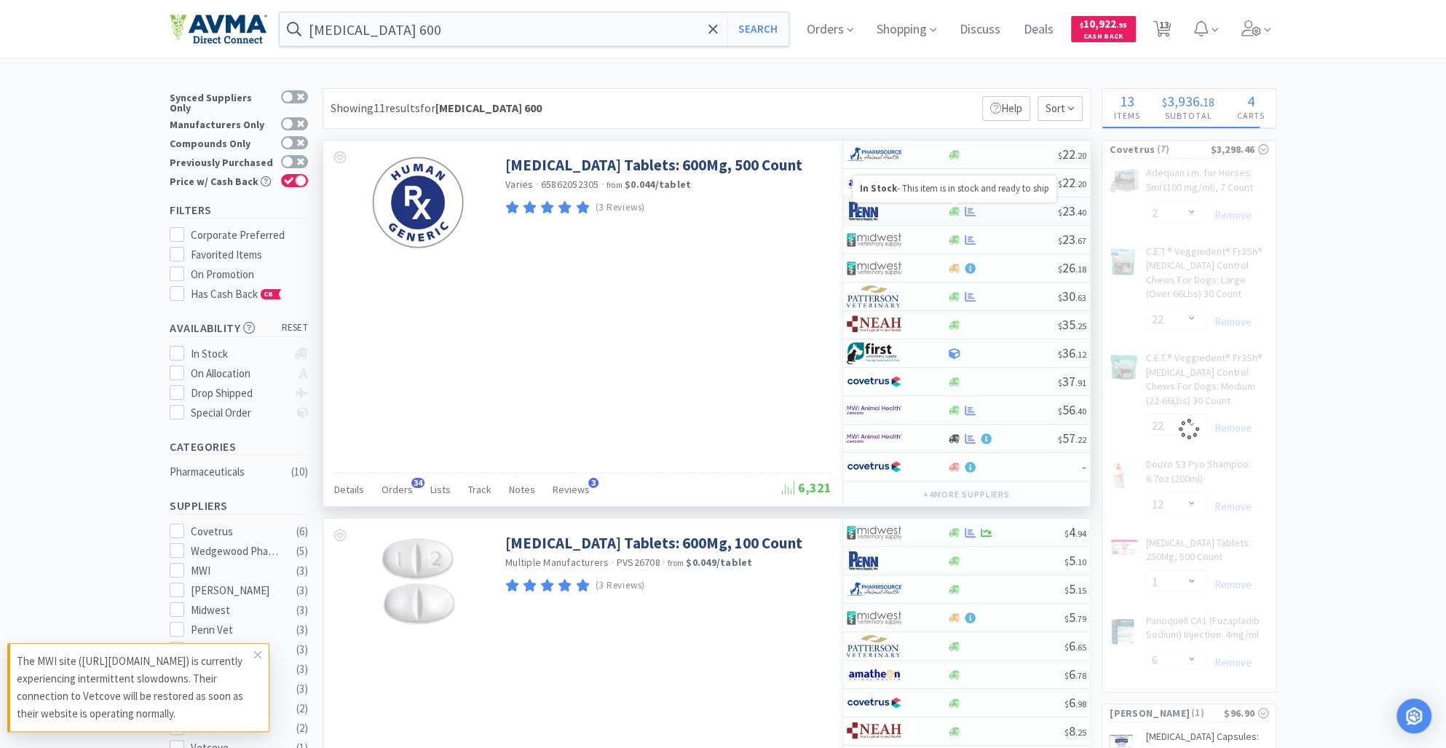
click at [951, 213] on icon at bounding box center [954, 211] width 11 height 11
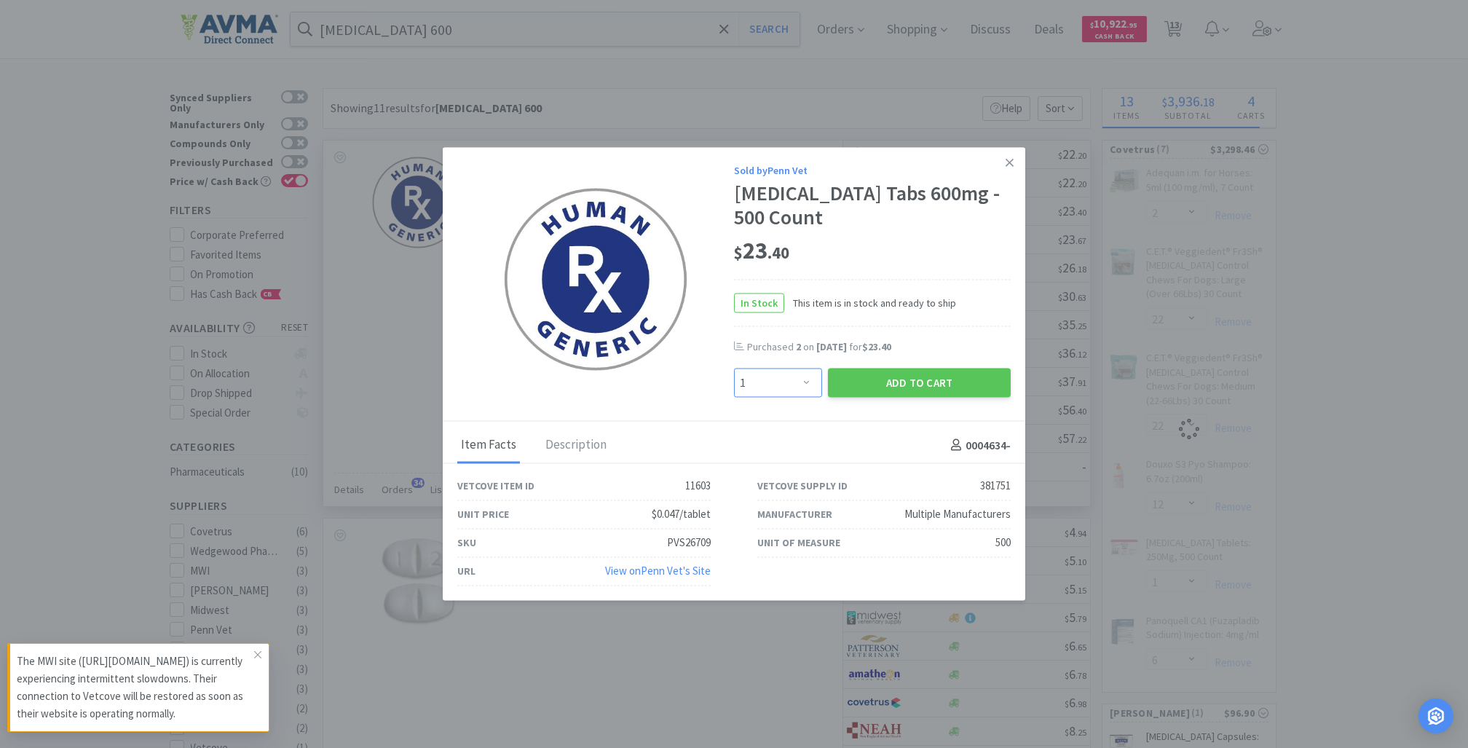
click at [806, 386] on select "Enter Quantity 1 2 3 4 5 6 7 8 9 10 11 12 13 14 15 16 17 18 19 20 Enter Quantity" at bounding box center [778, 383] width 88 height 29
select select "4"
click at [734, 369] on select "Enter Quantity 1 2 3 4 5 6 7 8 9 10 11 12 13 14 15 16 17 18 19 20 Enter Quantity" at bounding box center [778, 383] width 88 height 29
click at [895, 387] on button "Add to Cart" at bounding box center [919, 383] width 183 height 29
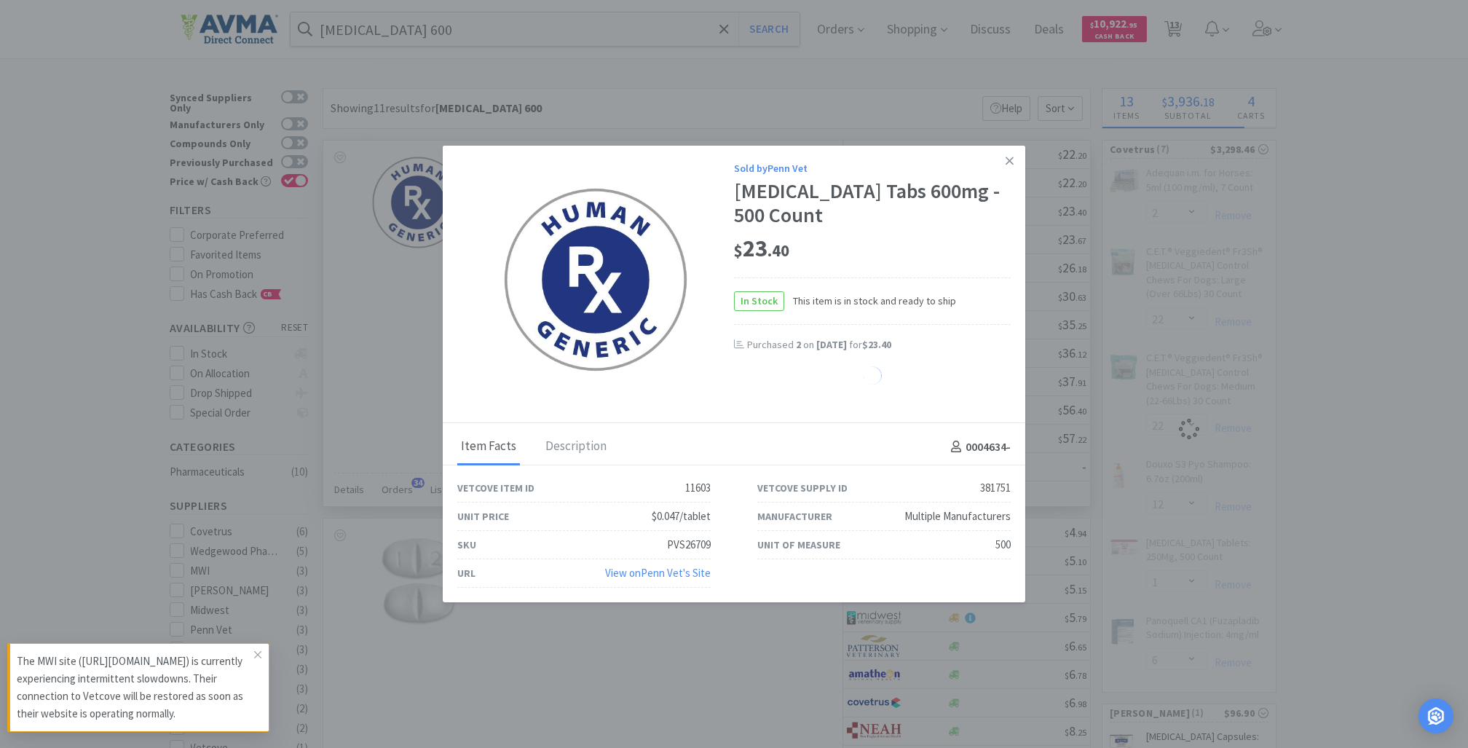
select select "4"
select select "1"
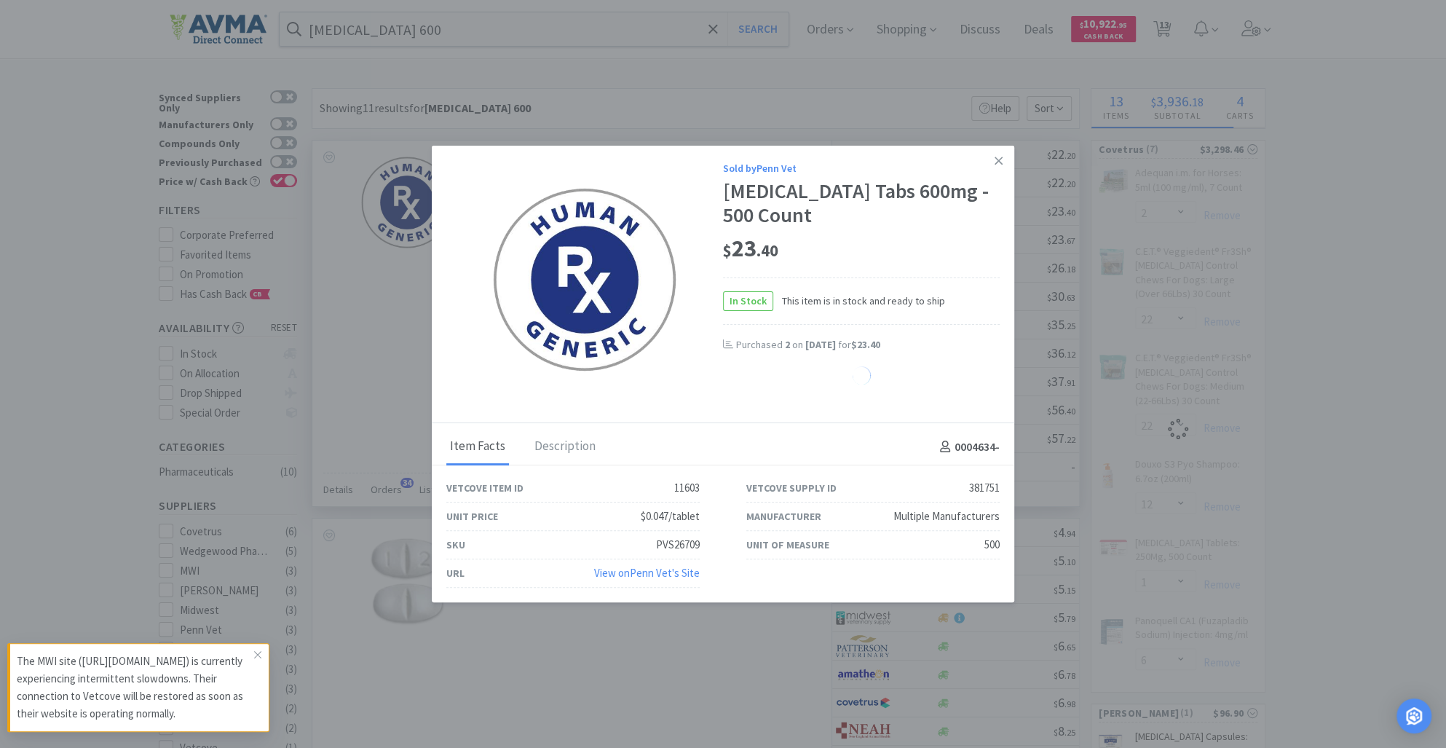
select select "2"
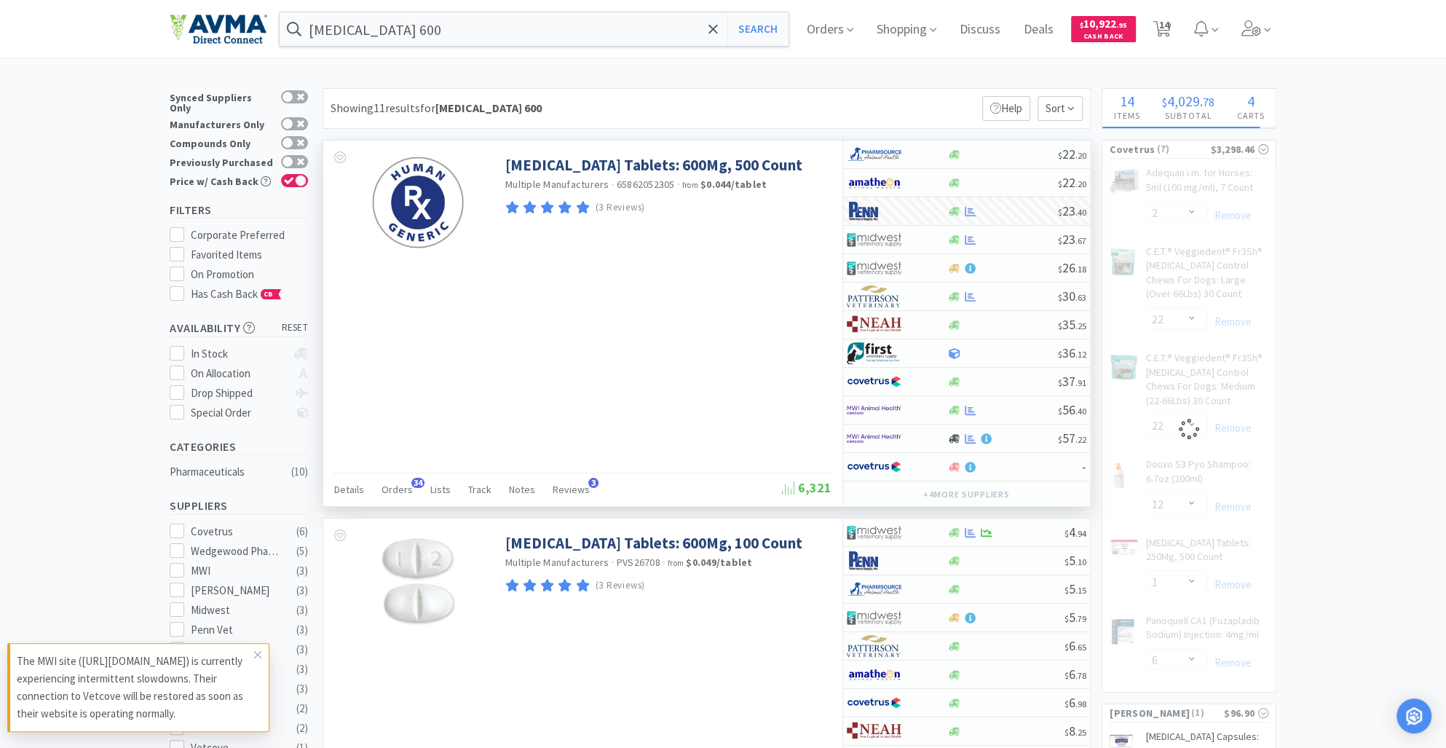
select select "4"
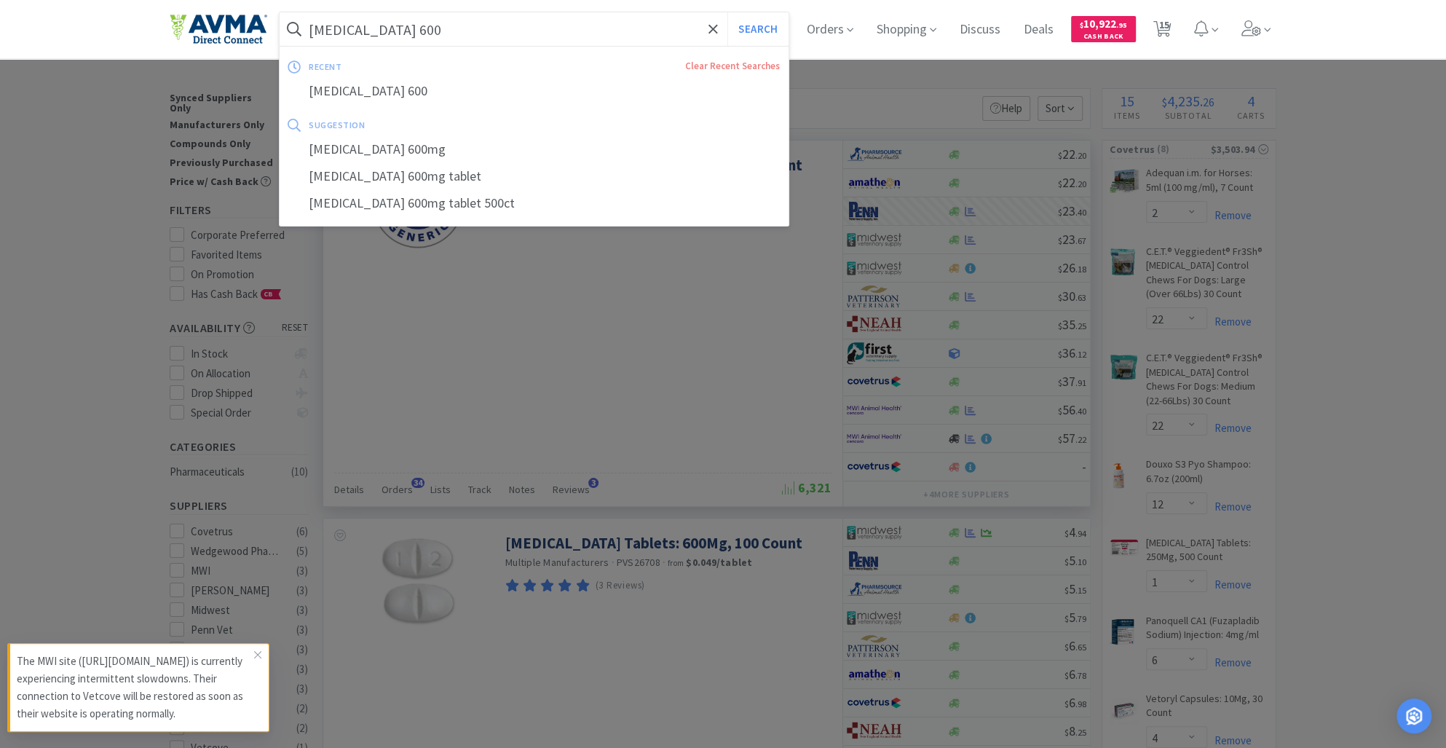
click at [437, 44] on input "[MEDICAL_DATA] 600" at bounding box center [534, 29] width 509 height 34
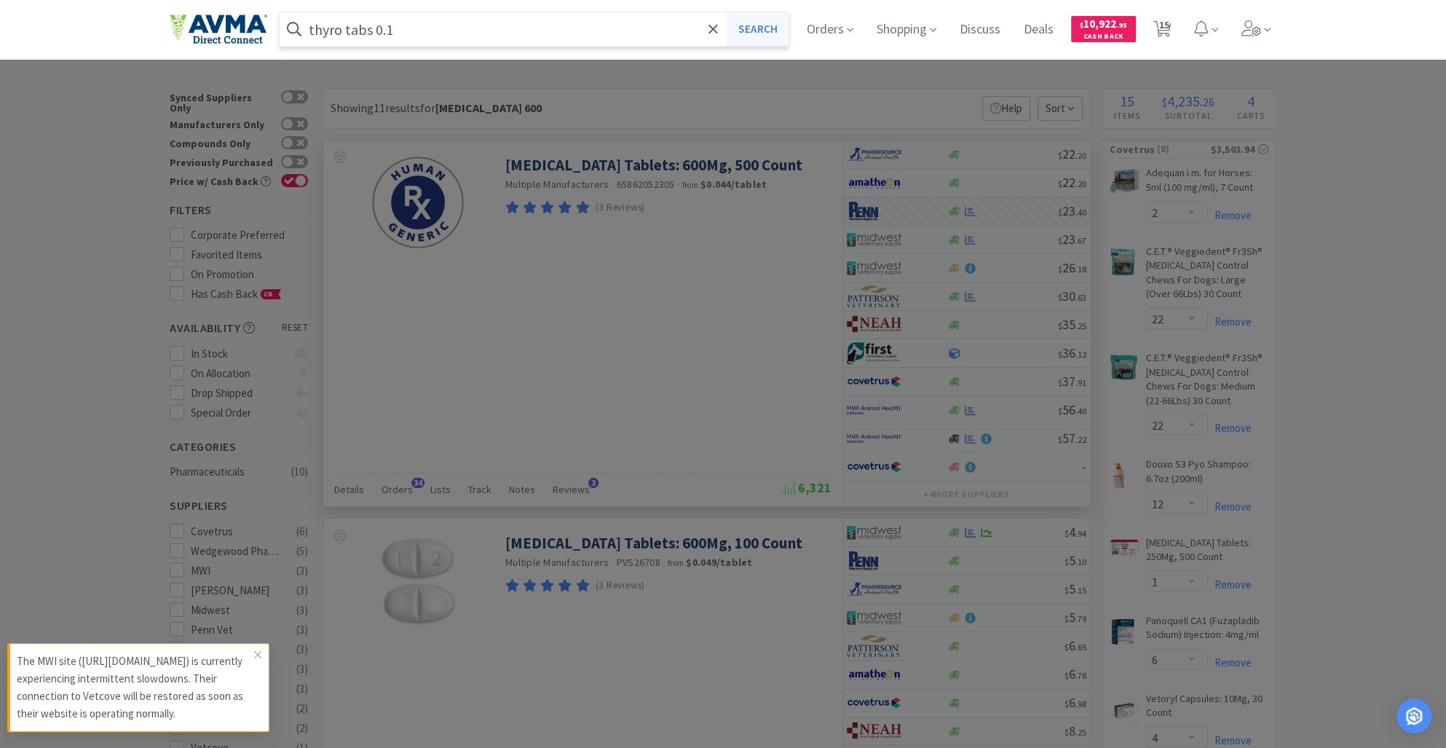
type input "thyro tabs 0.1"
click at [760, 20] on button "Search" at bounding box center [758, 29] width 60 height 34
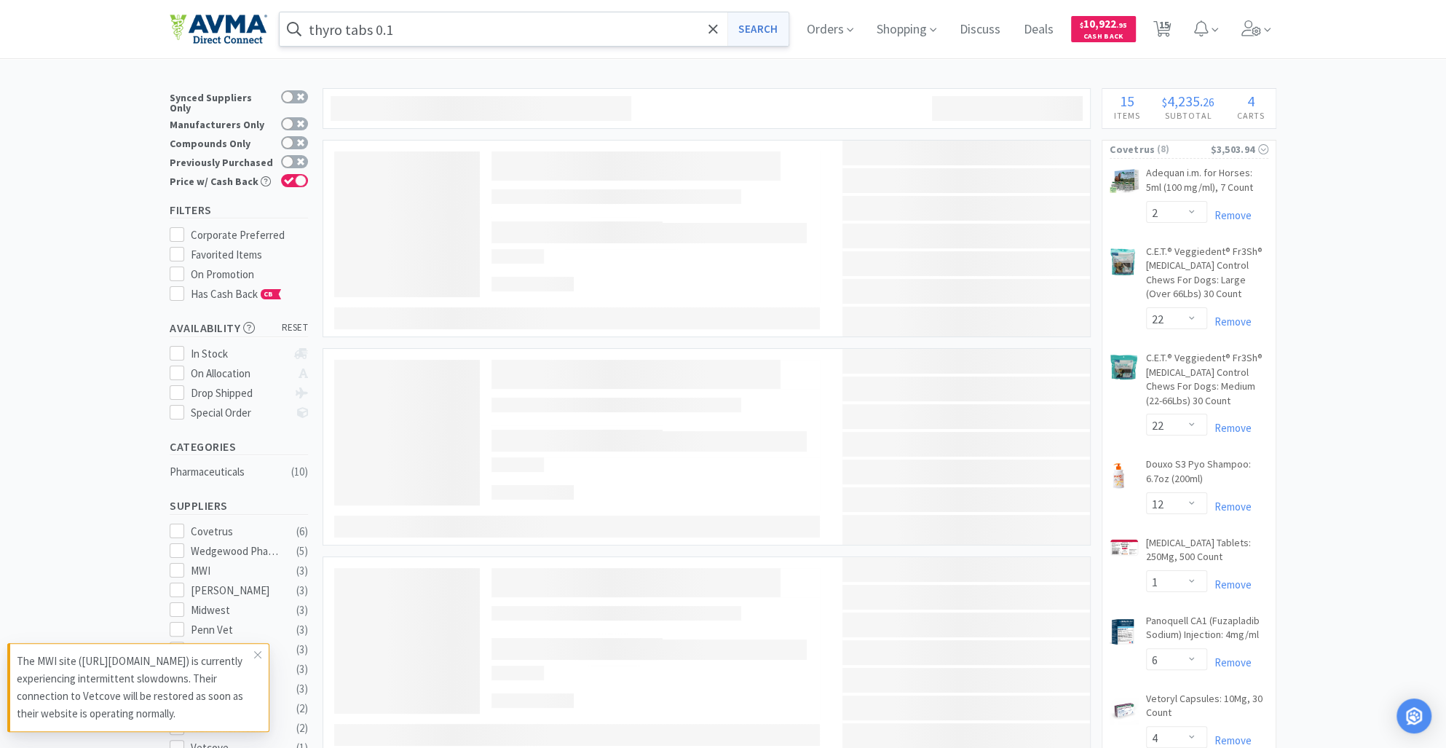
click at [764, 31] on button "Search" at bounding box center [758, 29] width 60 height 34
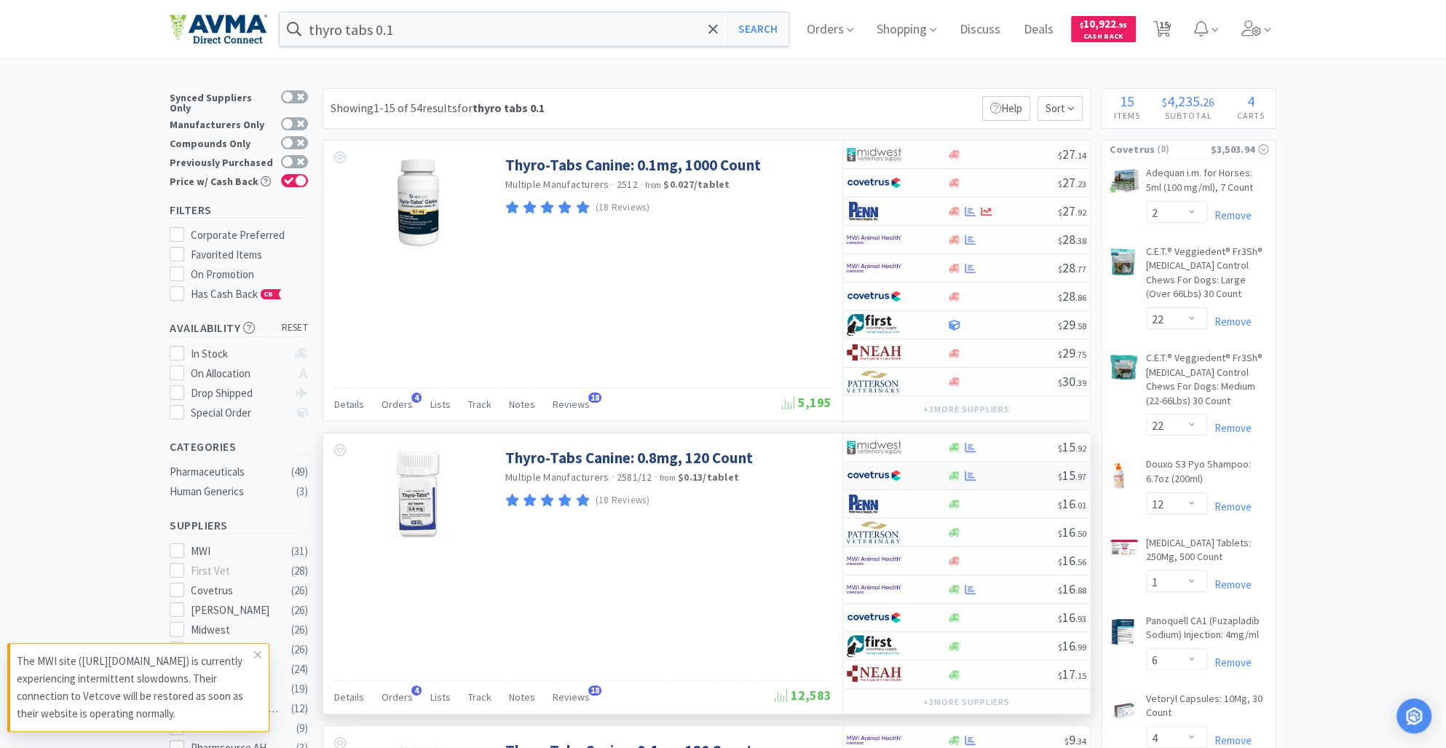
click at [1060, 471] on span "$" at bounding box center [1060, 476] width 4 height 11
select select "1"
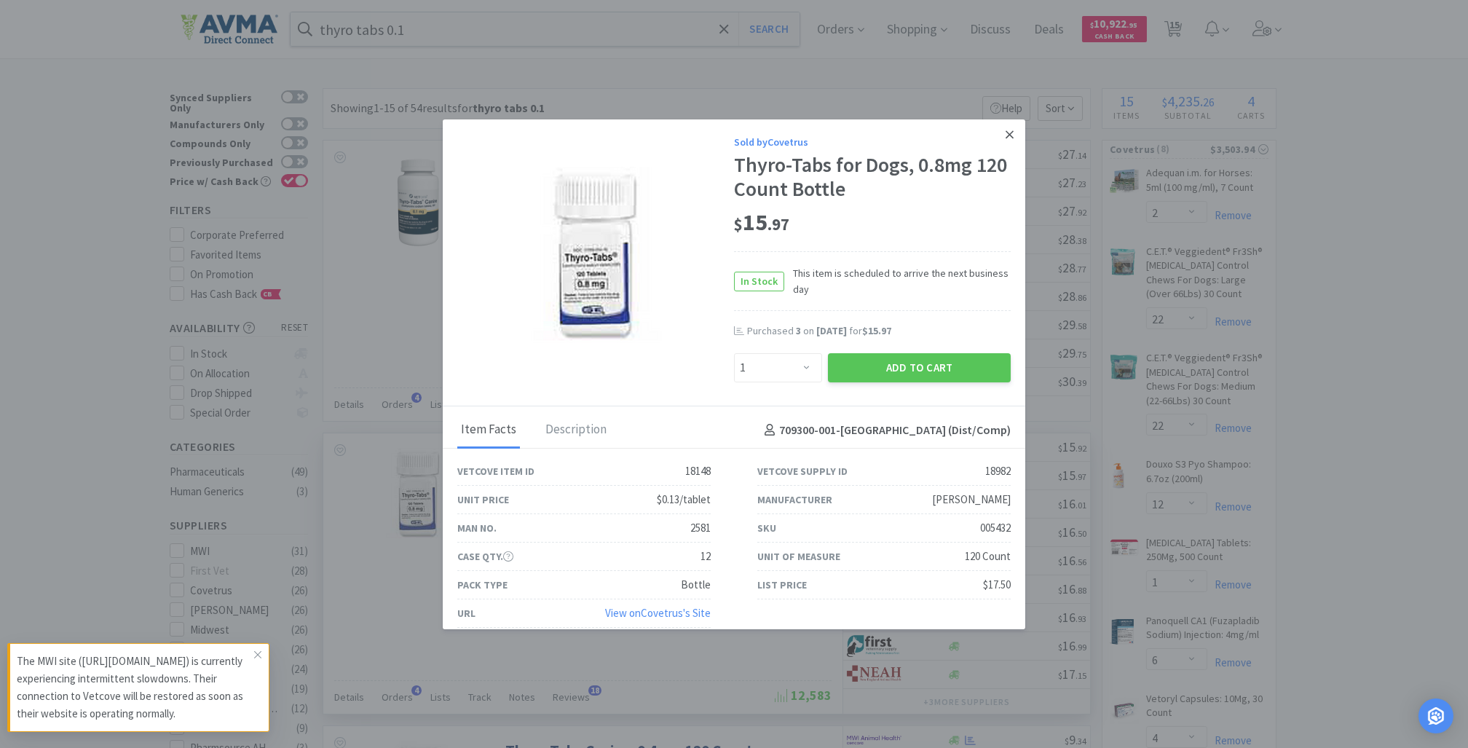
click at [1006, 133] on icon at bounding box center [1010, 134] width 8 height 8
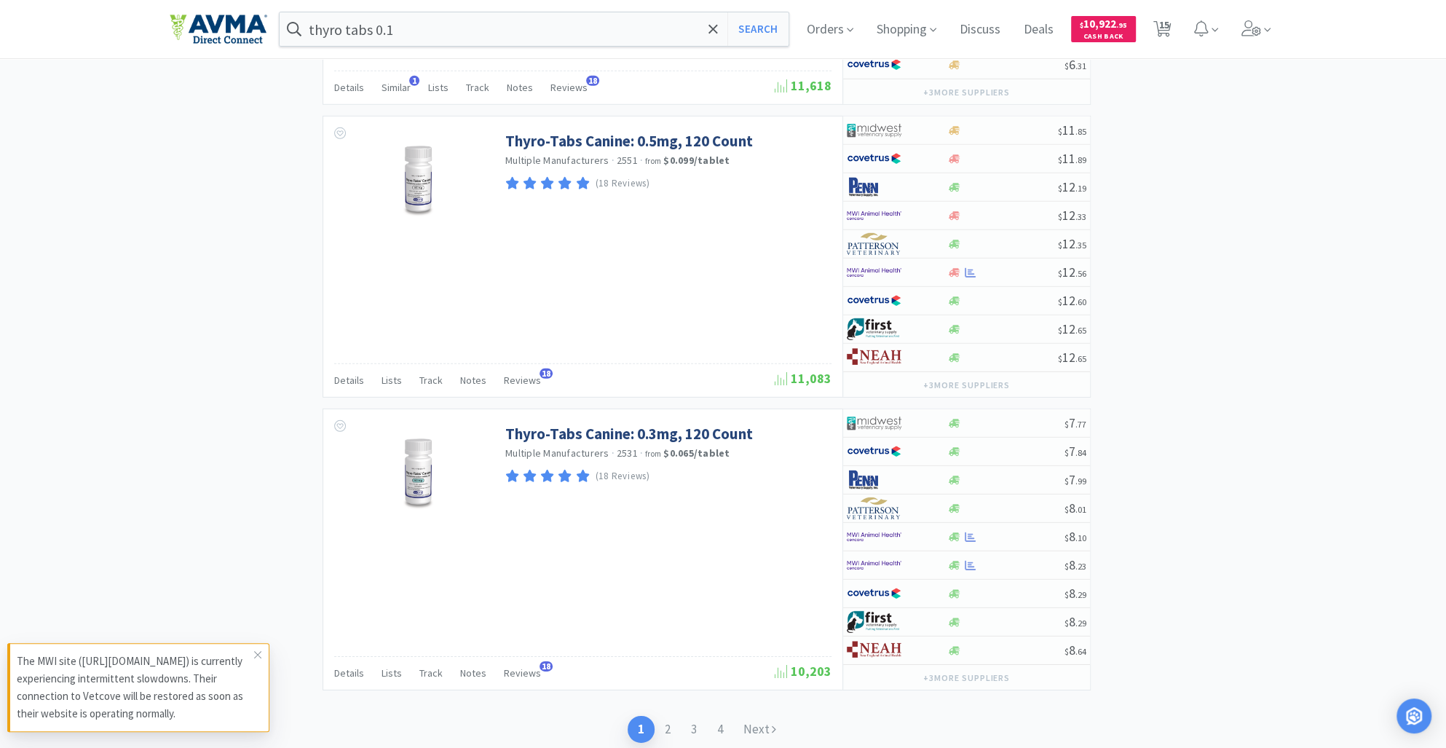
scroll to position [3920, 0]
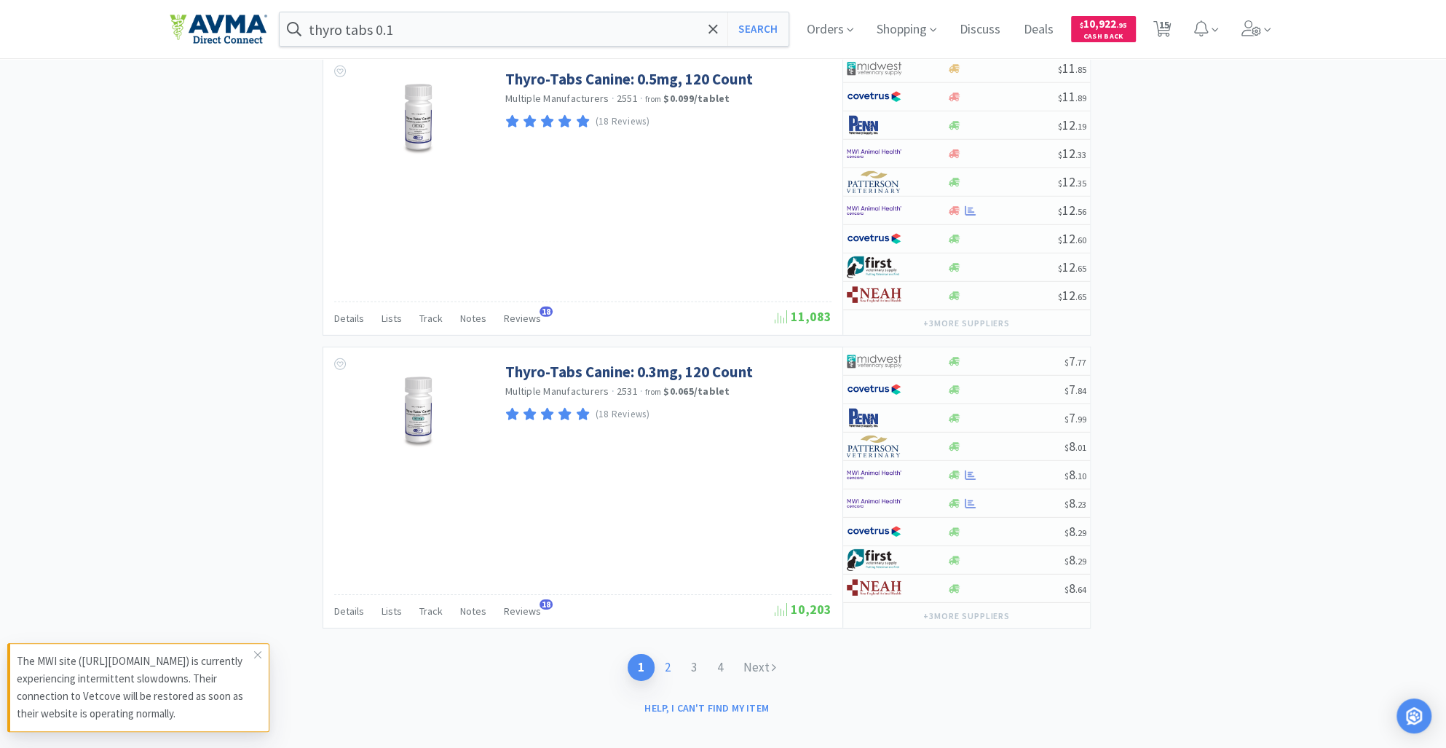
click at [666, 655] on link "2" at bounding box center [668, 667] width 26 height 27
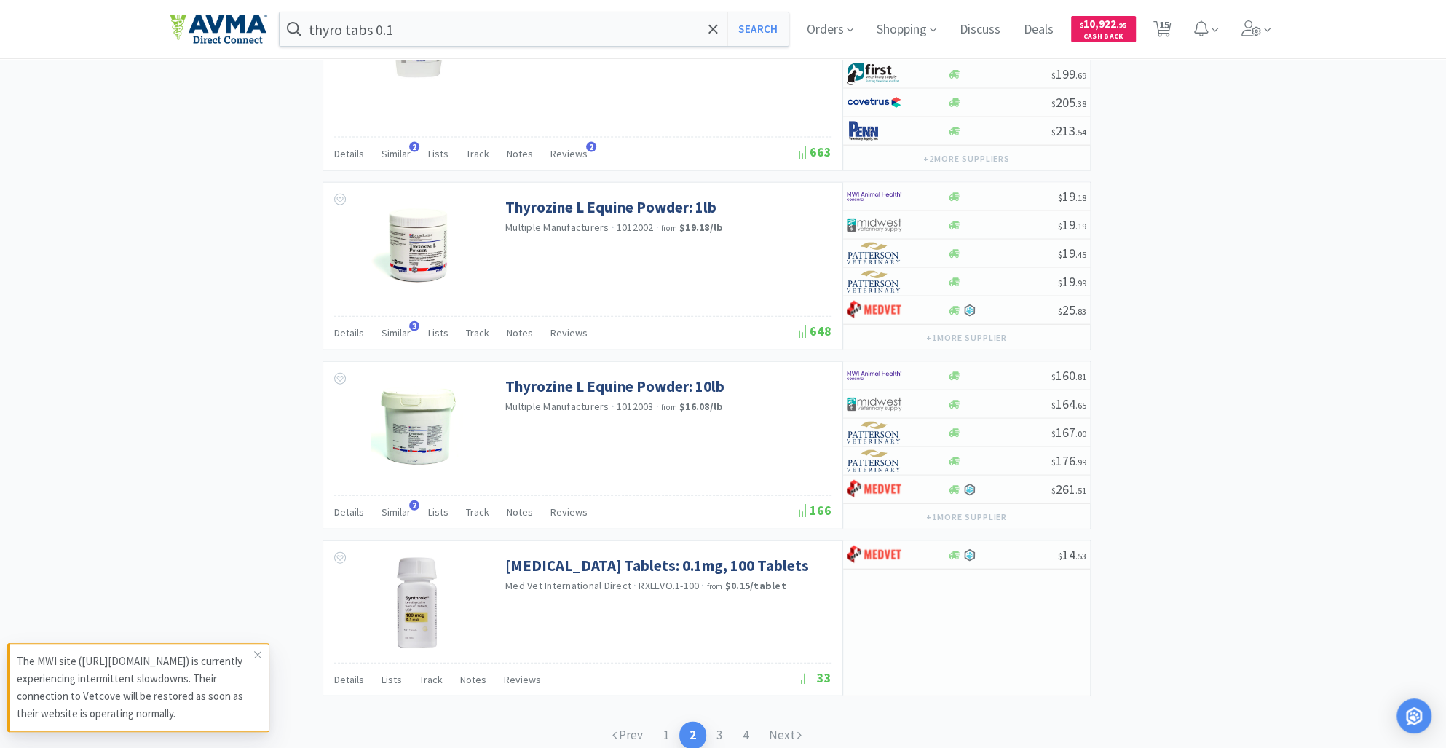
scroll to position [3083, 0]
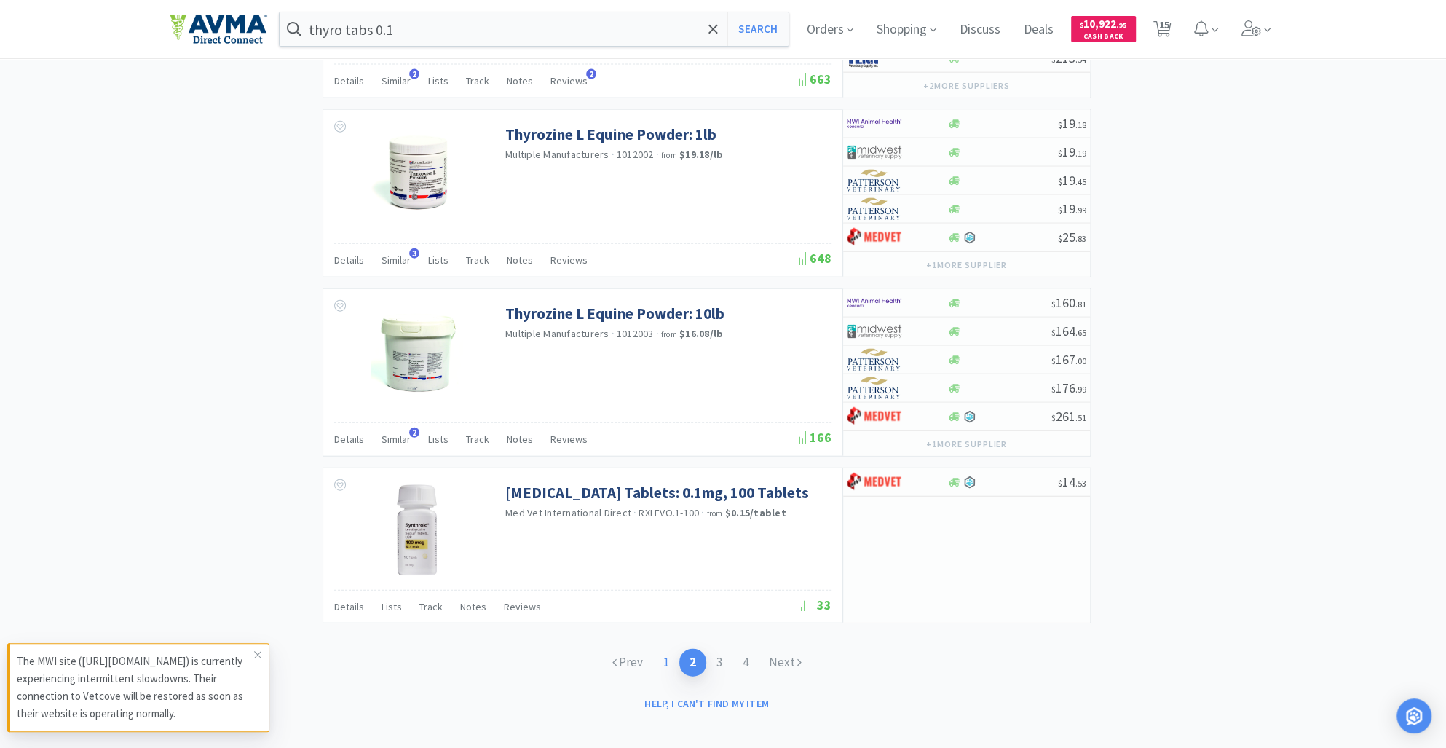
click at [669, 653] on link "1" at bounding box center [666, 662] width 26 height 27
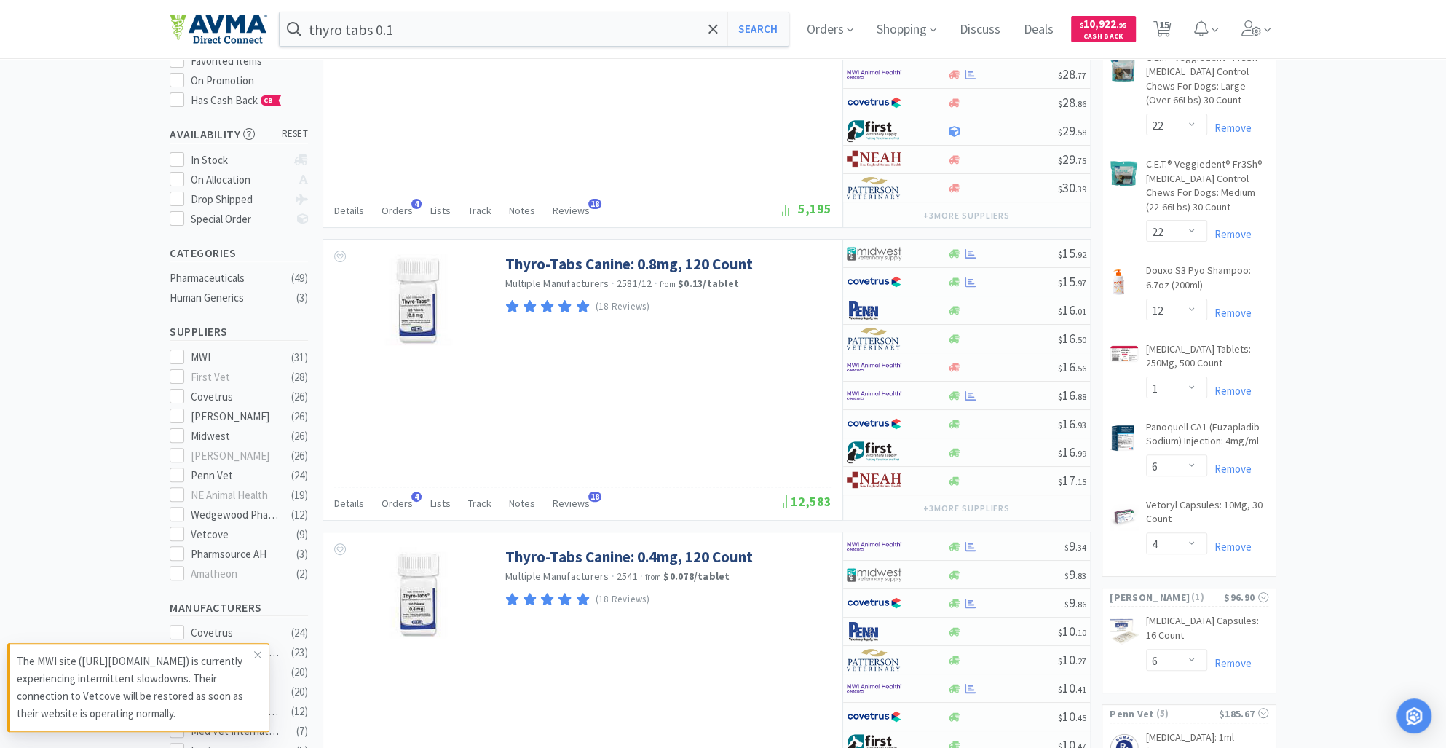
scroll to position [231, 0]
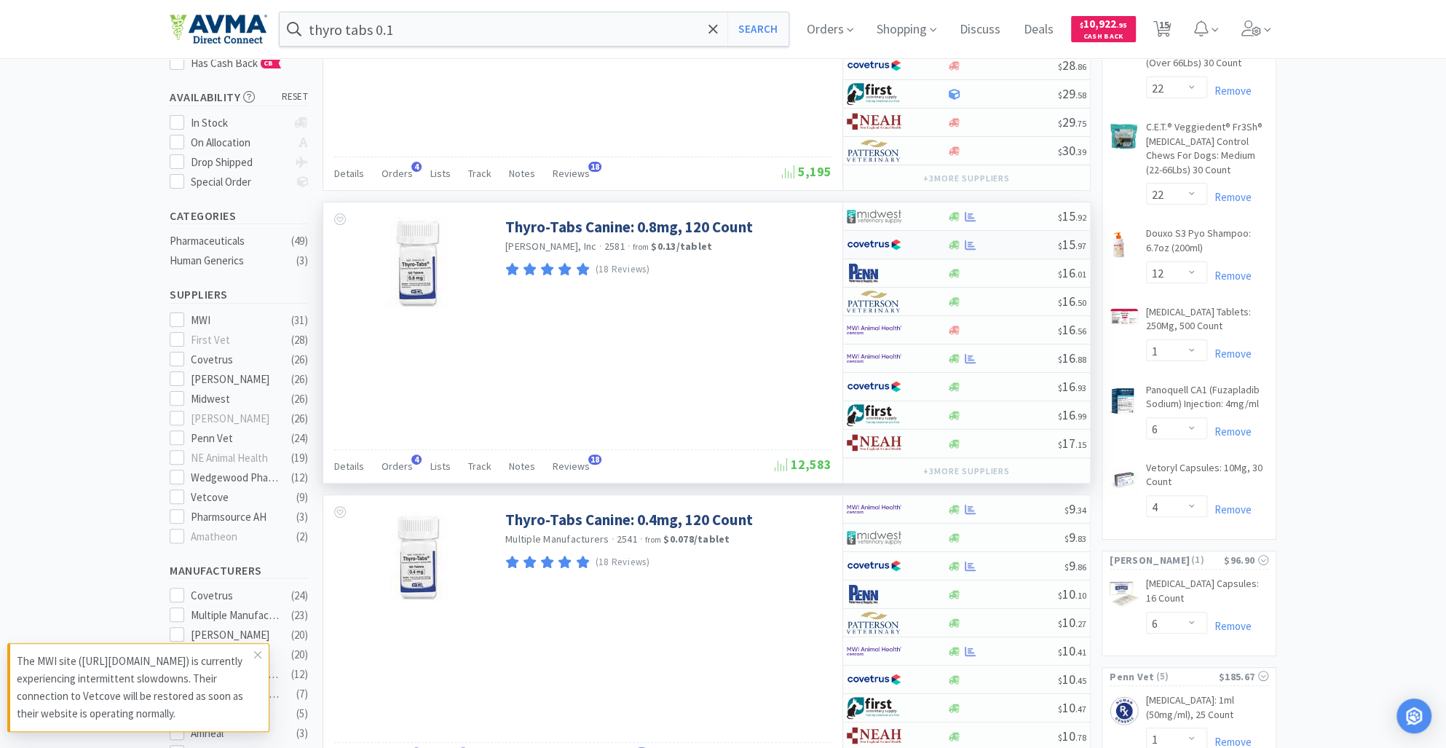
click at [953, 248] on div "$ 15 . 97" at bounding box center [966, 245] width 247 height 28
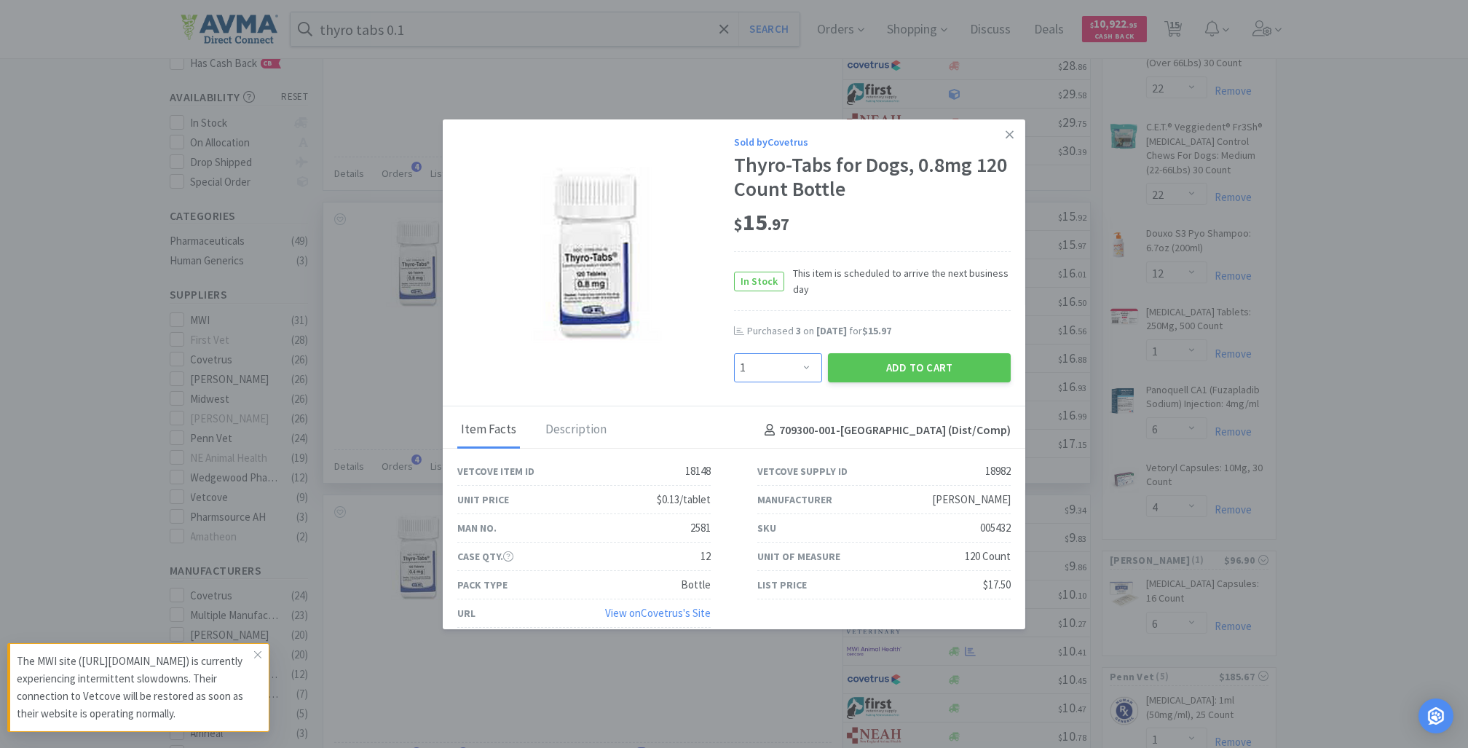
click at [789, 369] on select "Enter Quantity 1 2 3 4 5 6 7 8 9 10 11 12 13 14 15 16 17 18 19 20 Enter Quantity" at bounding box center [778, 367] width 88 height 29
select select "3"
click at [734, 353] on select "Enter Quantity 1 2 3 4 5 6 7 8 9 10 11 12 13 14 15 16 17 18 19 20 Enter Quantity" at bounding box center [778, 367] width 88 height 29
click at [886, 374] on button "Add to Cart" at bounding box center [919, 367] width 183 height 29
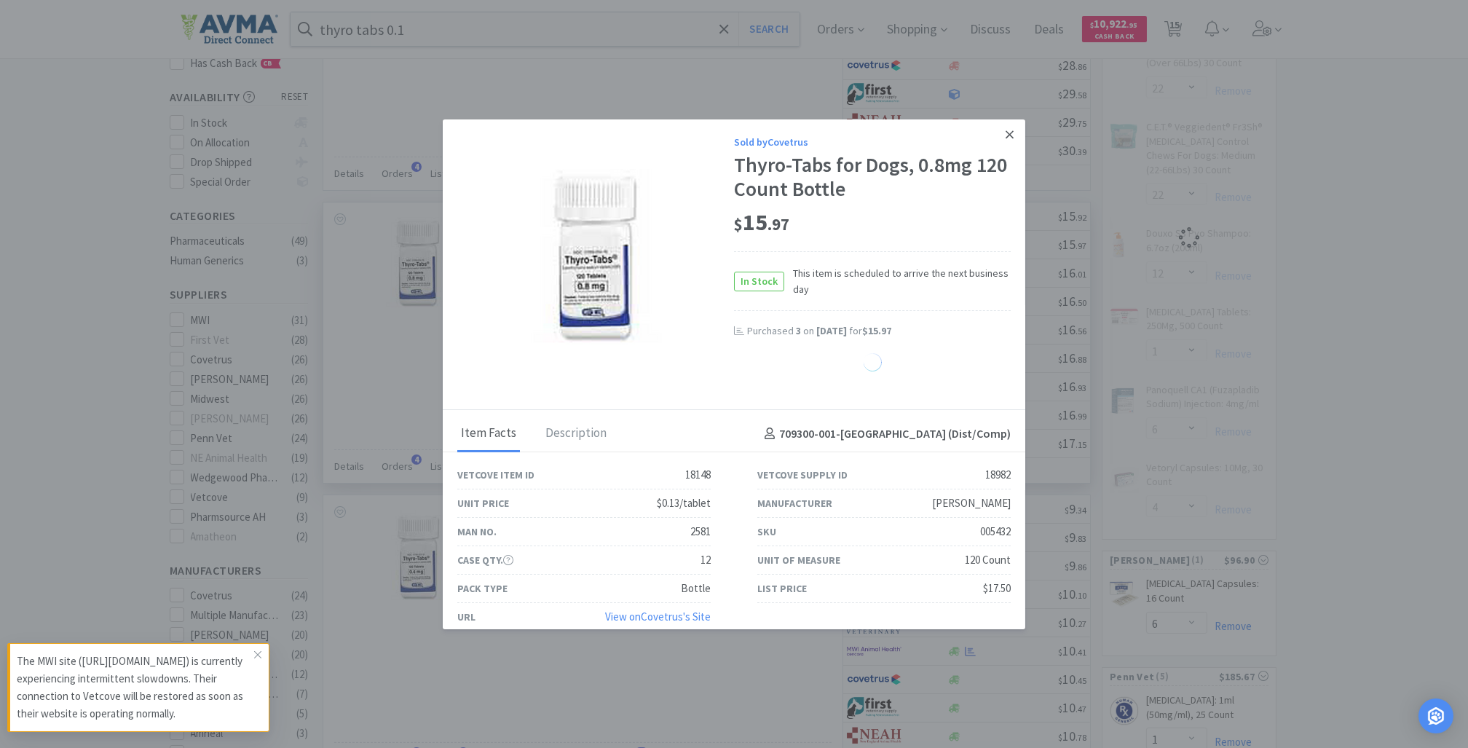
click at [997, 134] on link at bounding box center [1009, 134] width 25 height 31
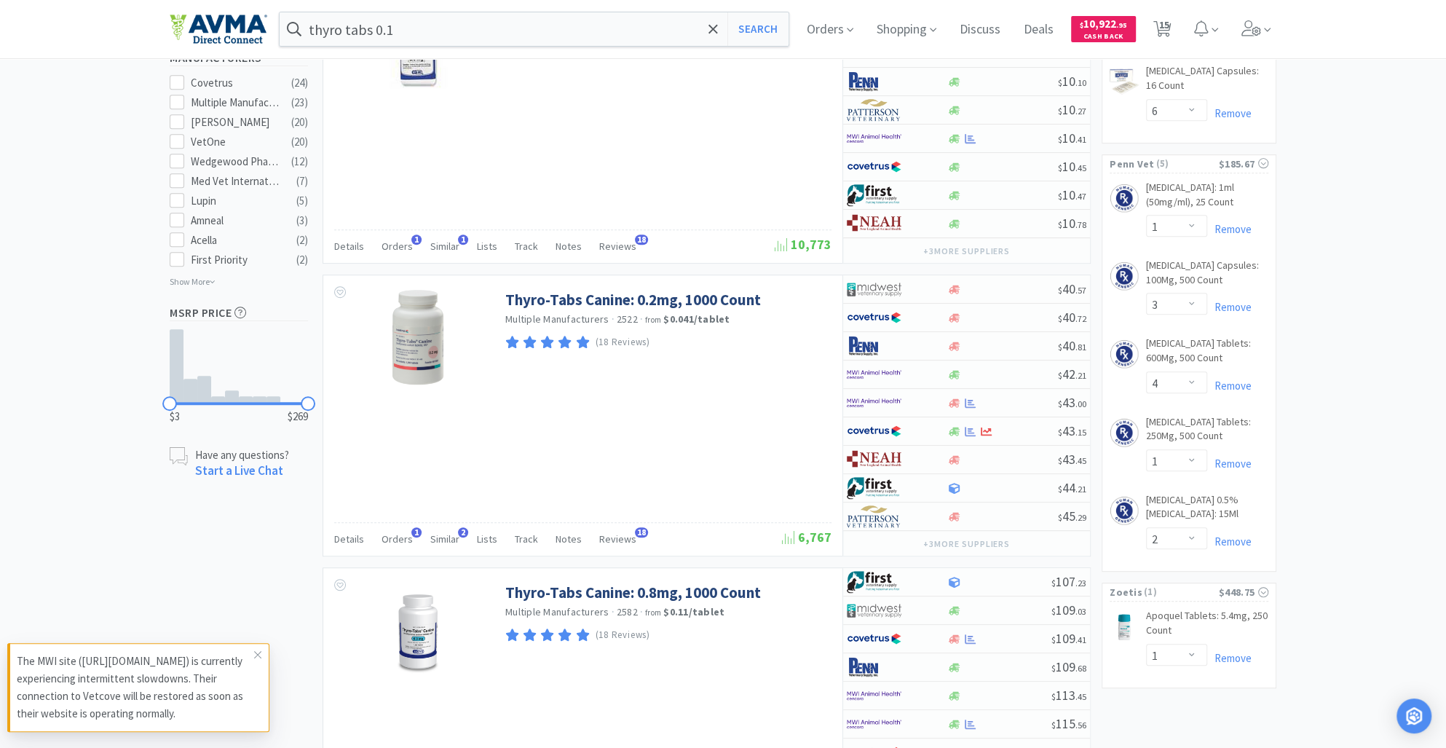
scroll to position [746, 0]
select select "3"
select select "4"
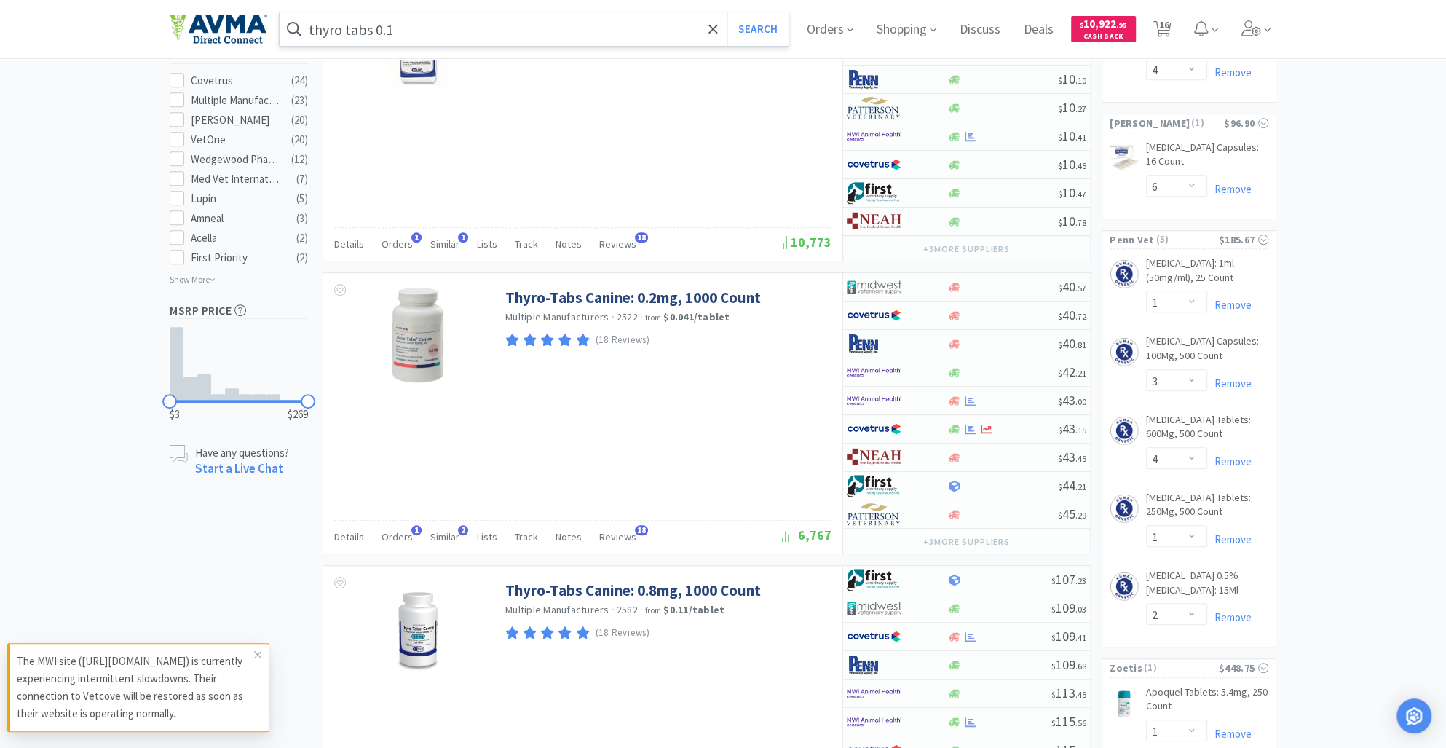
click at [405, 40] on input "thyro tabs 0.1" at bounding box center [534, 29] width 509 height 34
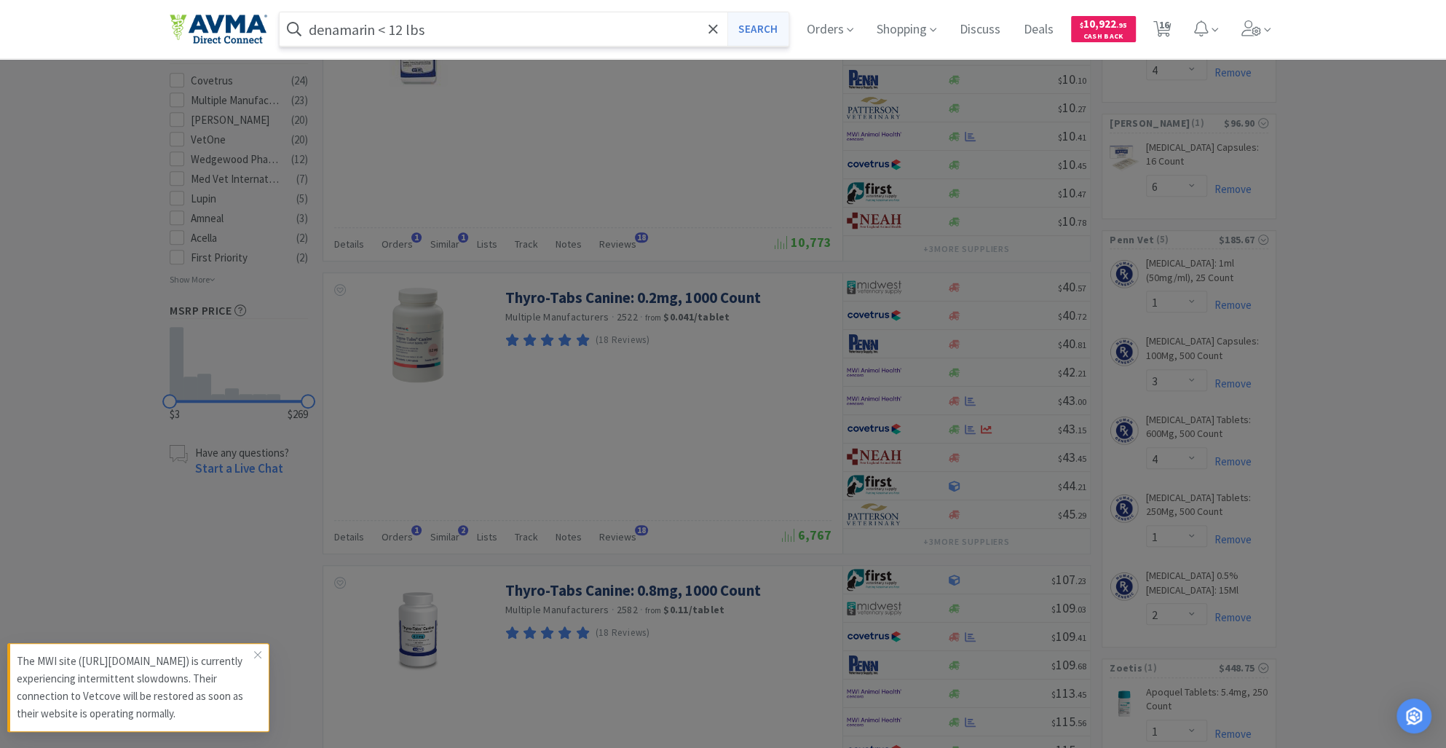
type input "denamarin < 12 lbs"
click at [771, 25] on button "Search" at bounding box center [758, 29] width 60 height 34
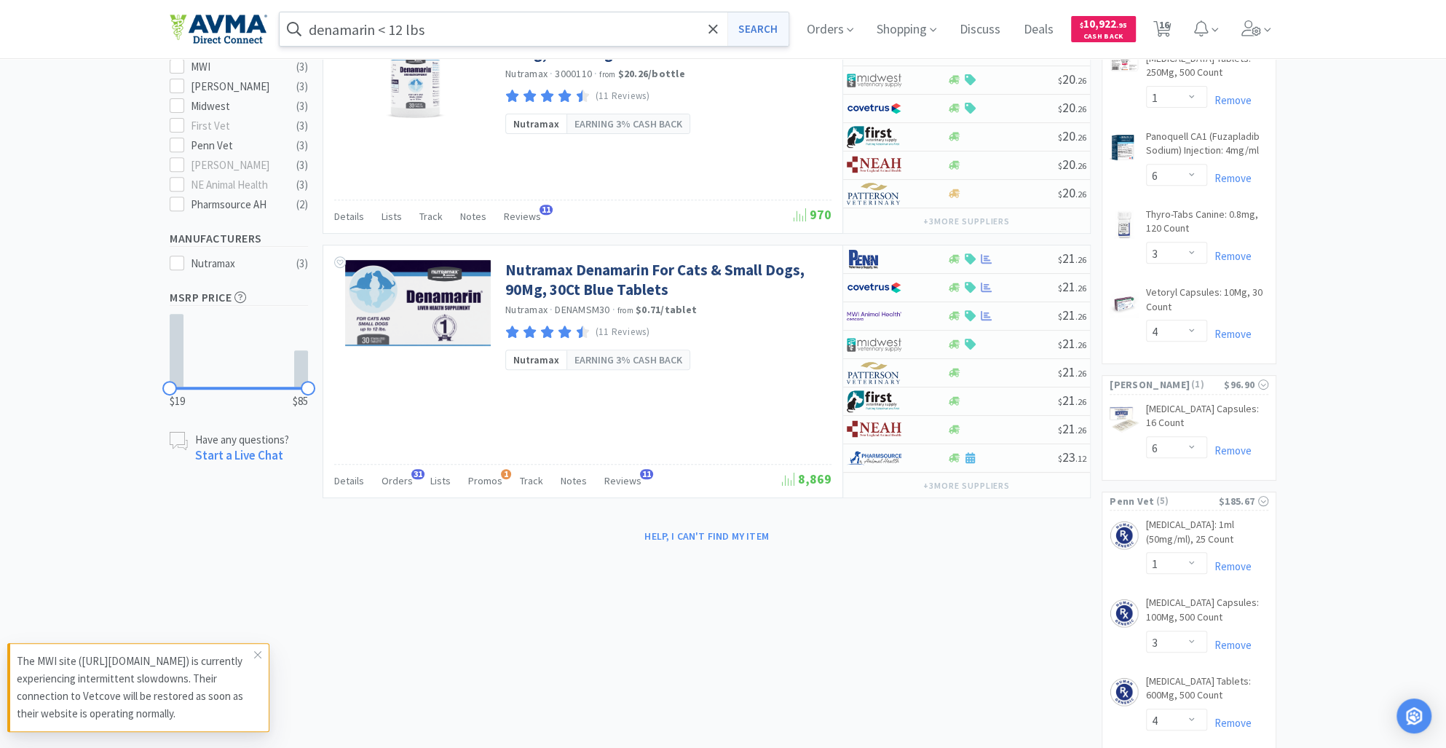
scroll to position [485, 0]
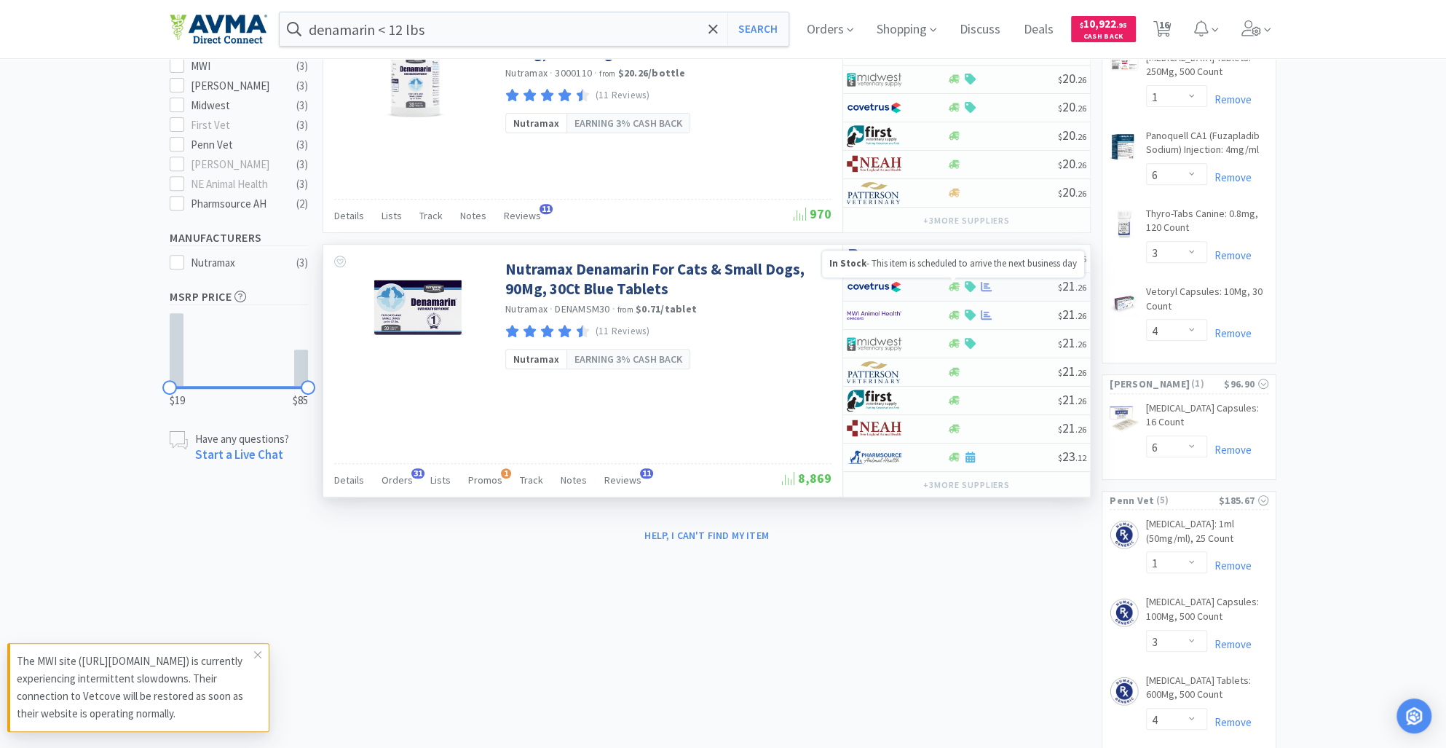
click at [953, 289] on icon at bounding box center [954, 286] width 11 height 11
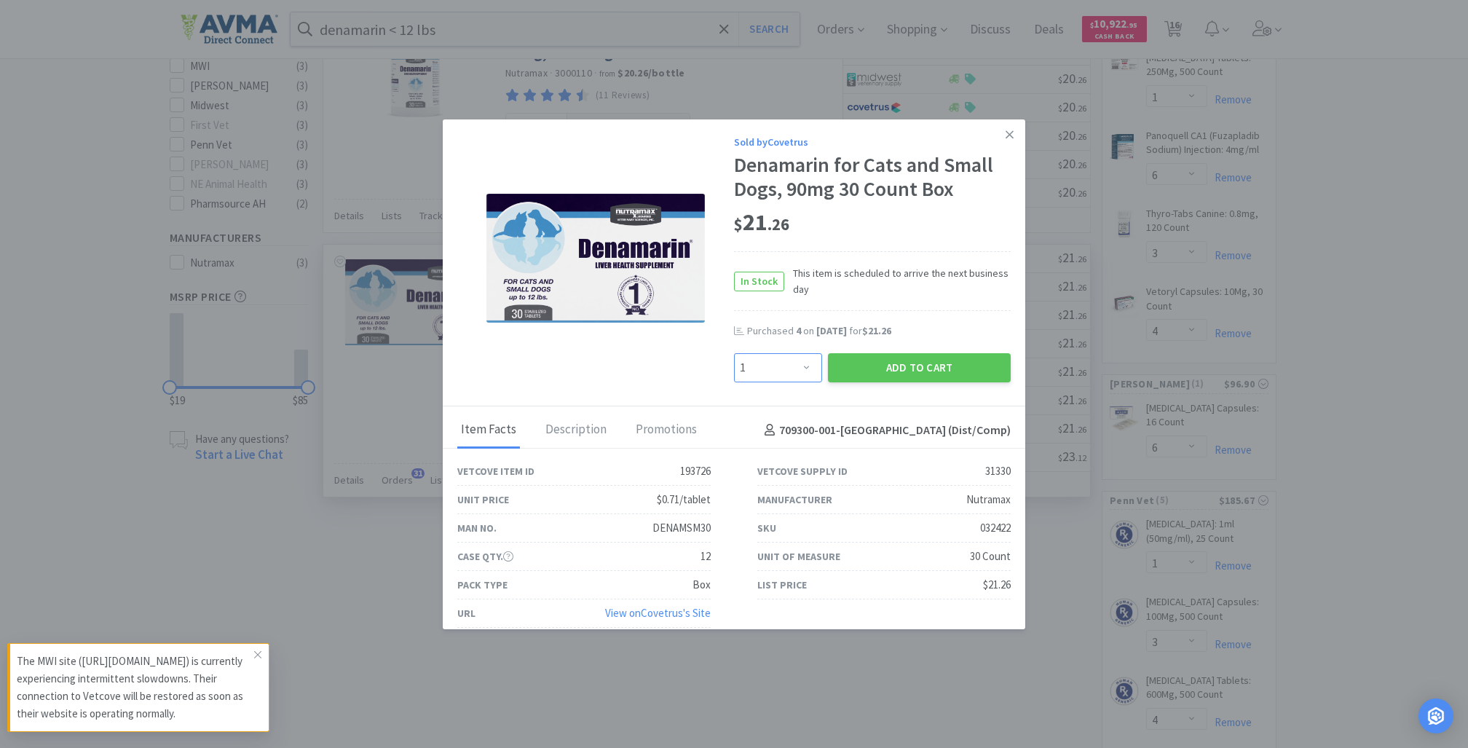
click at [791, 367] on select "Enter Quantity 1 2 3 4 5 6 7 8 9 10 11 12 13 14 15 16 17 18 19 20 Enter Quantity" at bounding box center [778, 367] width 88 height 29
select select "6"
click at [734, 353] on select "Enter Quantity 1 2 3 4 5 6 7 8 9 10 11 12 13 14 15 16 17 18 19 20 Enter Quantity" at bounding box center [778, 367] width 88 height 29
click at [866, 367] on button "Add to Cart" at bounding box center [919, 367] width 183 height 29
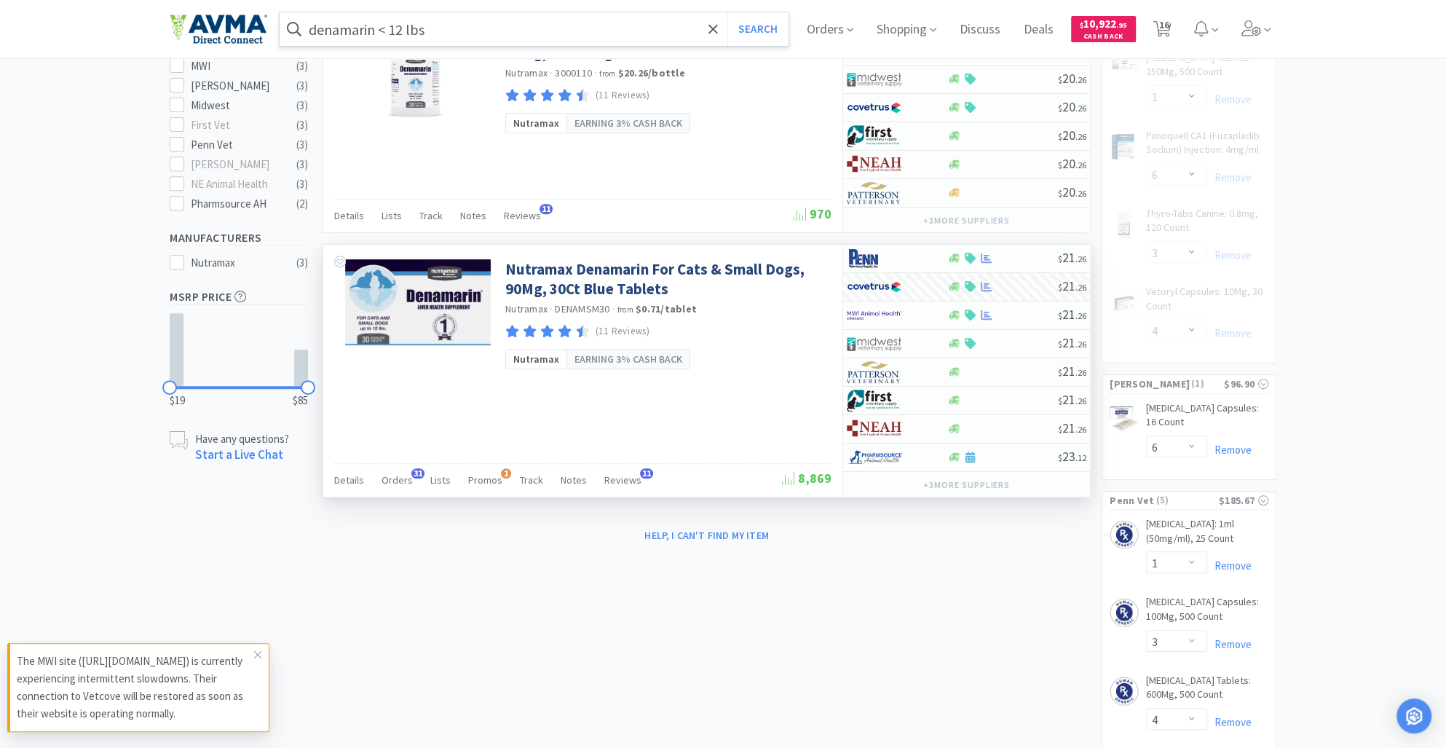
click at [461, 32] on input "denamarin < 12 lbs" at bounding box center [534, 29] width 509 height 34
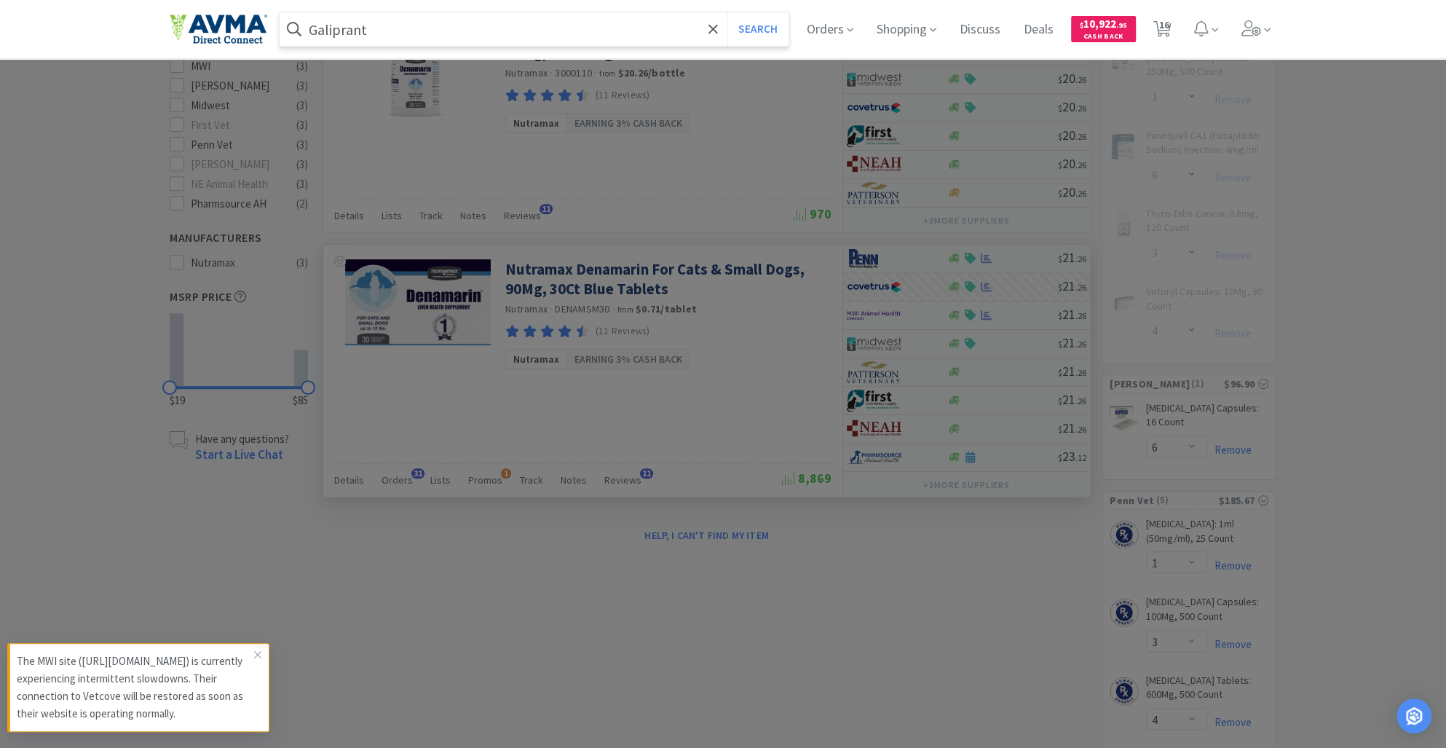
click at [337, 28] on input "Galiprant" at bounding box center [534, 29] width 509 height 34
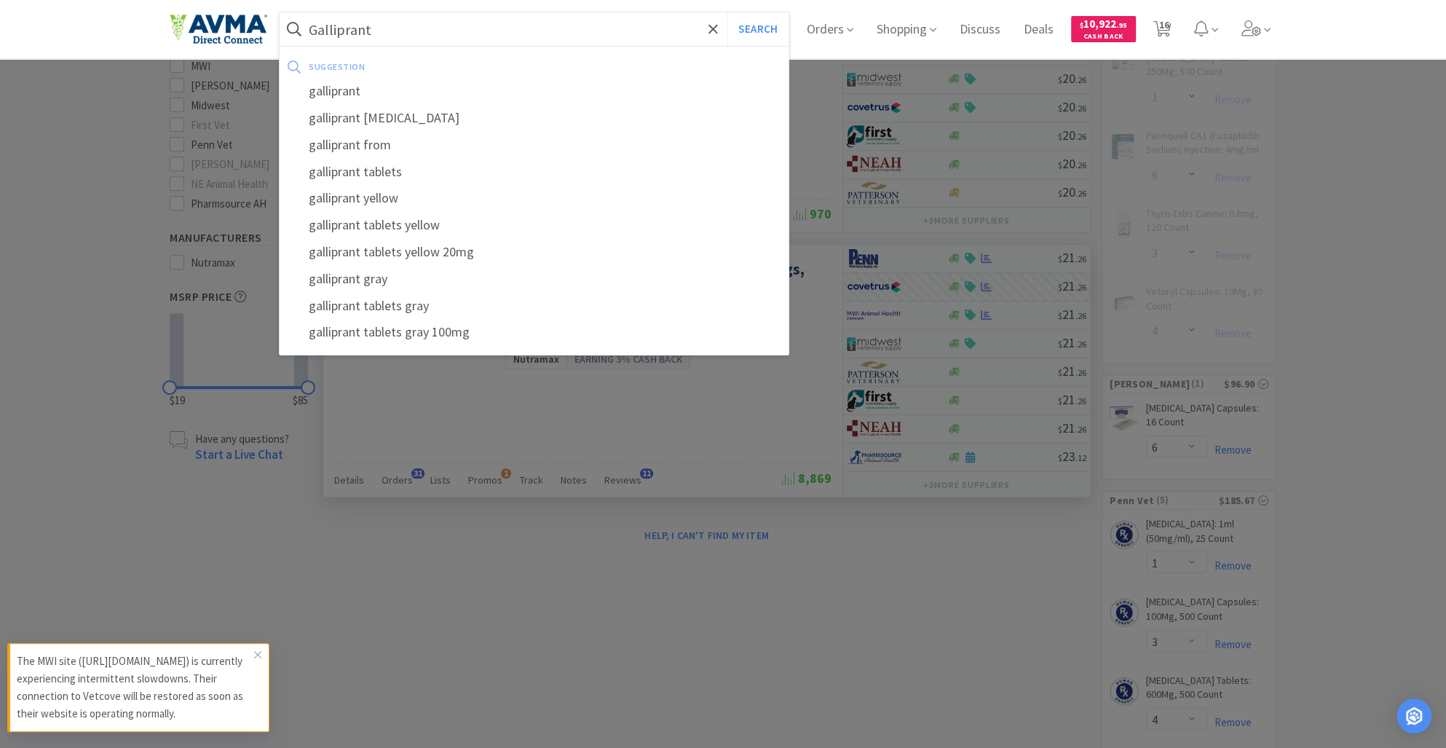
click at [412, 27] on input "Galliprant" at bounding box center [534, 29] width 509 height 34
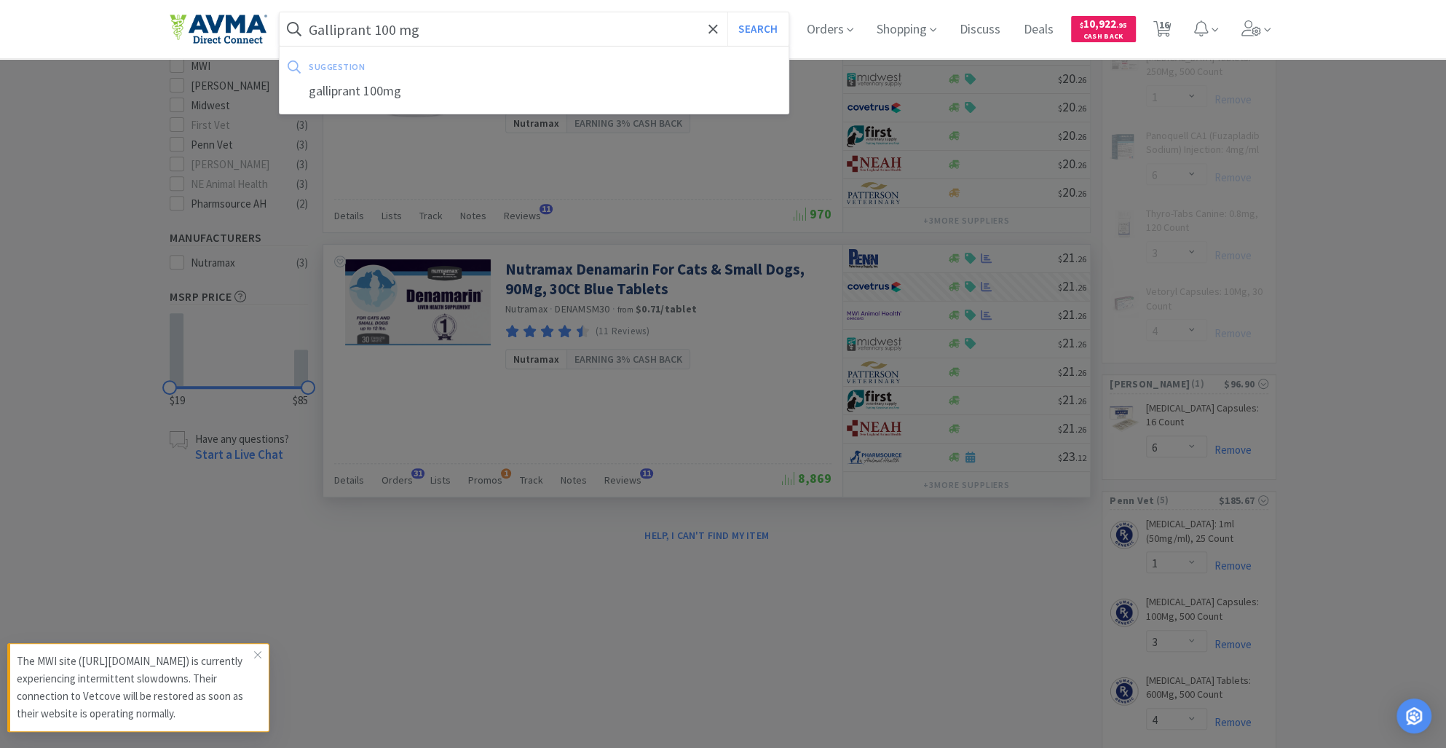
type input "Galliprant 100 mg"
click at [728, 12] on button "Search" at bounding box center [758, 29] width 60 height 34
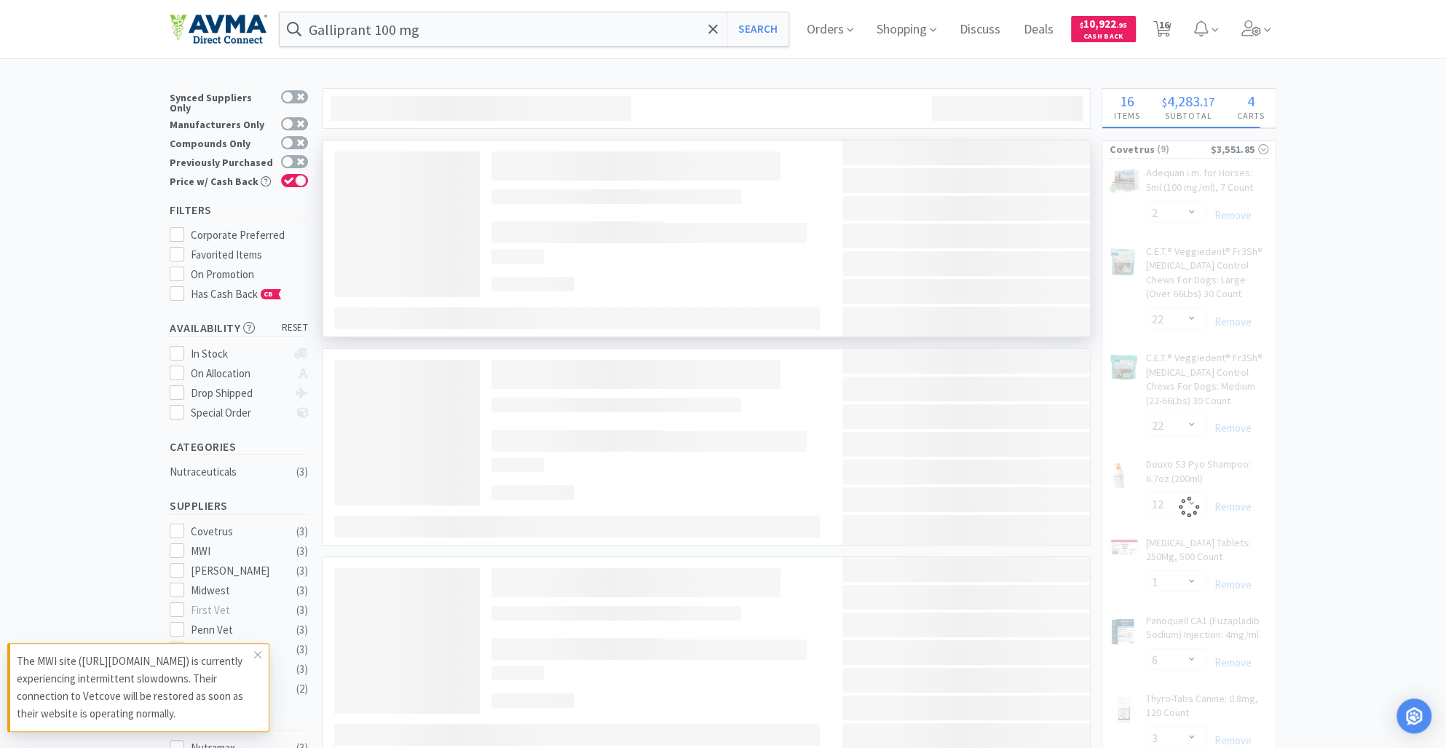
select select "6"
select select "3"
select select "4"
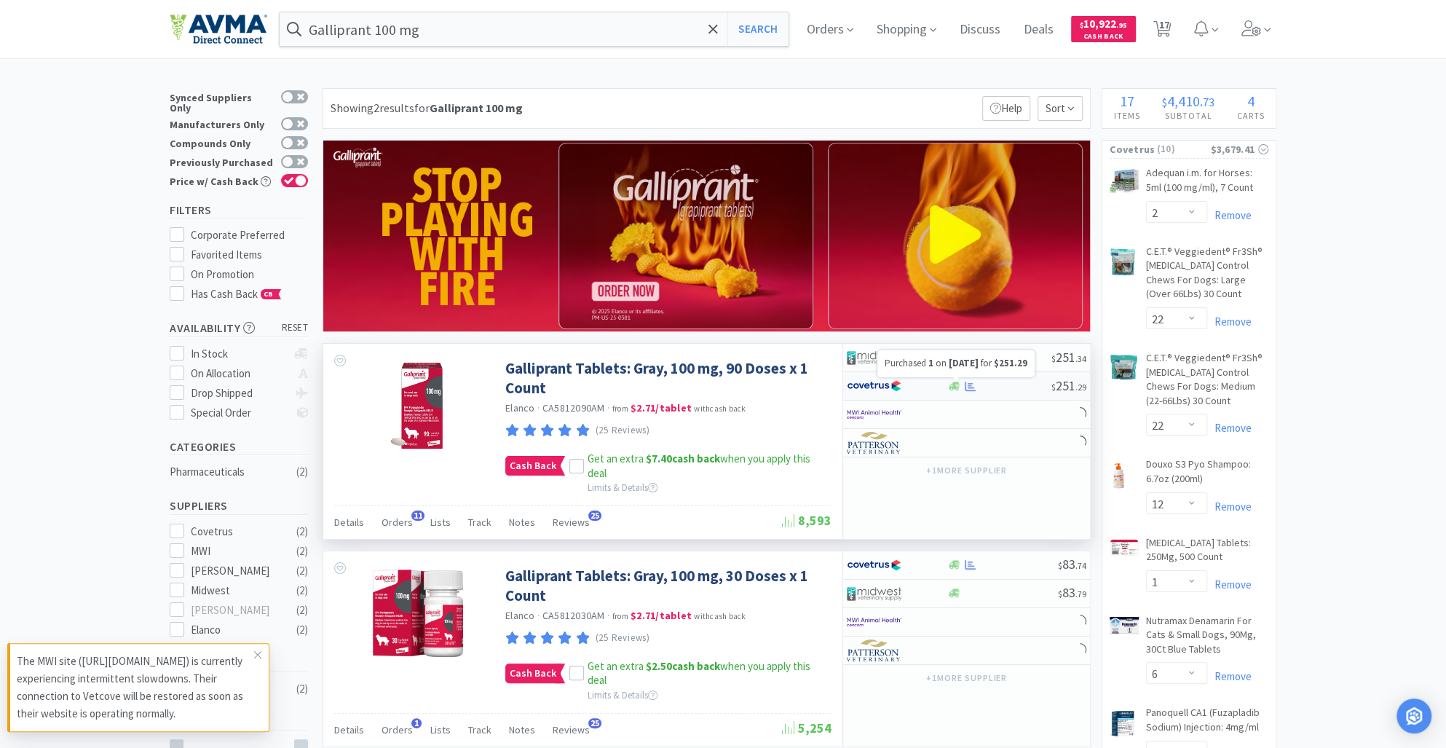
click at [965, 381] on icon at bounding box center [970, 385] width 11 height 9
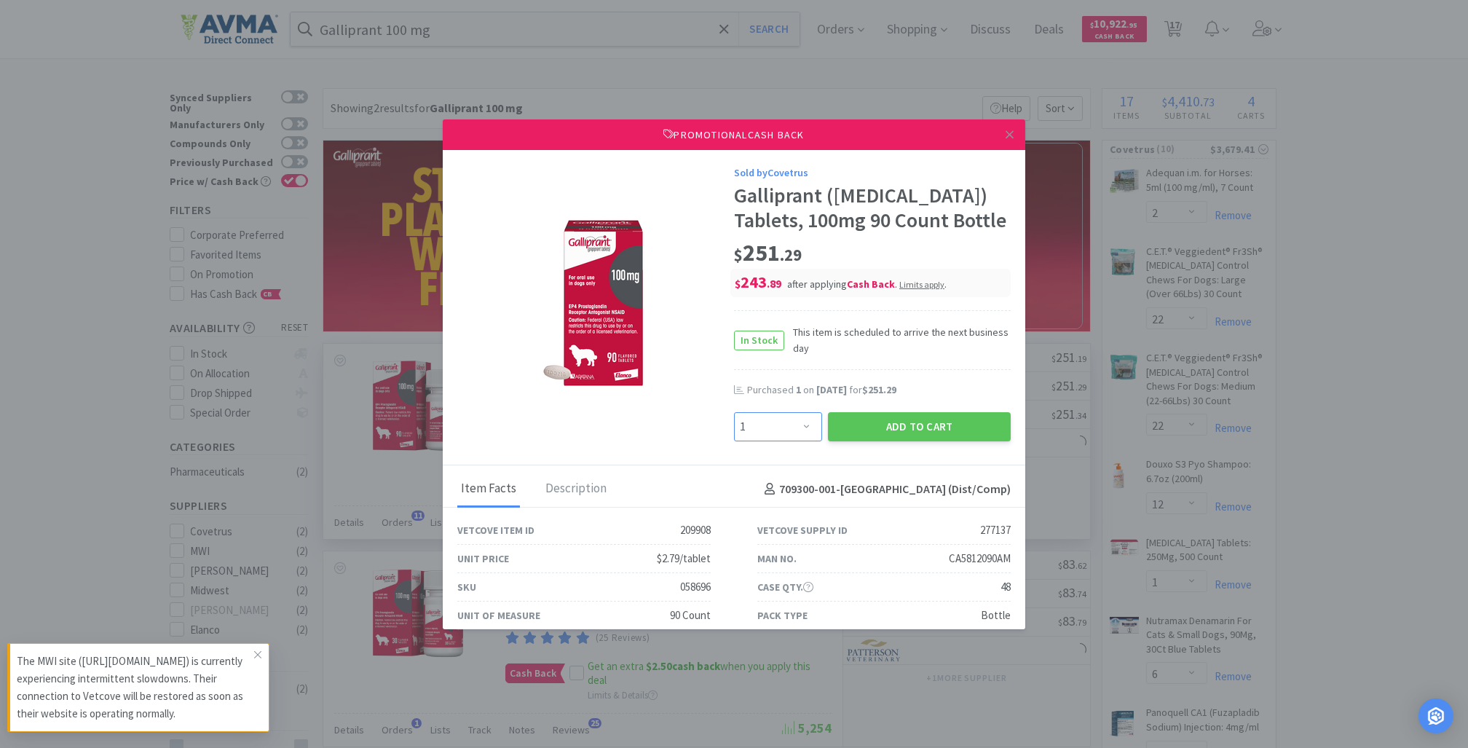
click at [787, 441] on select "Enter Quantity 1 2 3 4 5 6 7 8 9 10 11 12 13 14 15 16 17 18 19 20 Enter Quantity" at bounding box center [778, 426] width 88 height 29
select select "2"
click at [734, 436] on select "Enter Quantity 1 2 3 4 5 6 7 8 9 10 11 12 13 14 15 16 17 18 19 20 Enter Quantity" at bounding box center [778, 426] width 88 height 29
drag, startPoint x: 880, startPoint y: 454, endPoint x: 838, endPoint y: 455, distance: 42.2
click at [838, 441] on button "Add to Cart" at bounding box center [919, 426] width 183 height 29
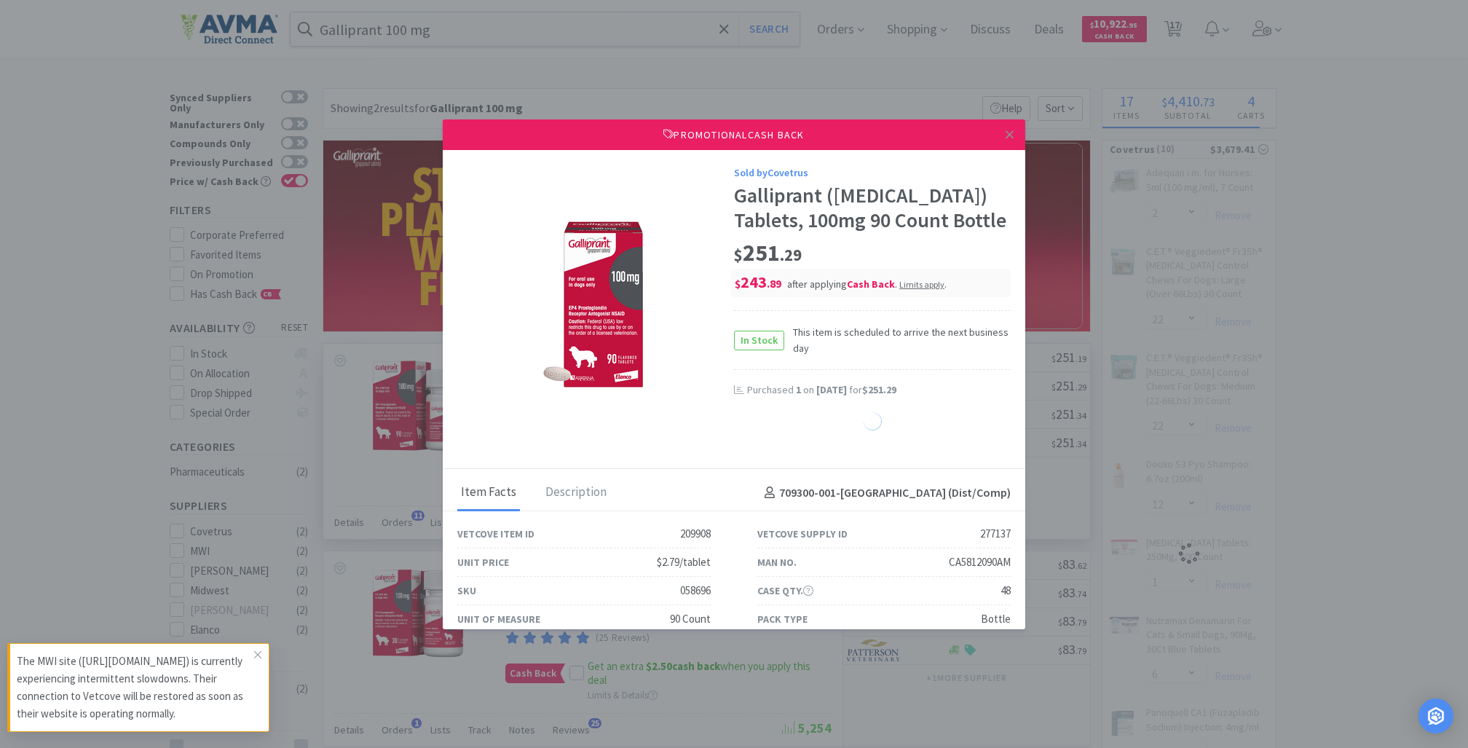
select select "1"
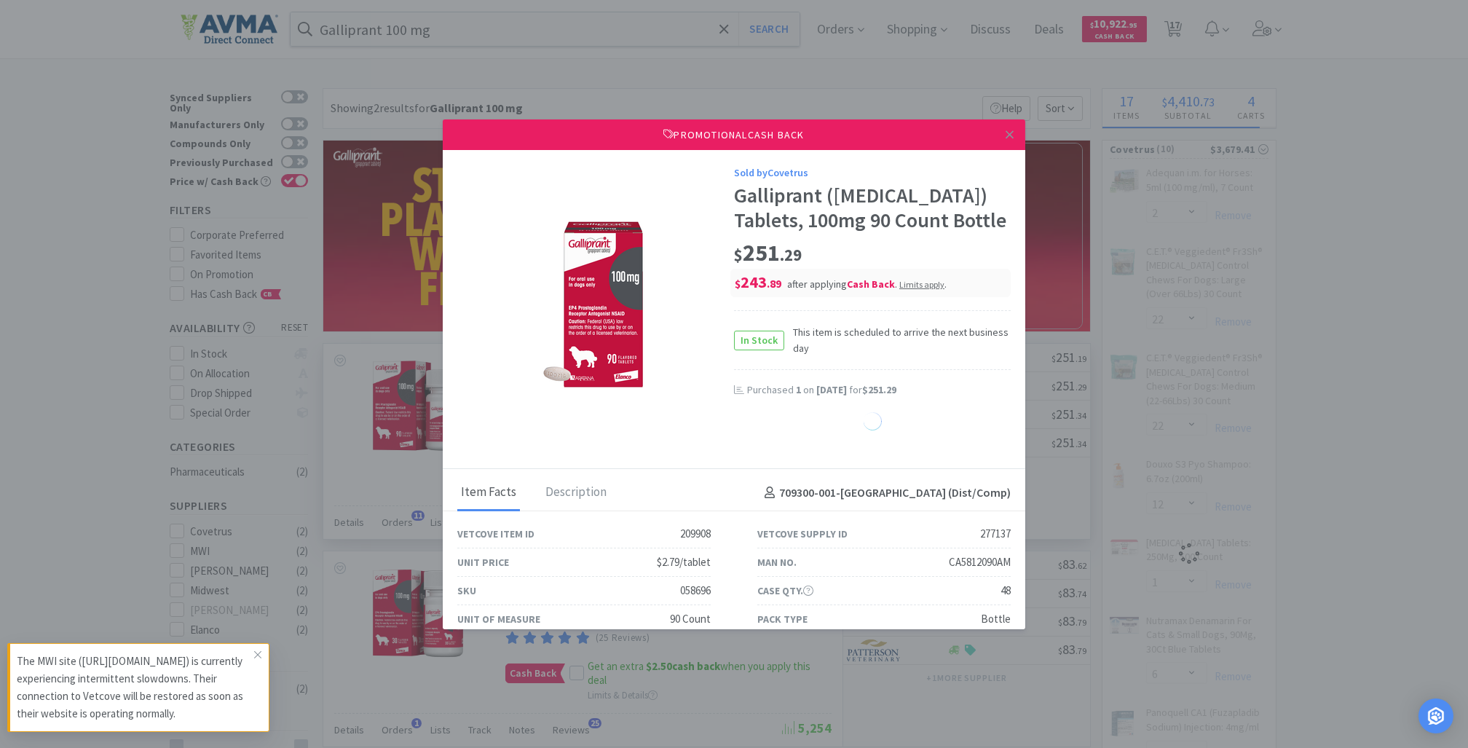
select select "1"
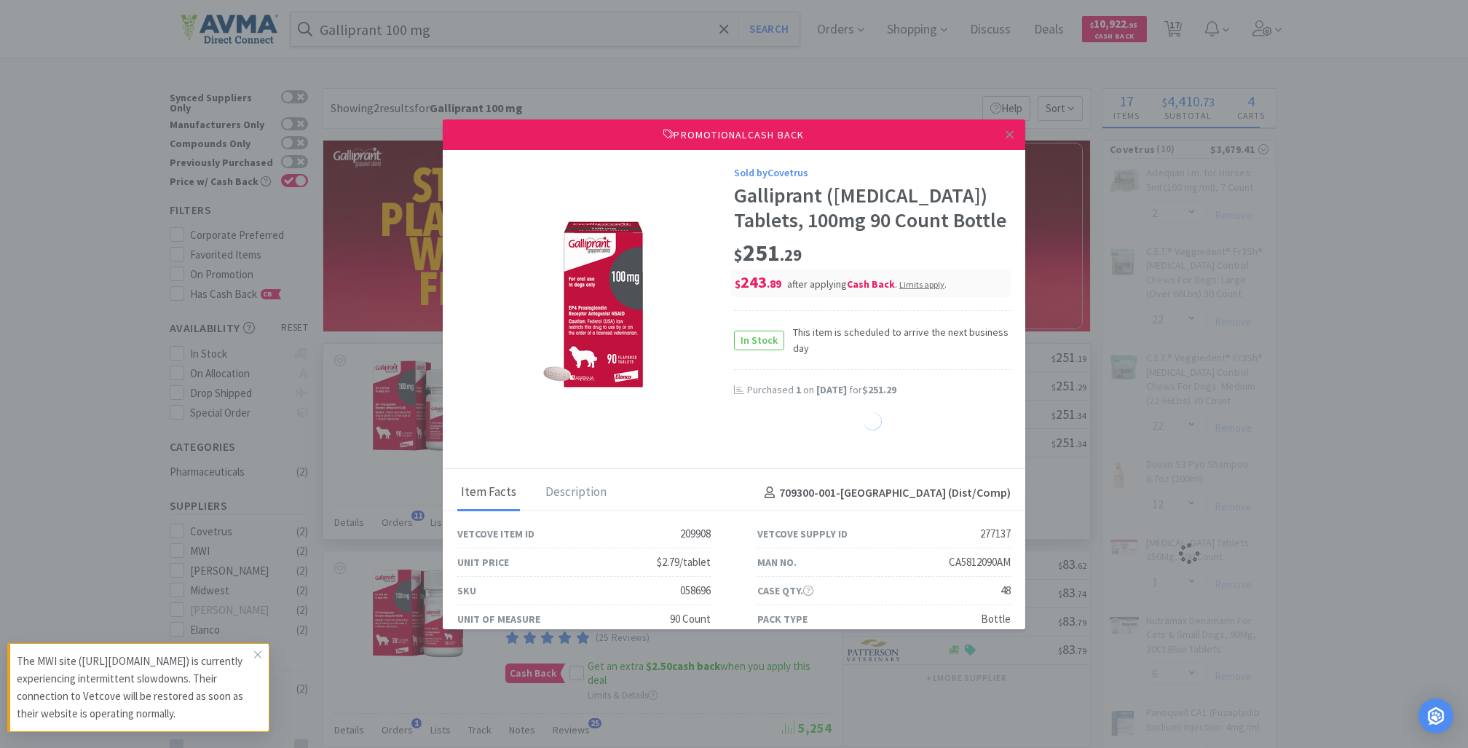
select select "1"
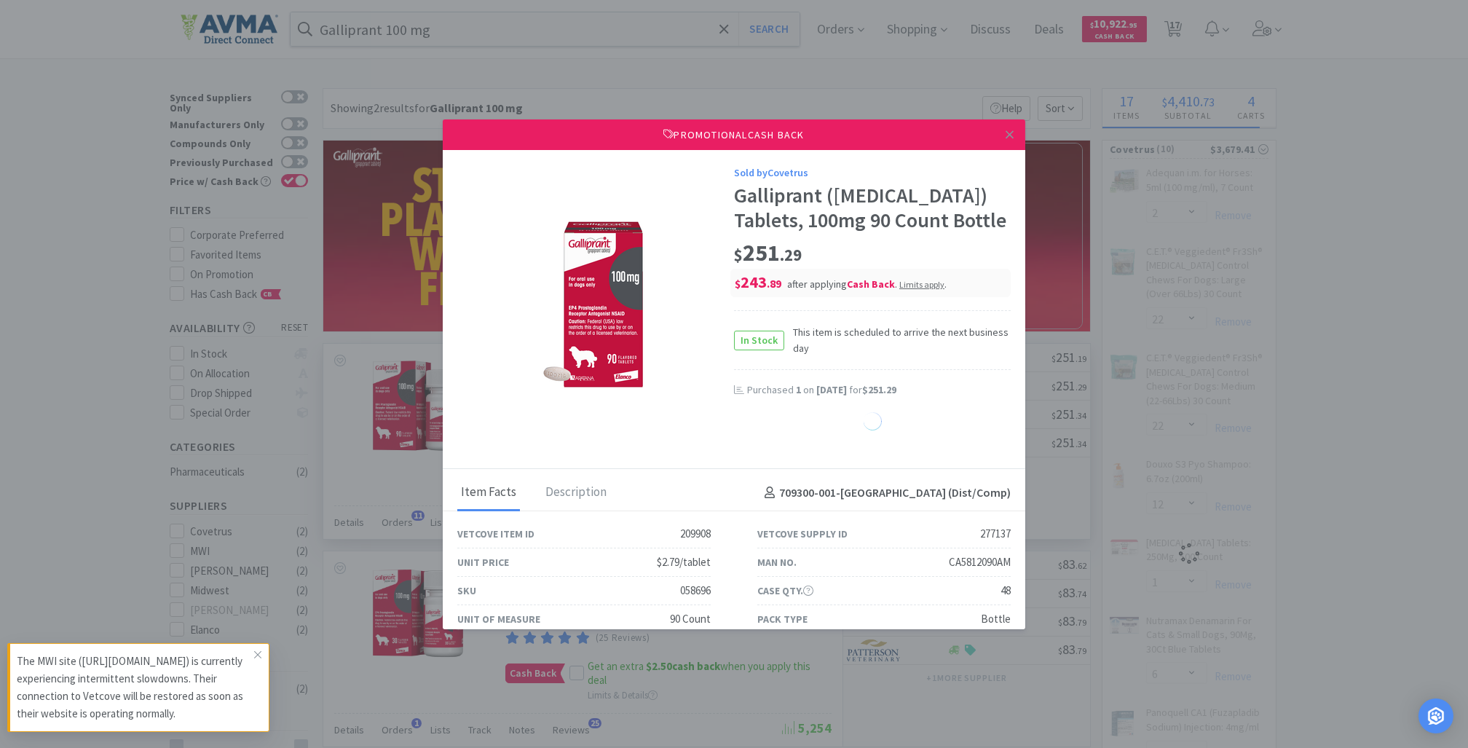
select select "1"
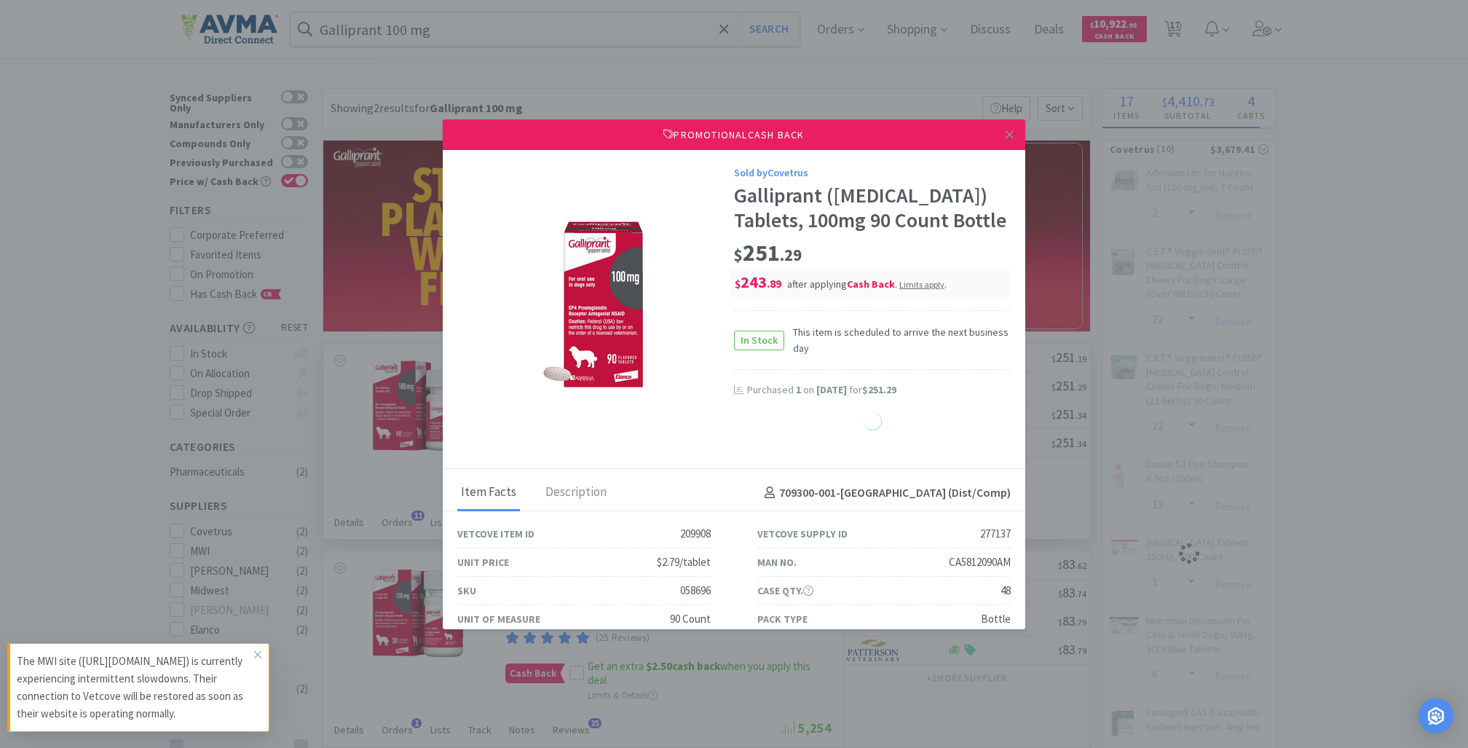
select select "1"
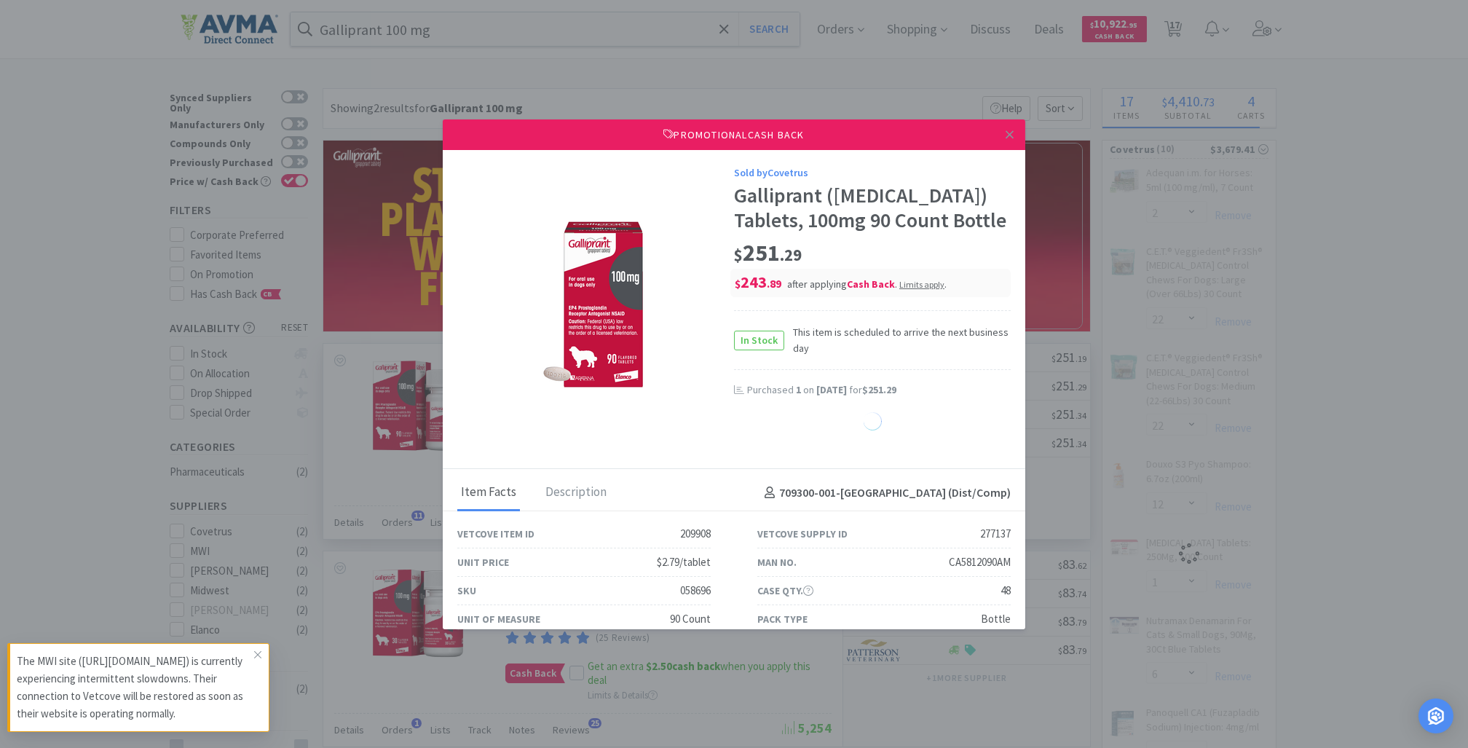
select select "1"
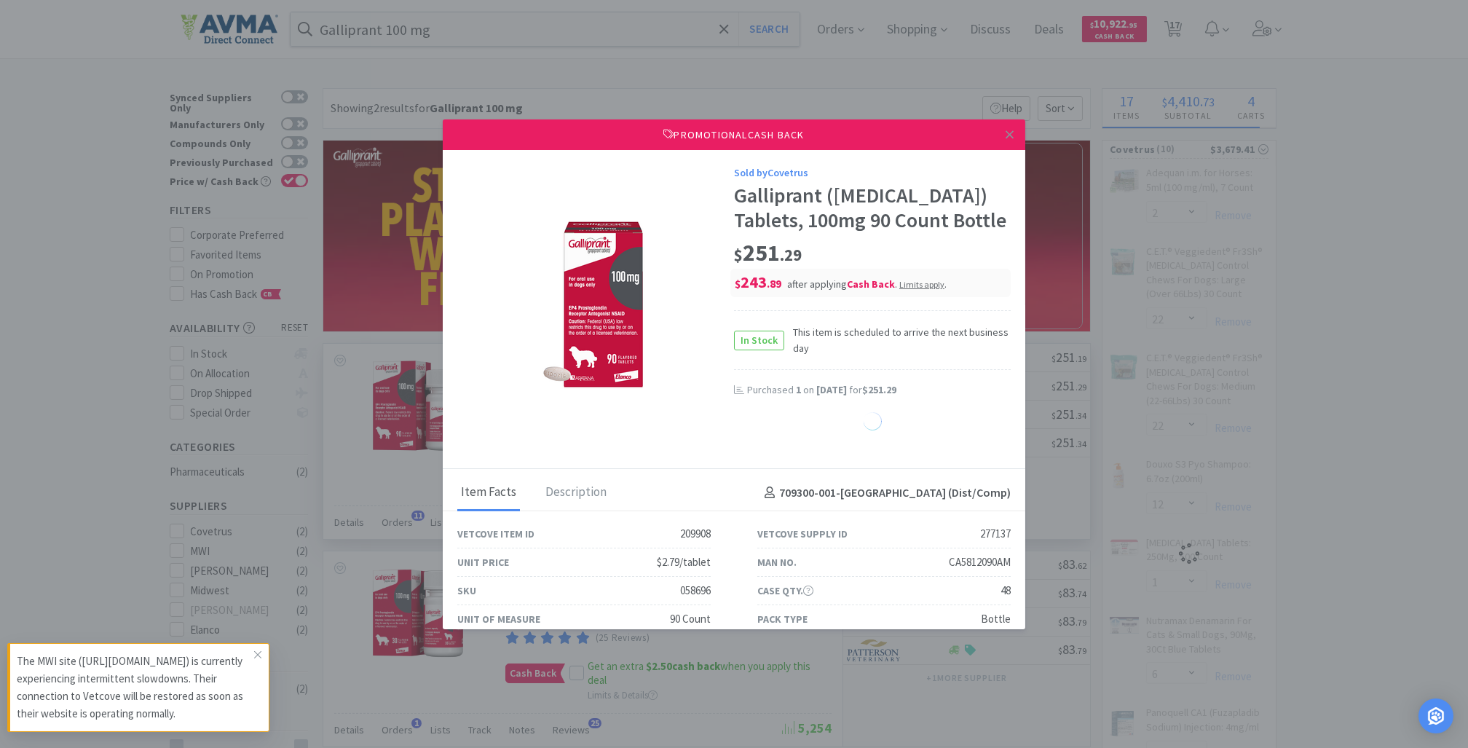
select select "1"
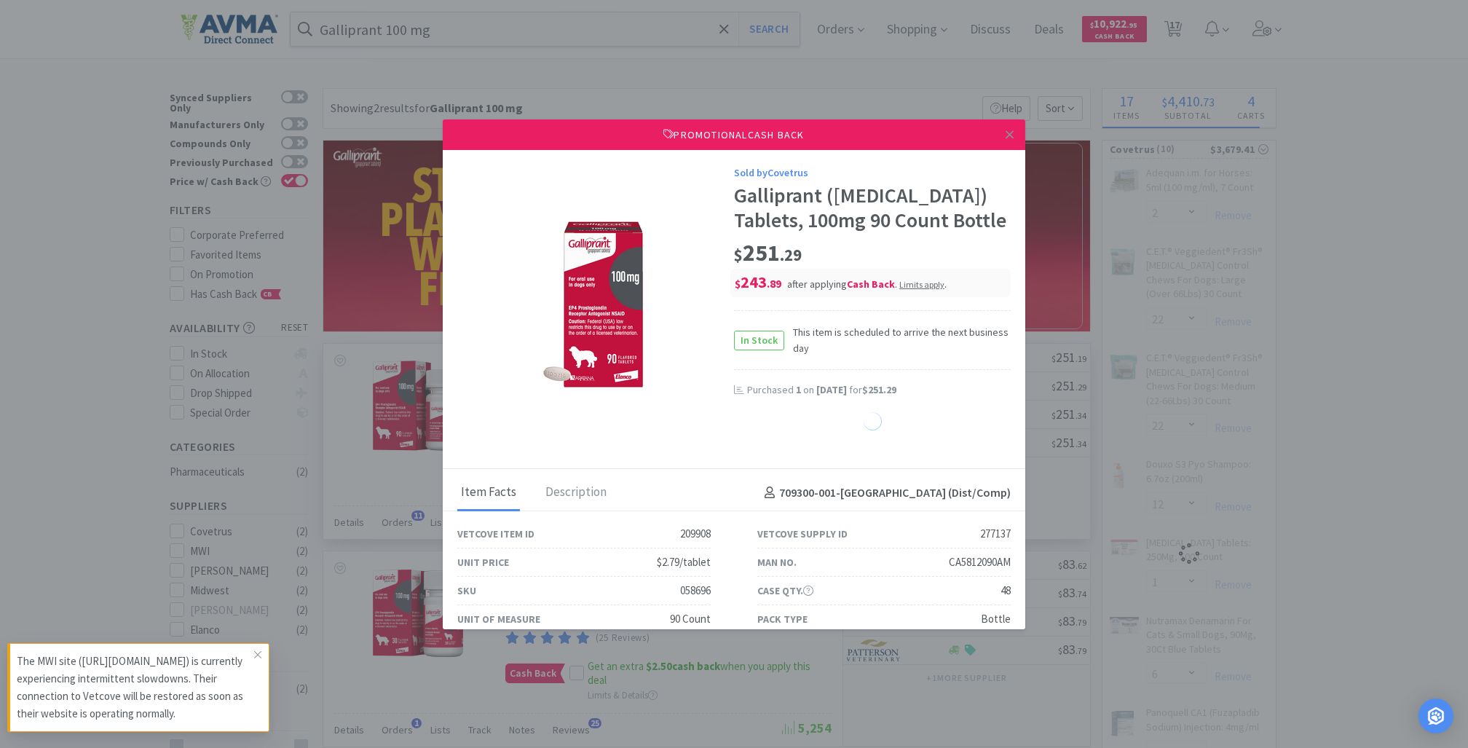
select select "1"
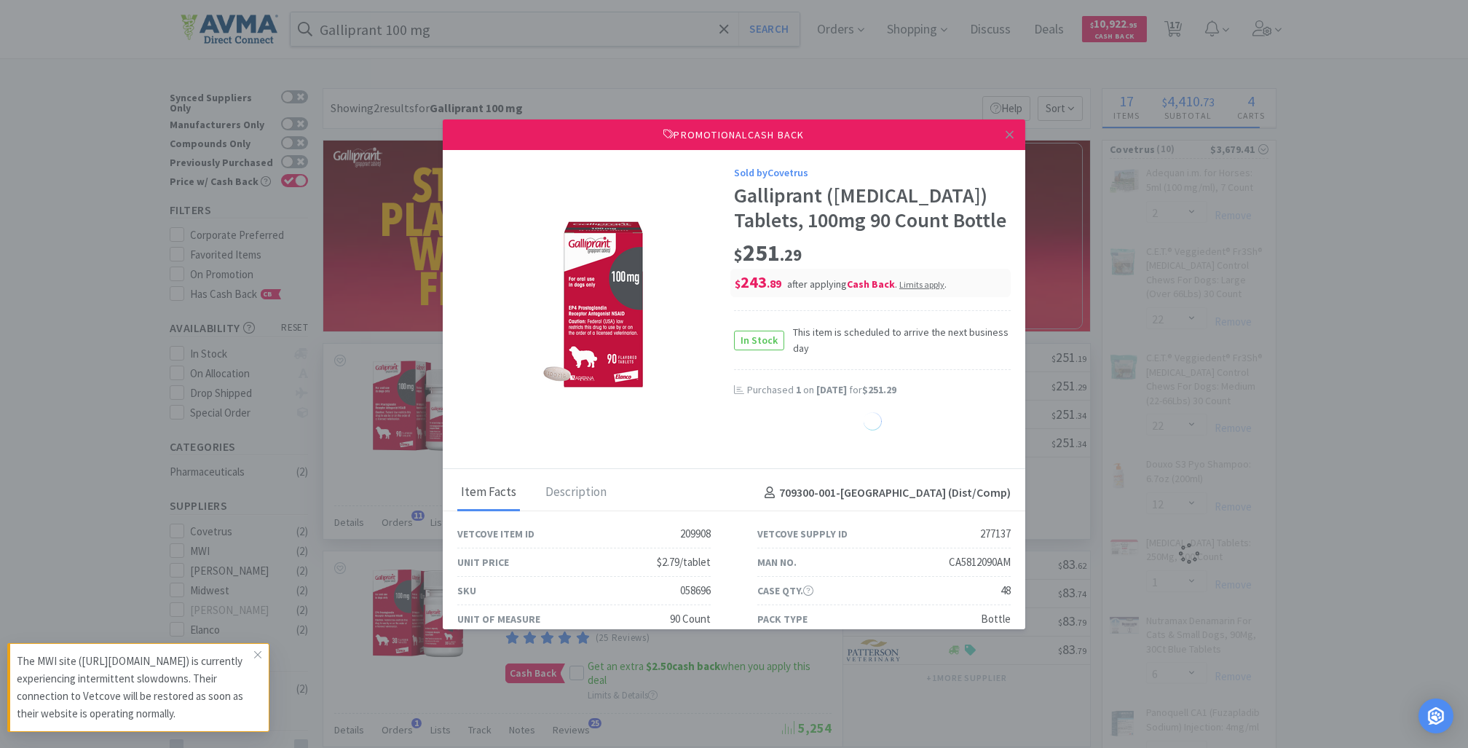
select select "1"
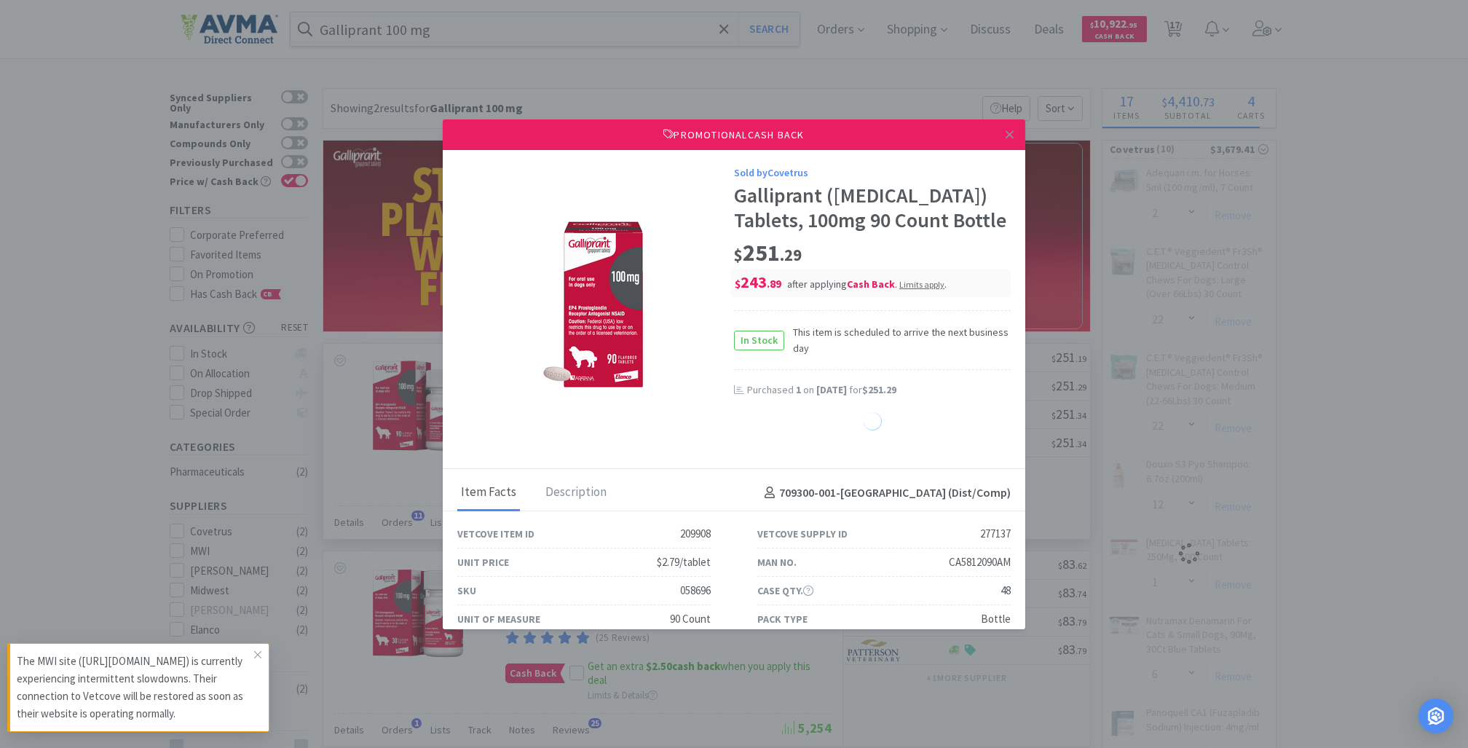
select select "1"
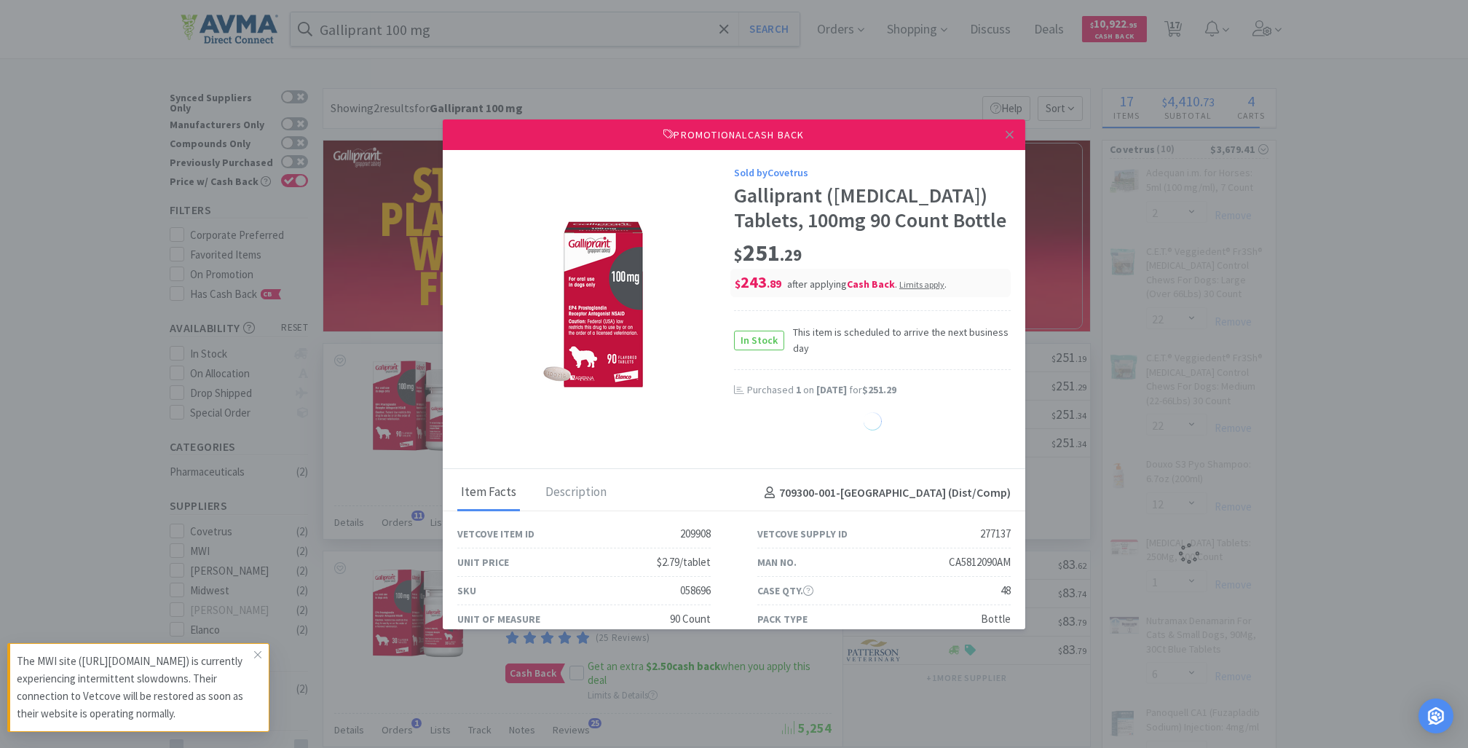
select select "1"
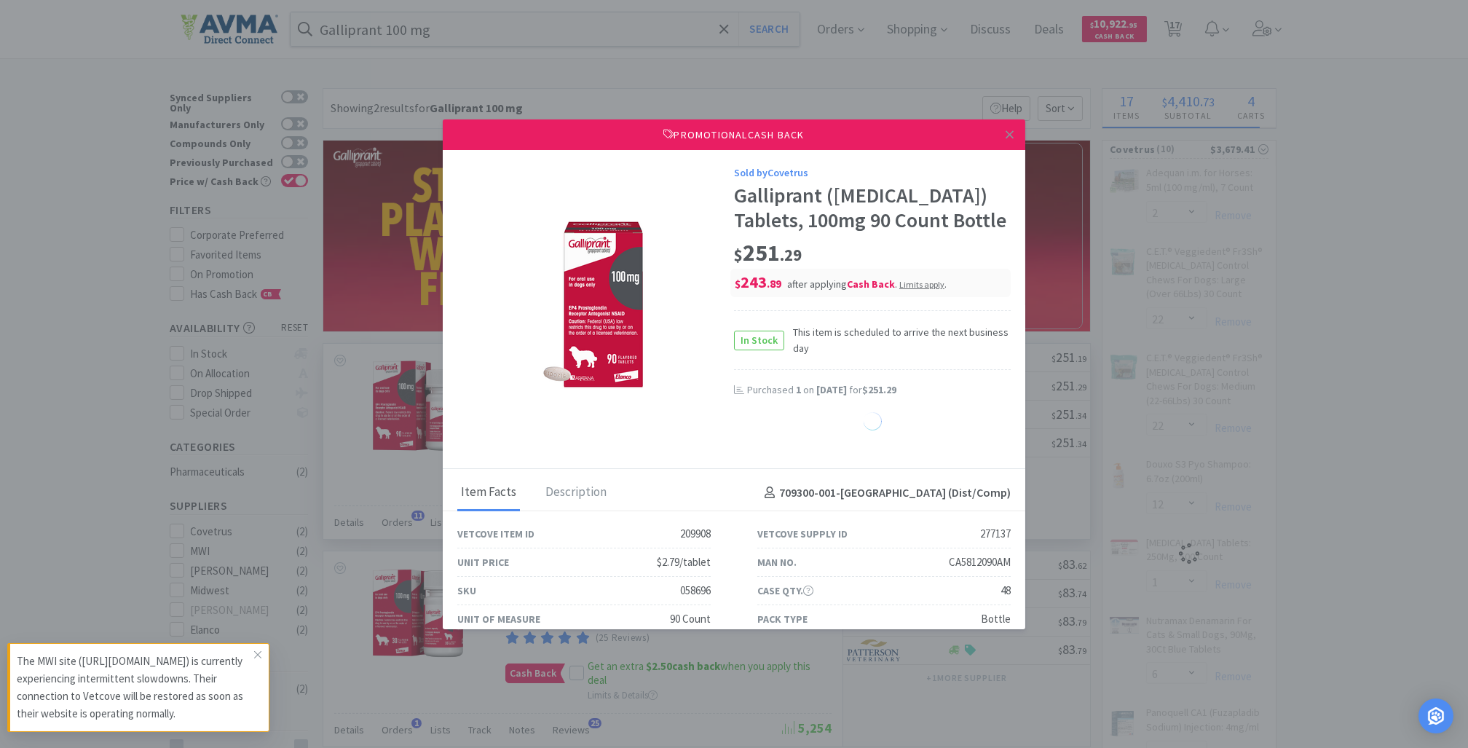
select select "1"
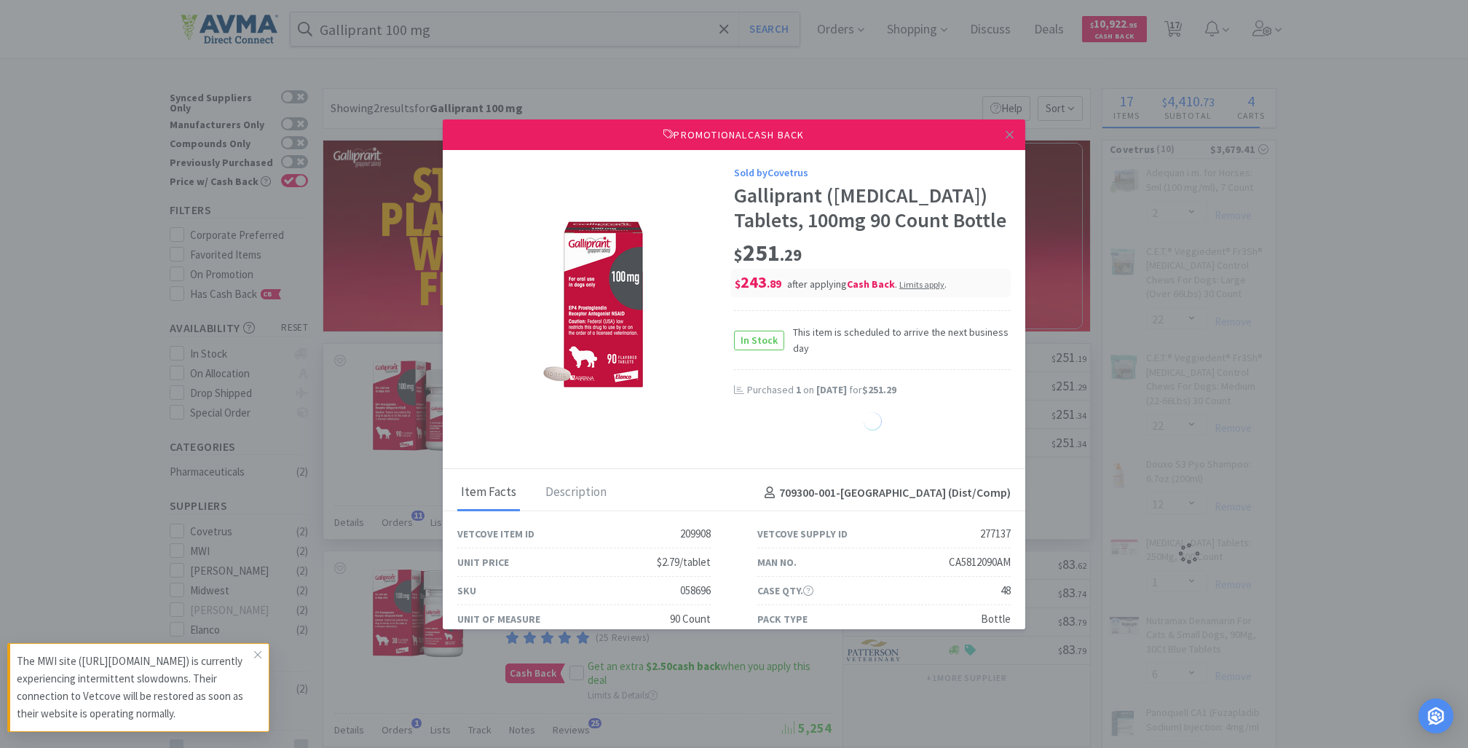
select select "1"
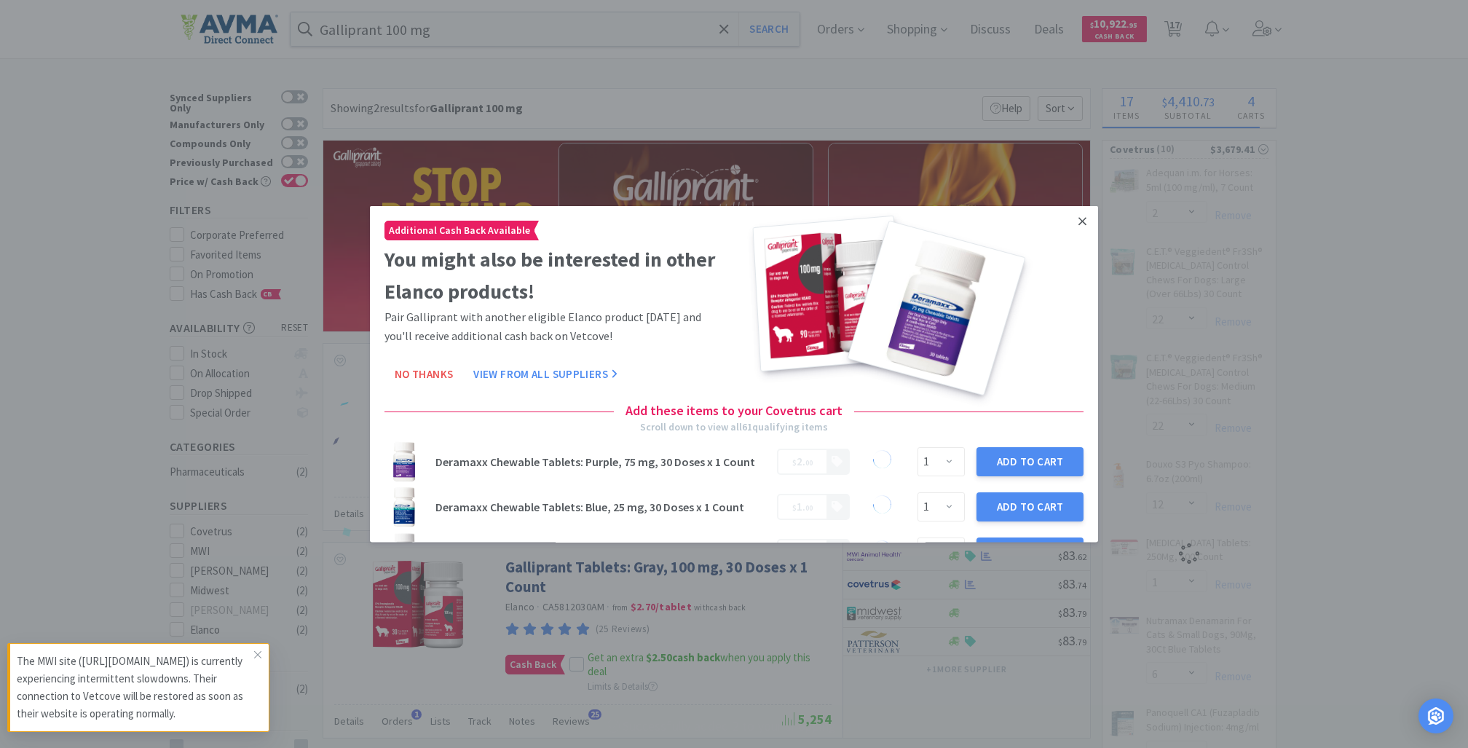
click at [1079, 219] on icon at bounding box center [1083, 220] width 8 height 13
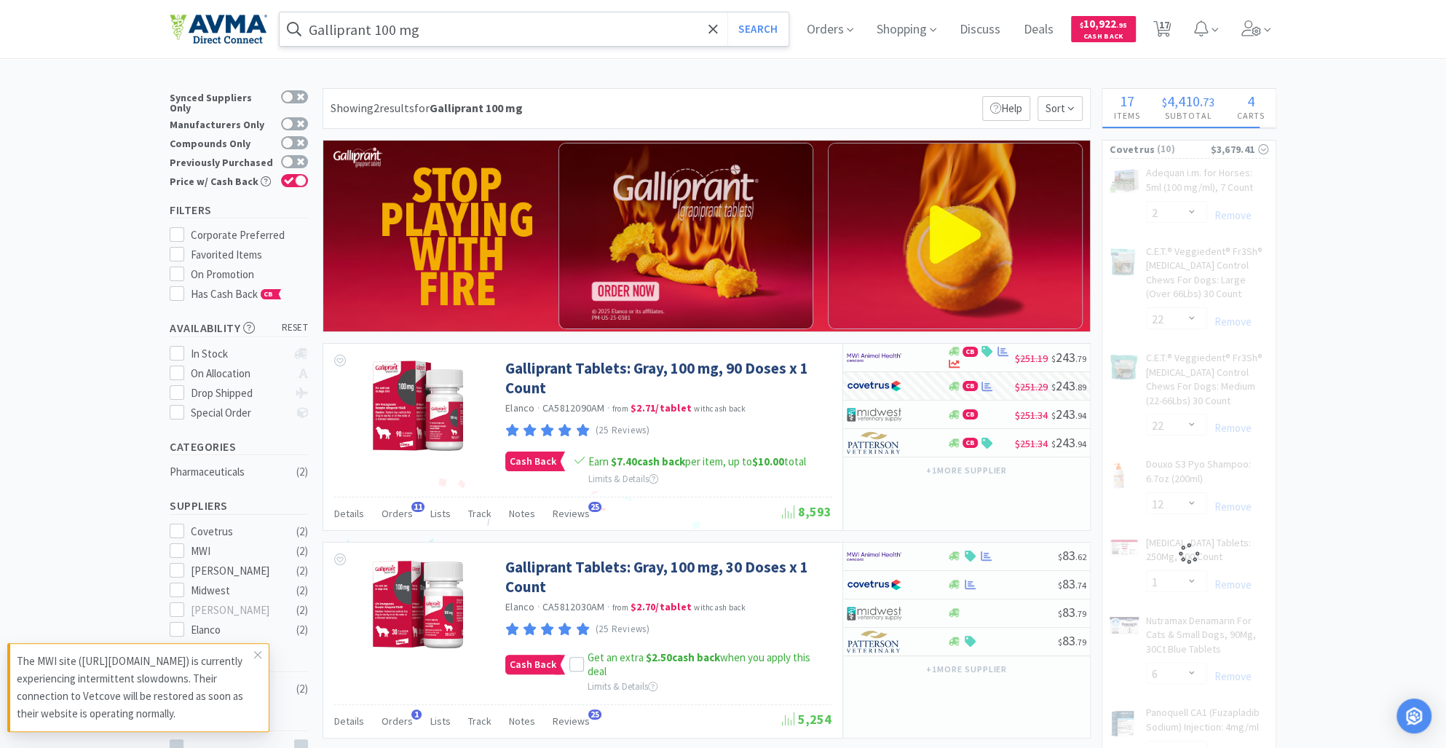
click at [443, 28] on input "Galliprant 100 mg" at bounding box center [534, 29] width 509 height 34
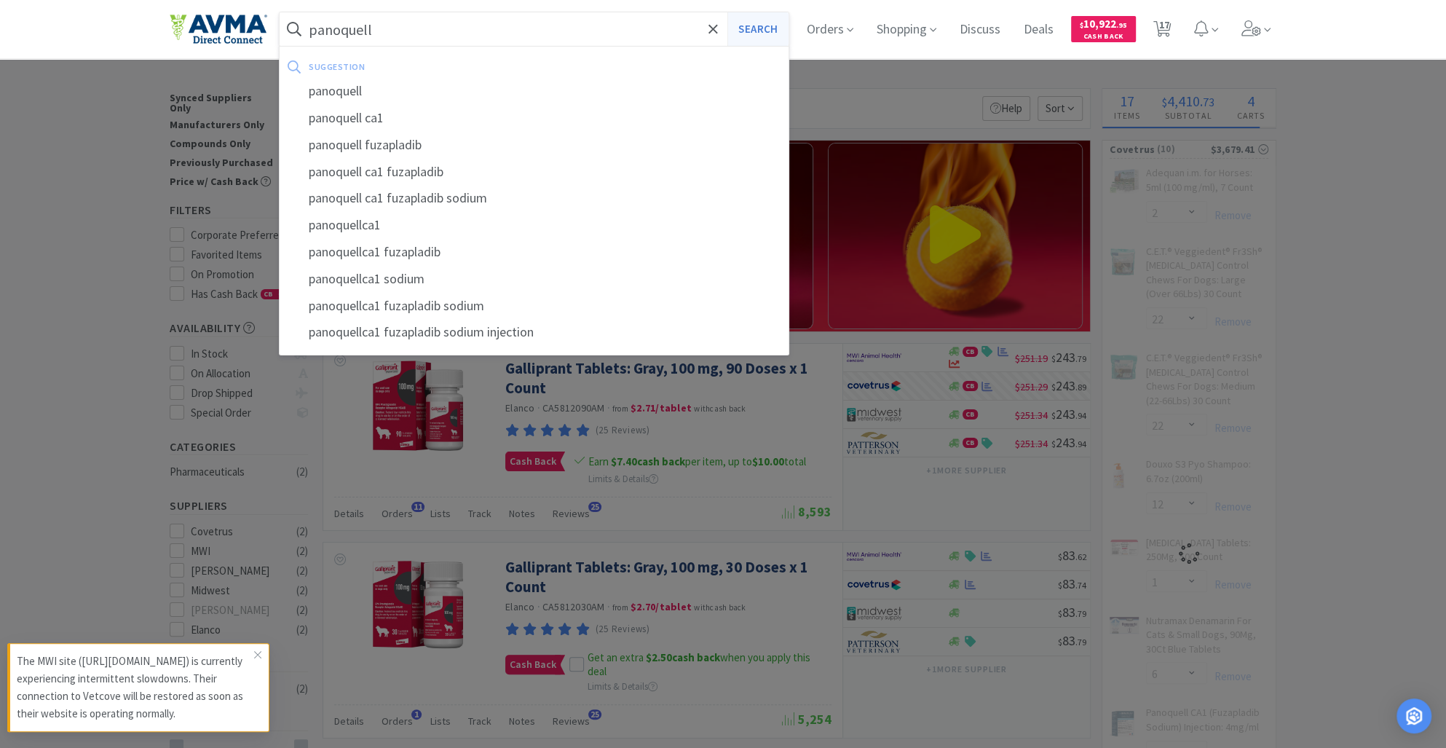
type input "panoquell"
click at [770, 31] on button "Search" at bounding box center [758, 29] width 60 height 34
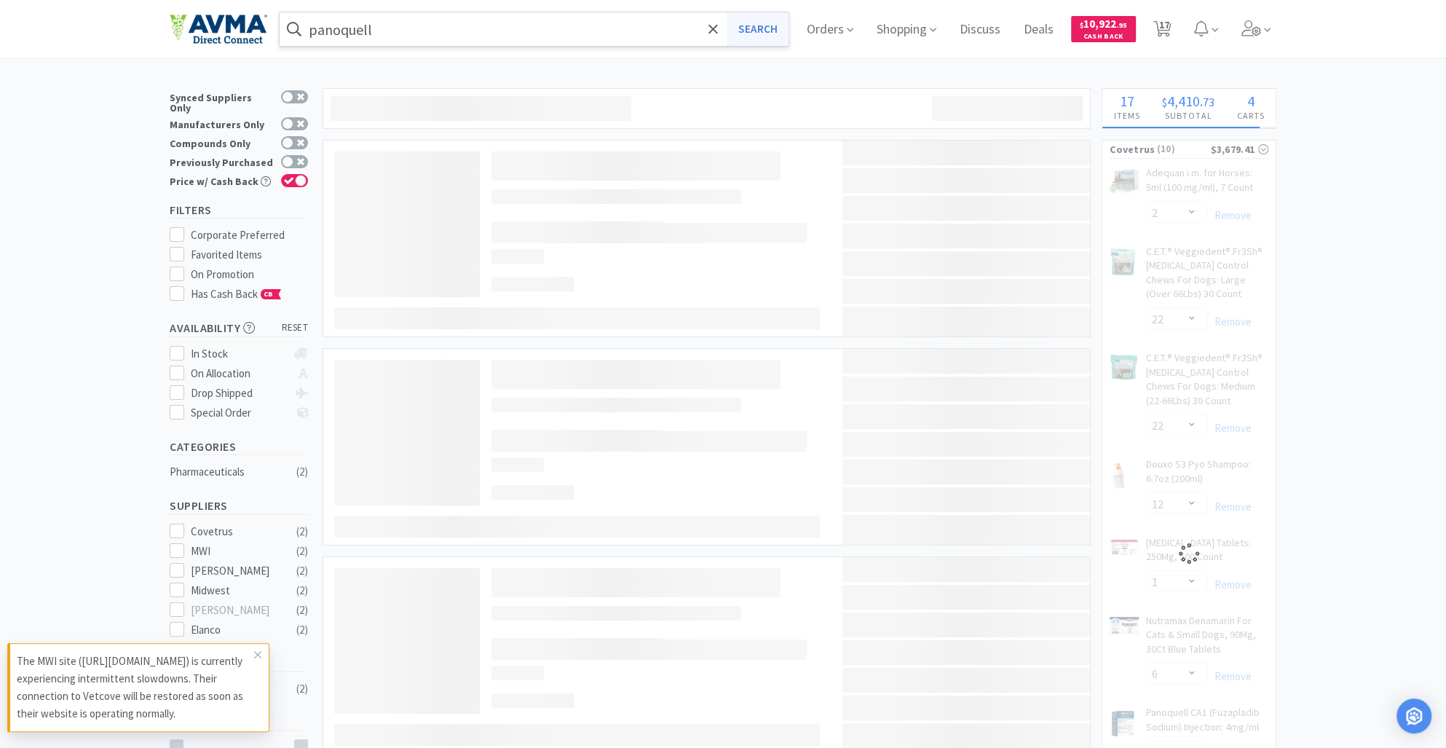
select select "2"
select select "1"
select select "6"
select select "3"
select select "4"
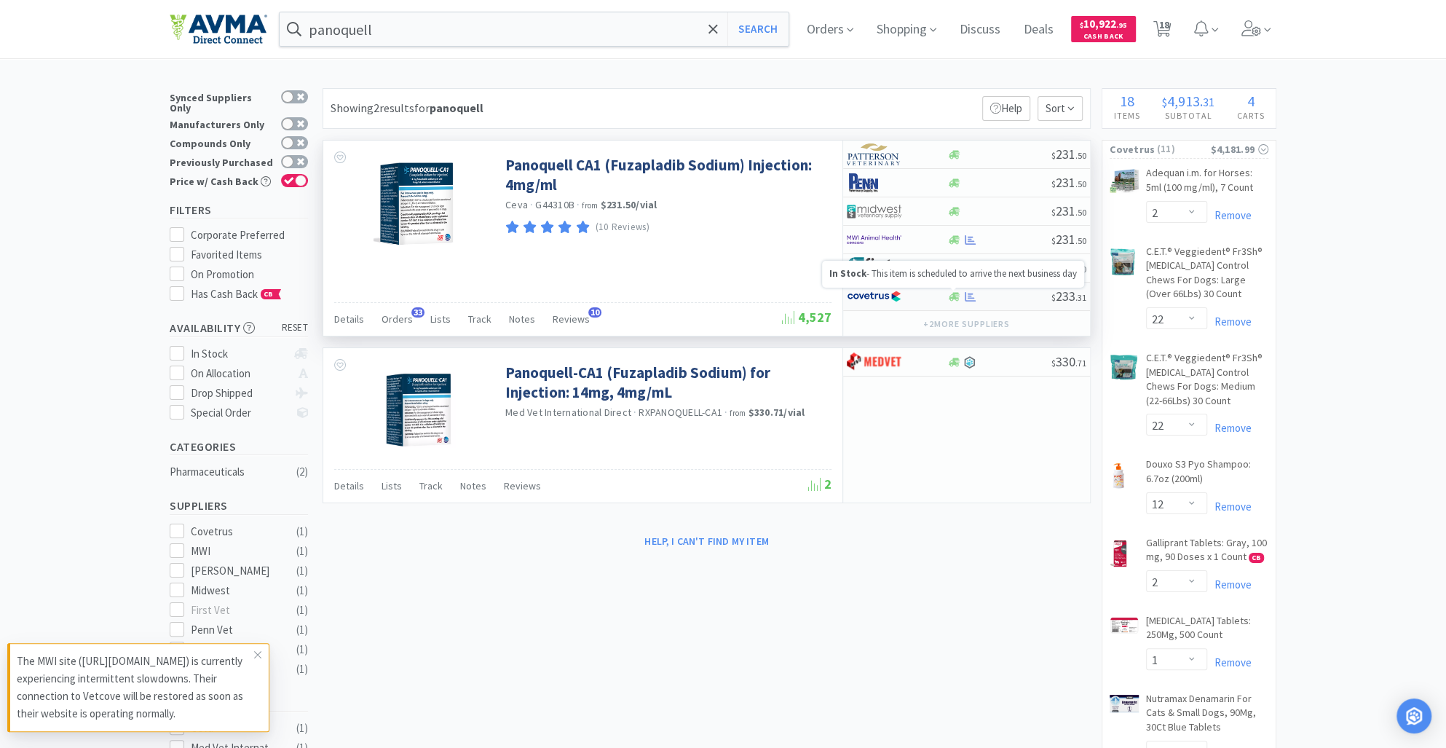
click at [955, 297] on icon at bounding box center [954, 296] width 11 height 9
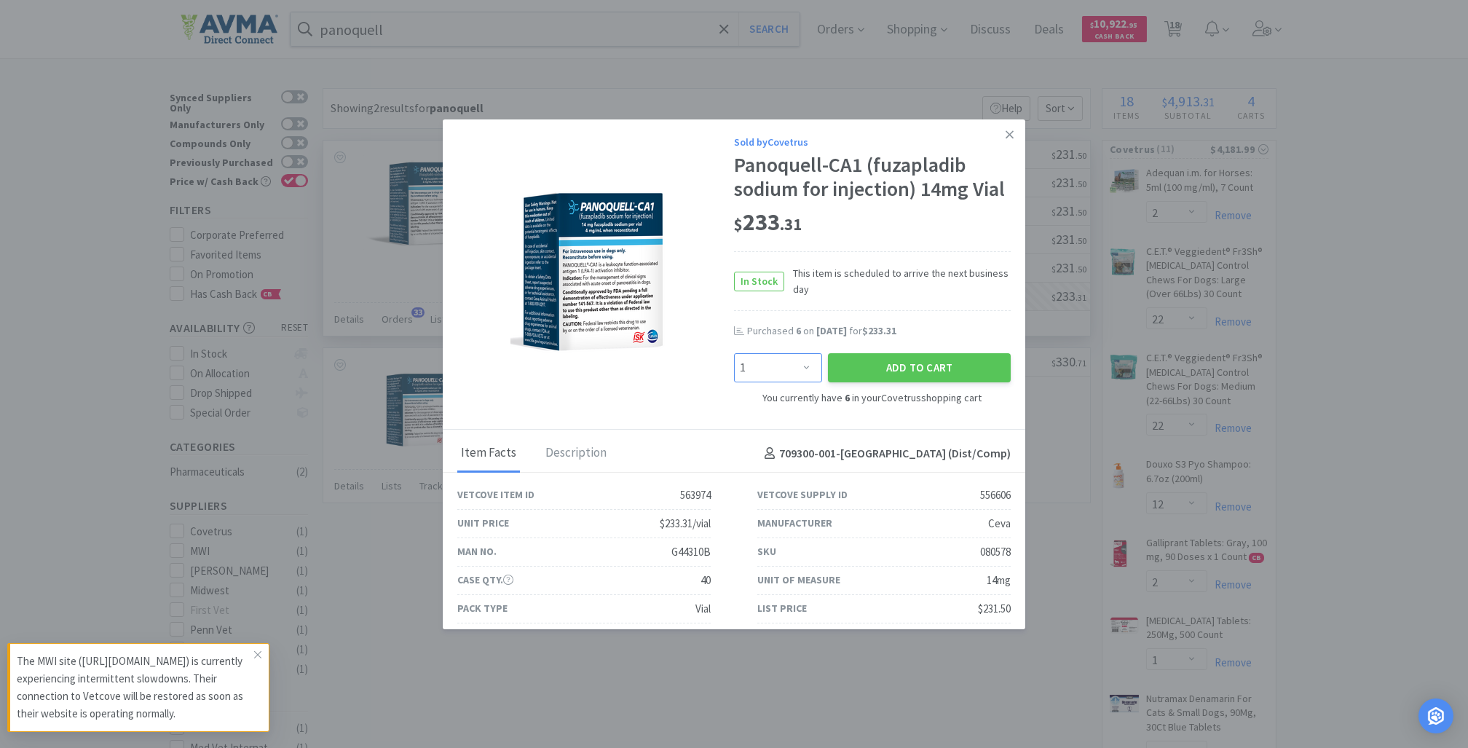
click at [795, 382] on select "Enter Quantity 1 2 3 4 5 6 7 8 9 10 11 12 13 14 15 16 17 18 19 20 Enter Quantity" at bounding box center [778, 367] width 88 height 29
select select "6"
click at [734, 377] on select "Enter Quantity 1 2 3 4 5 6 7 8 9 10 11 12 13 14 15 16 17 18 19 20 Enter Quantity" at bounding box center [778, 367] width 88 height 29
click at [878, 382] on button "Add to Cart" at bounding box center [919, 367] width 183 height 29
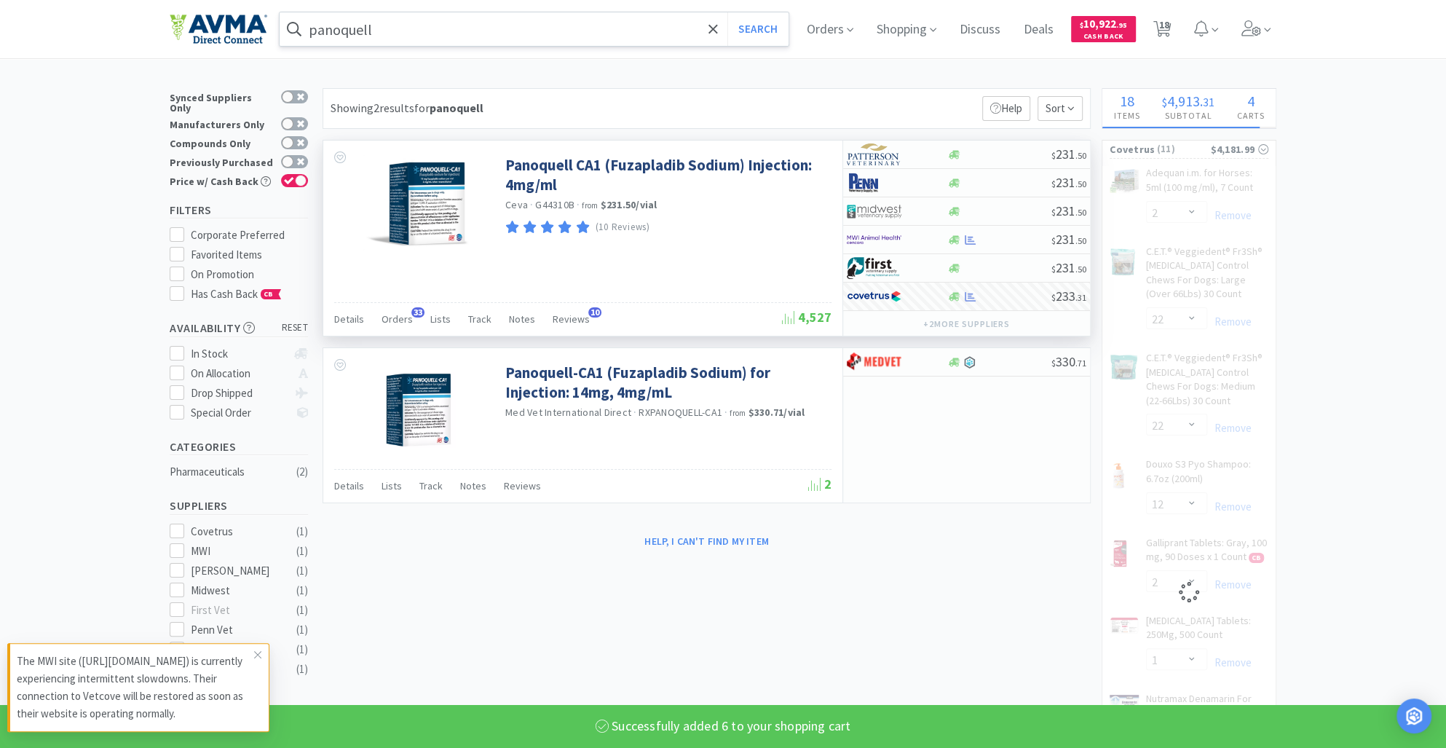
click at [387, 36] on input "panoquell" at bounding box center [534, 29] width 509 height 34
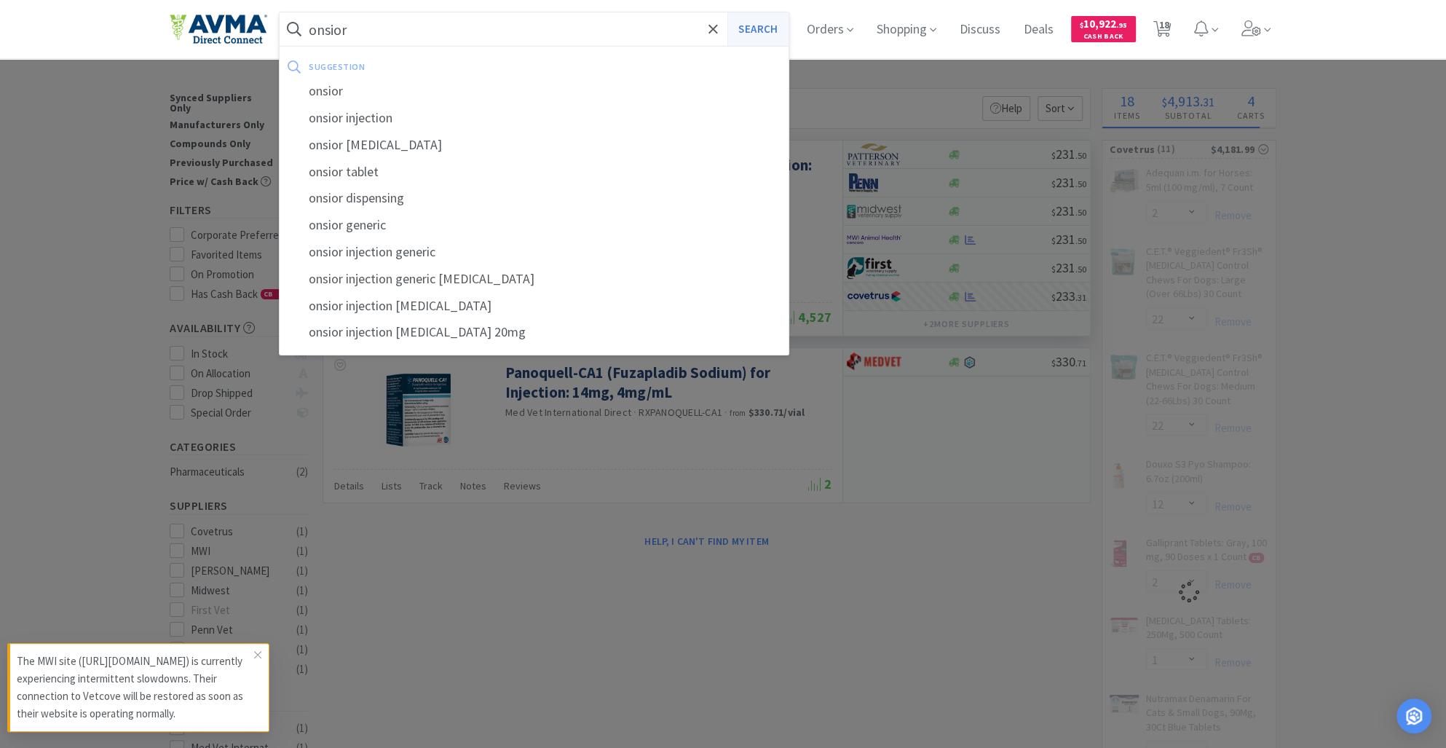
type input "onsior"
click at [763, 29] on button "Search" at bounding box center [758, 29] width 60 height 34
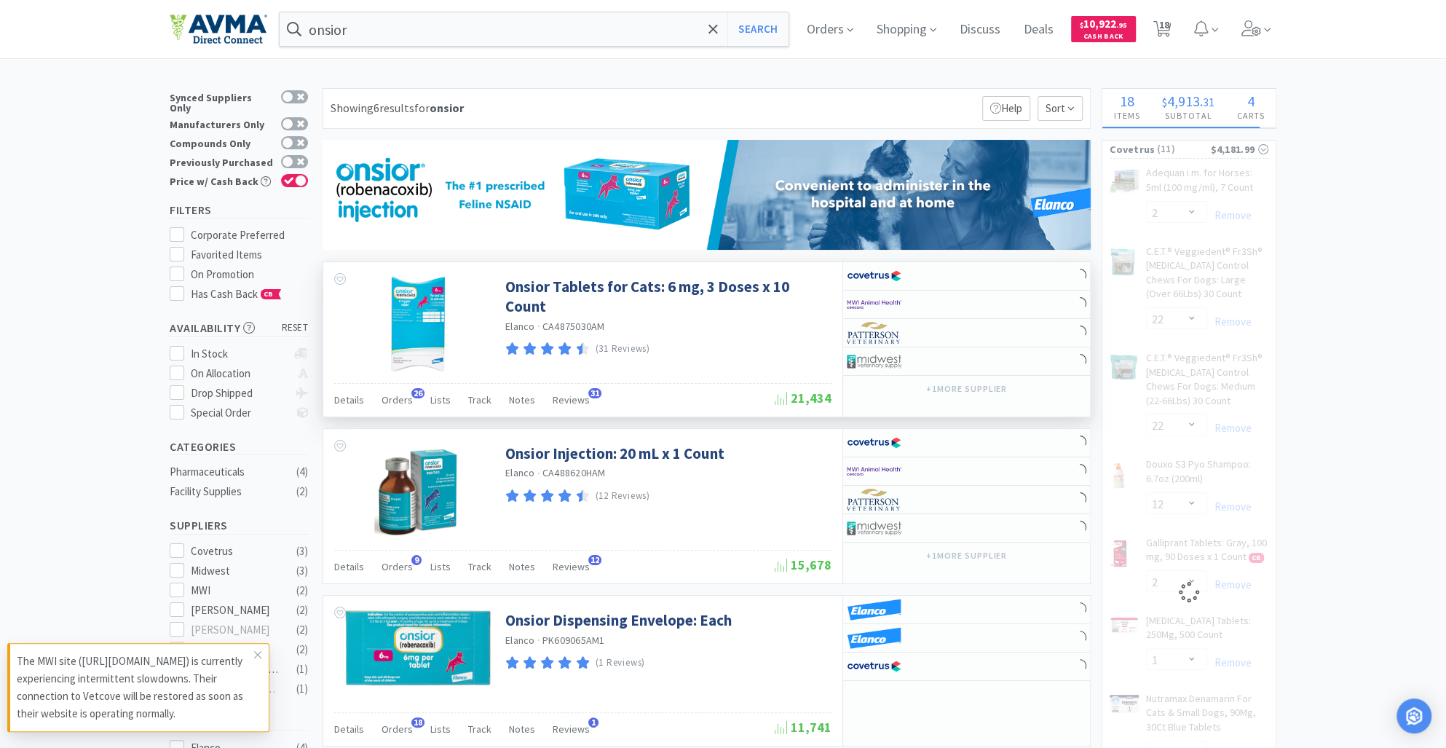
select select "12"
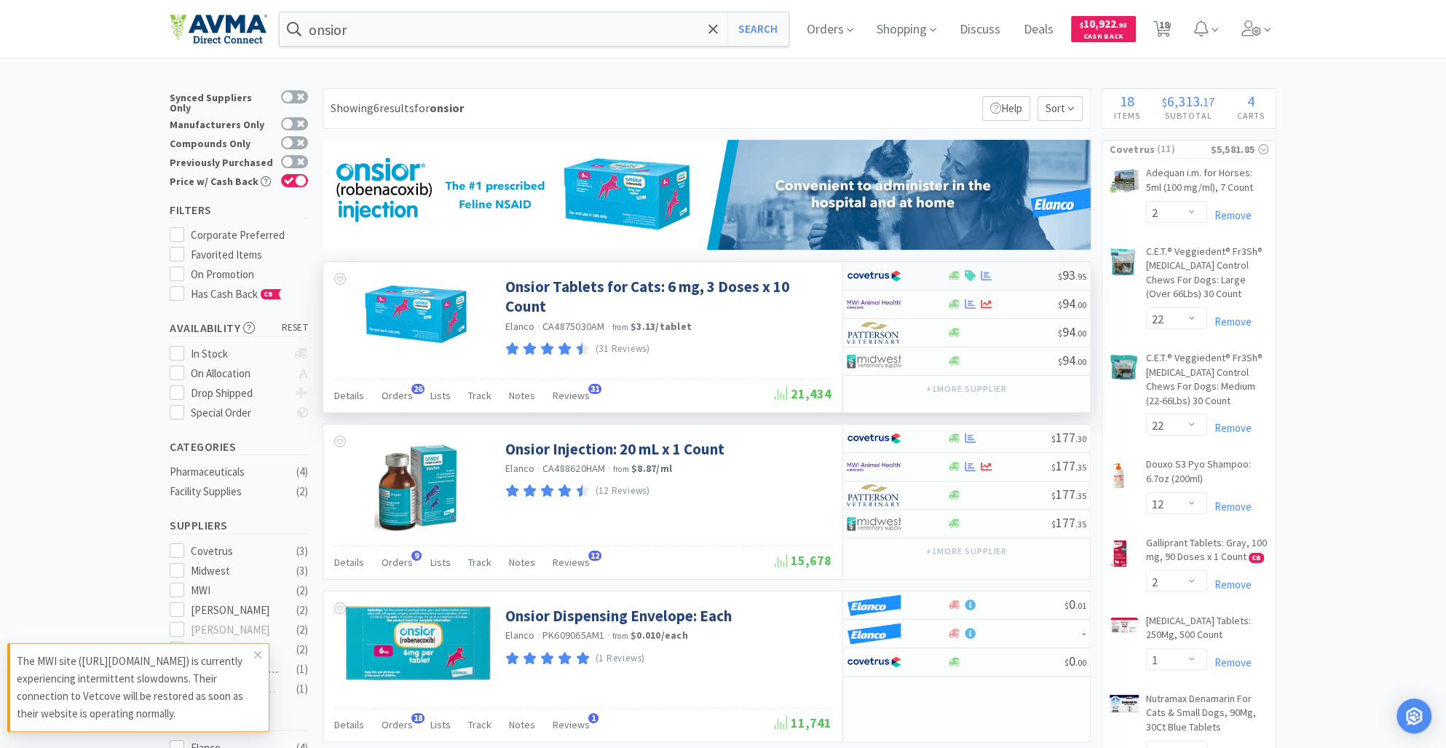
click at [862, 275] on img at bounding box center [874, 276] width 55 height 22
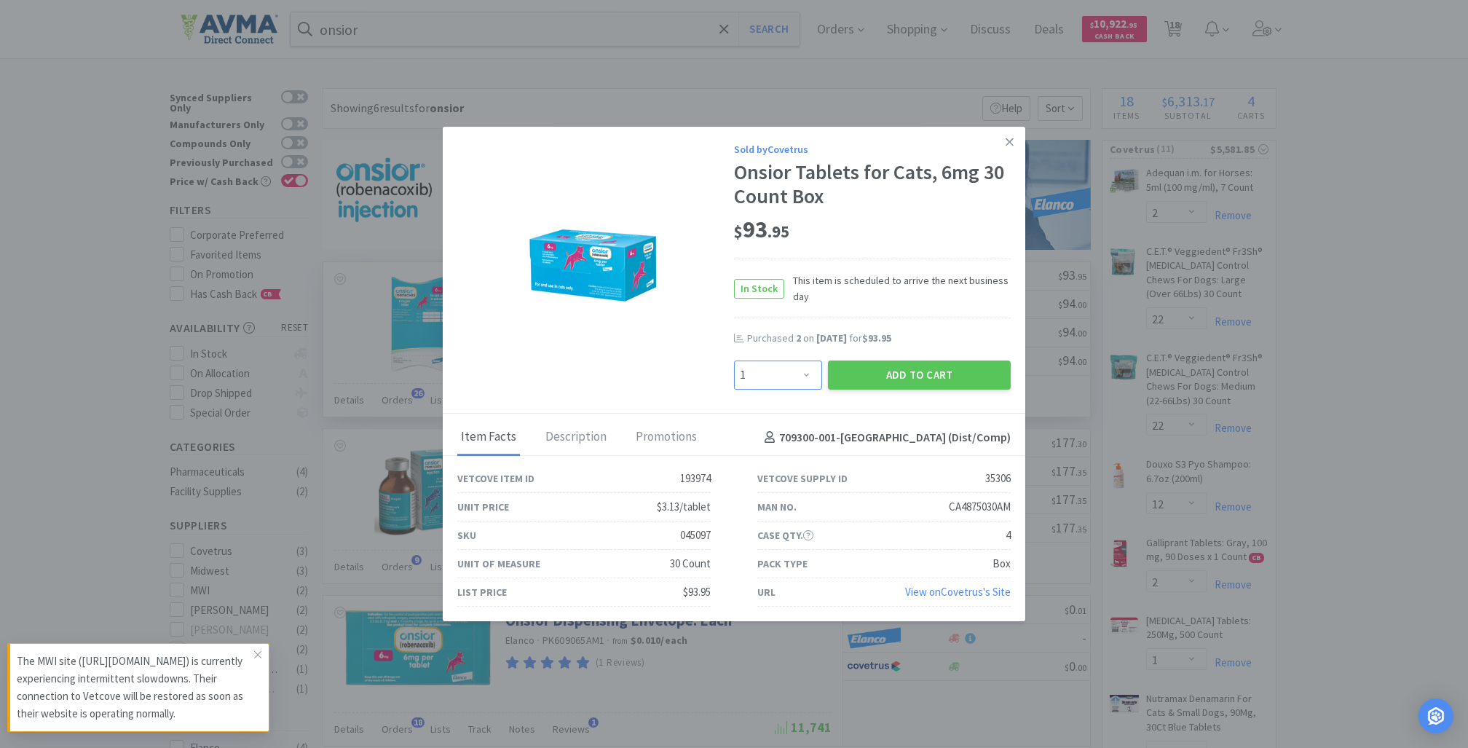
click at [811, 377] on select "Enter Quantity 1 2 3 4 5 6 7 8 9 10 11 12 13 14 15 16 17 18 19 20 Enter Quantity" at bounding box center [778, 375] width 88 height 29
select select "2"
click at [734, 361] on select "Enter Quantity 1 2 3 4 5 6 7 8 9 10 11 12 13 14 15 16 17 18 19 20 Enter Quantity" at bounding box center [778, 375] width 88 height 29
click at [904, 387] on button "Add to Cart" at bounding box center [919, 375] width 183 height 29
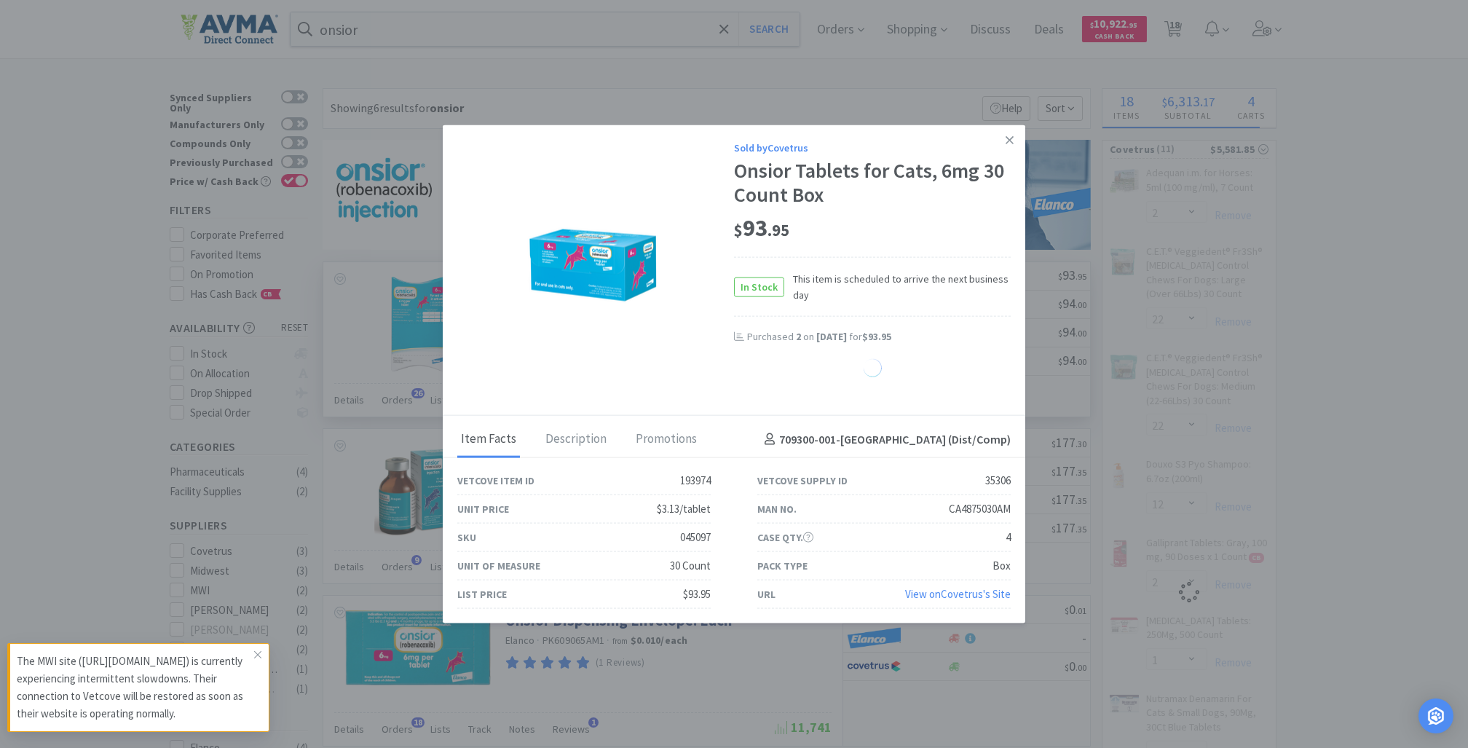
select select "1"
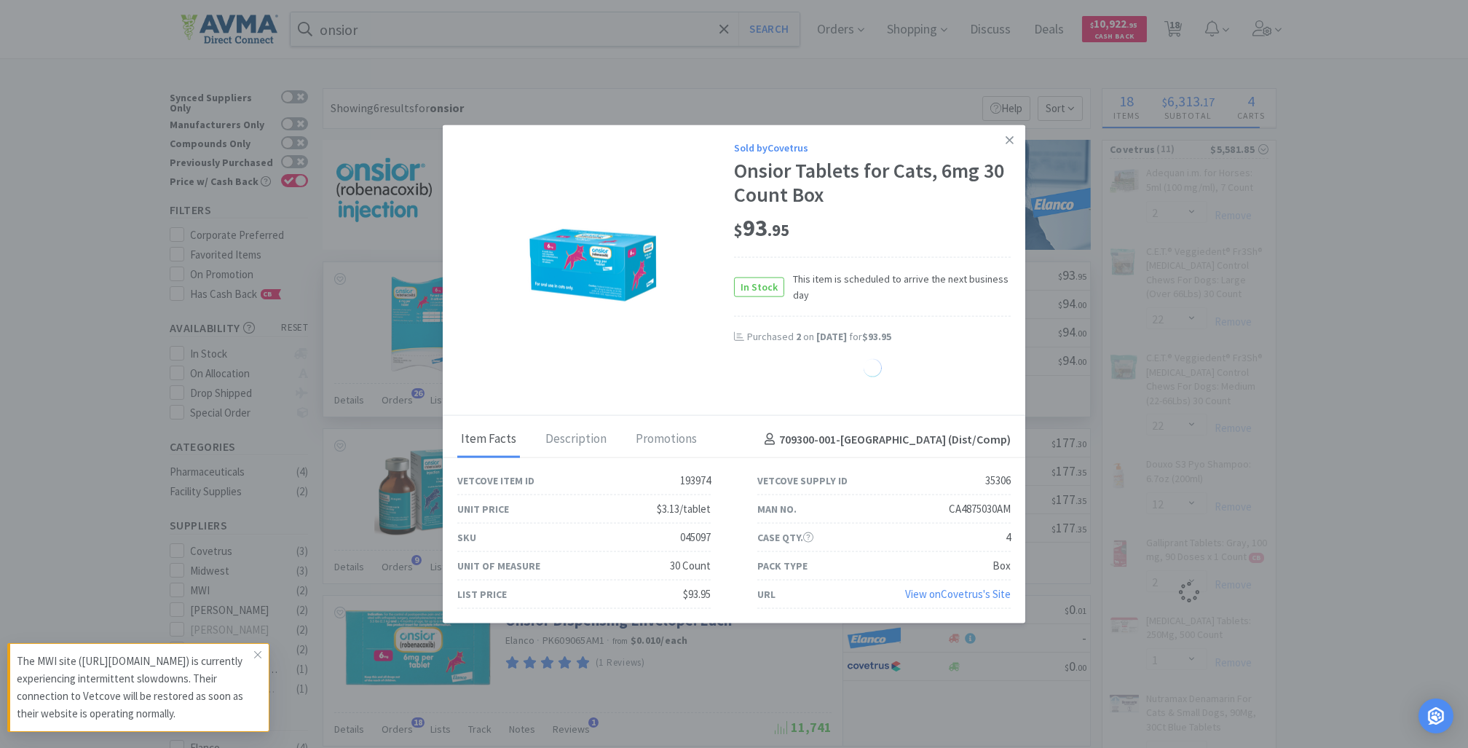
select select "1"
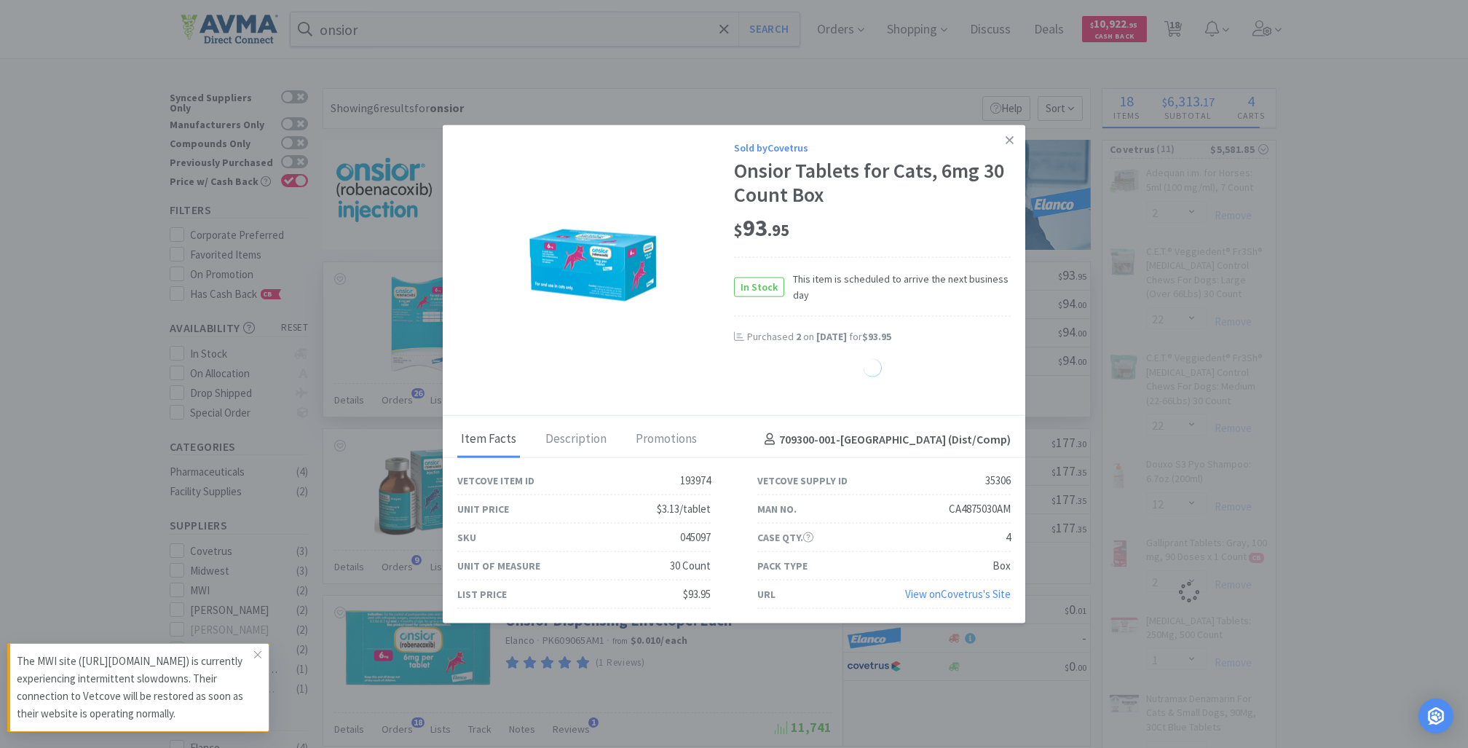
select select "1"
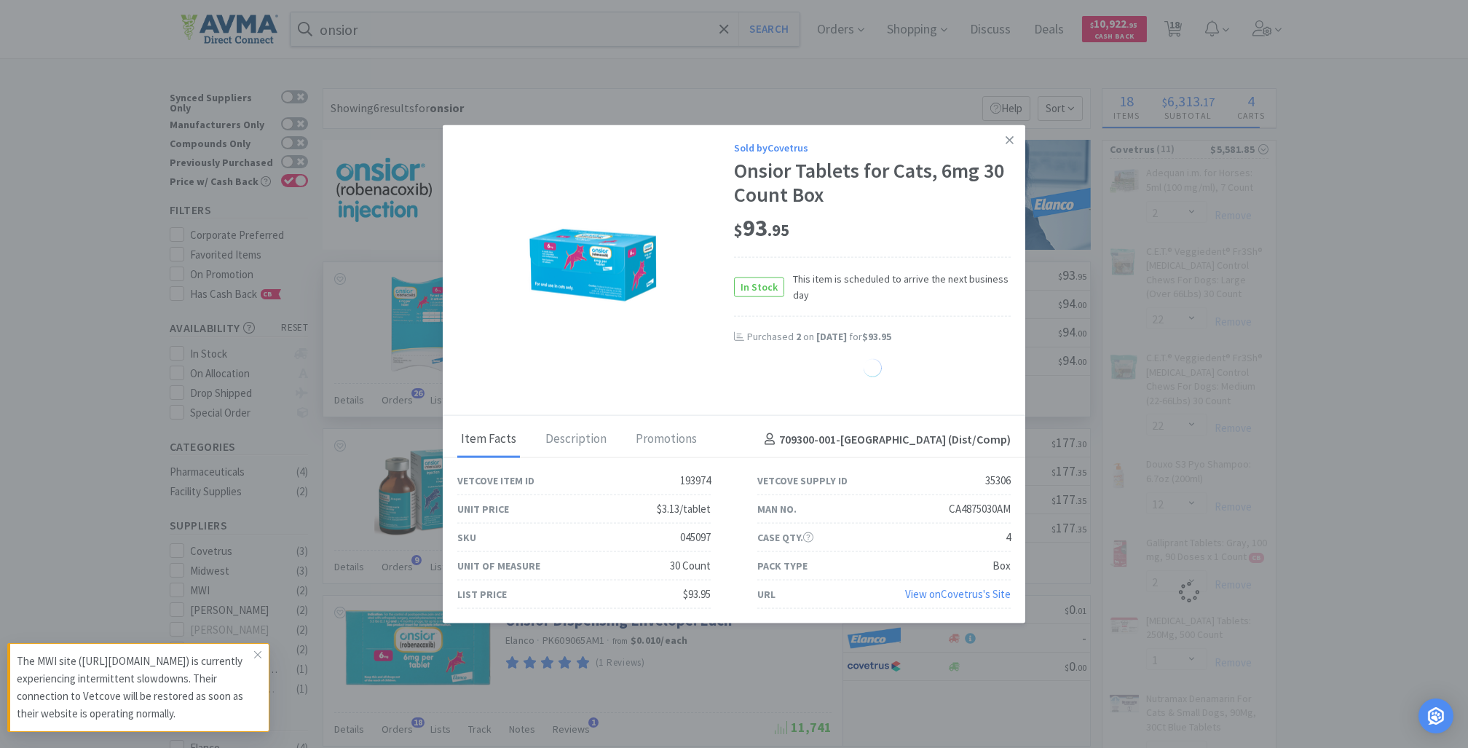
select select "1"
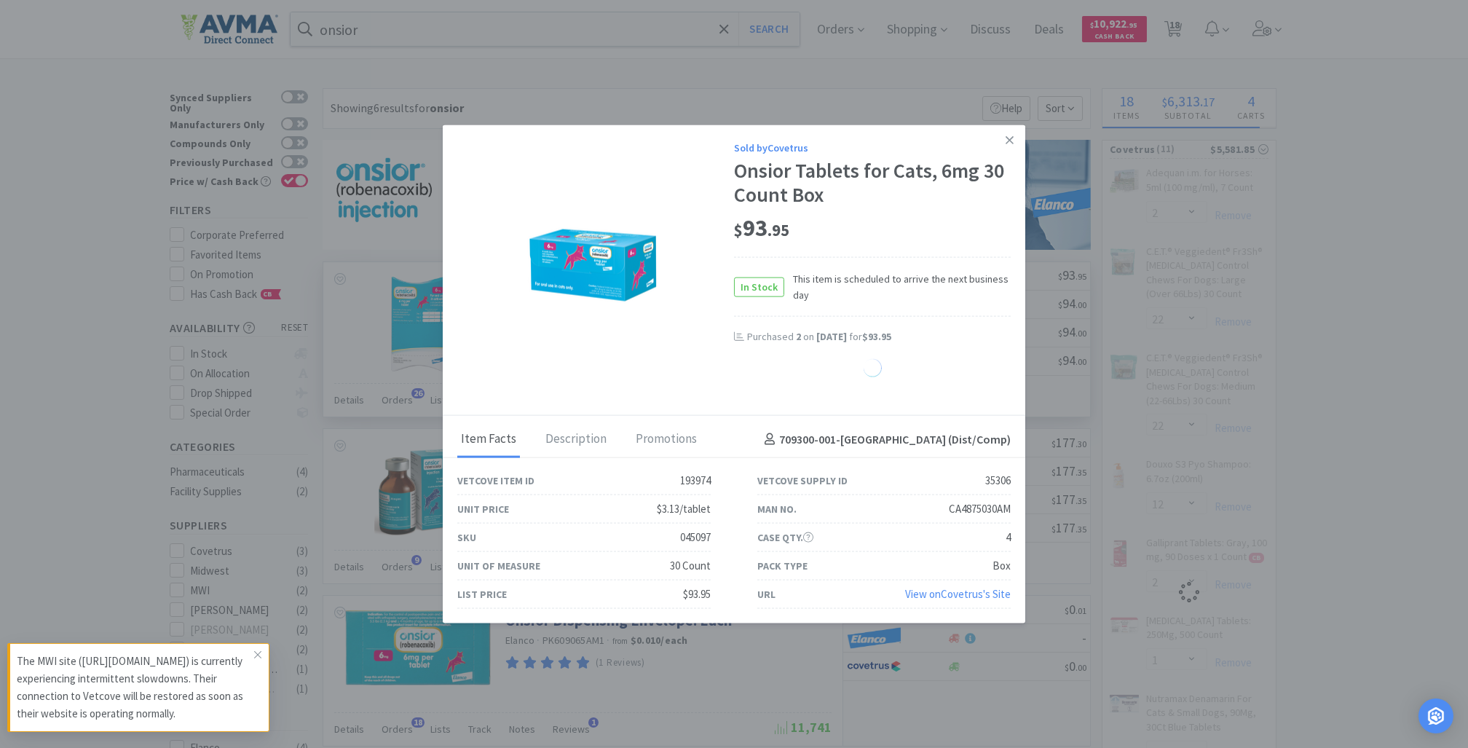
select select "1"
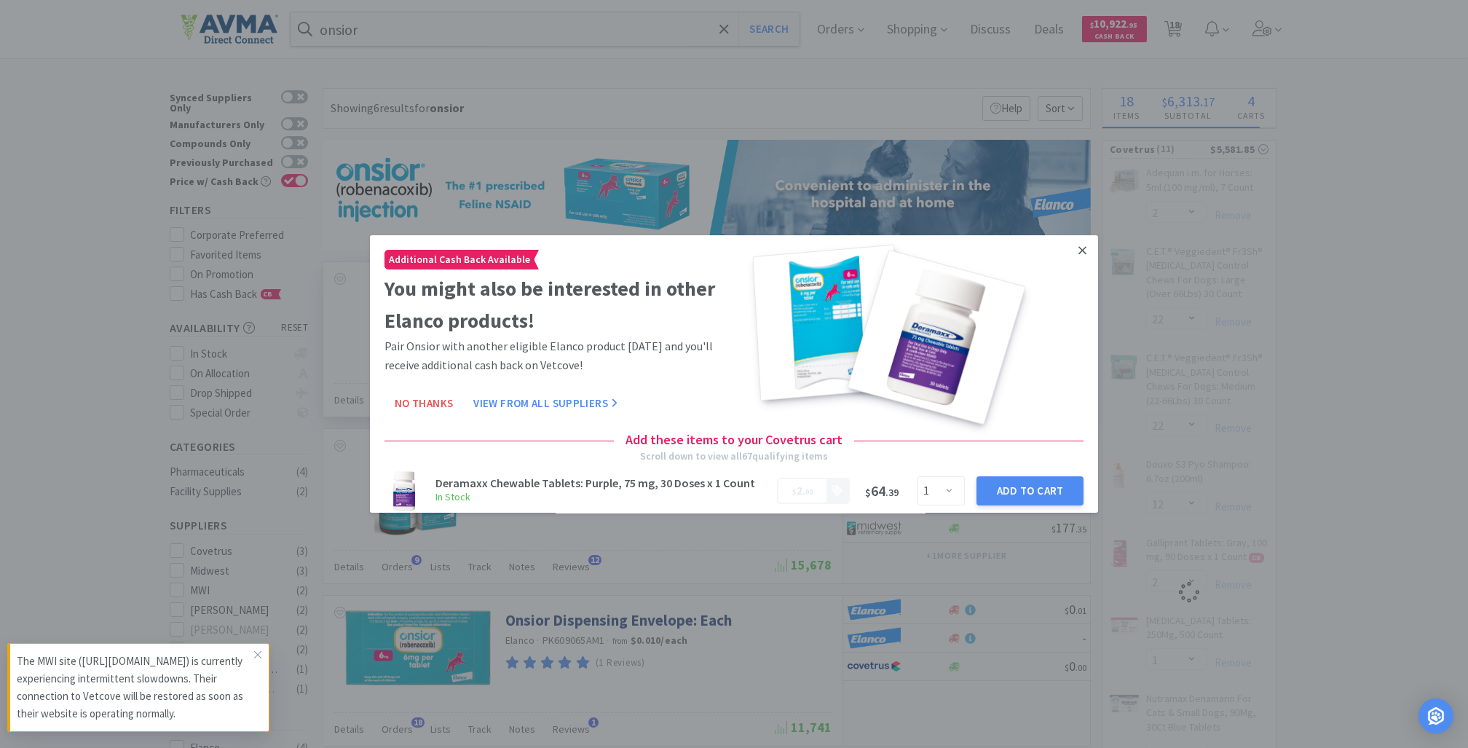
click at [1079, 248] on icon at bounding box center [1083, 250] width 8 height 8
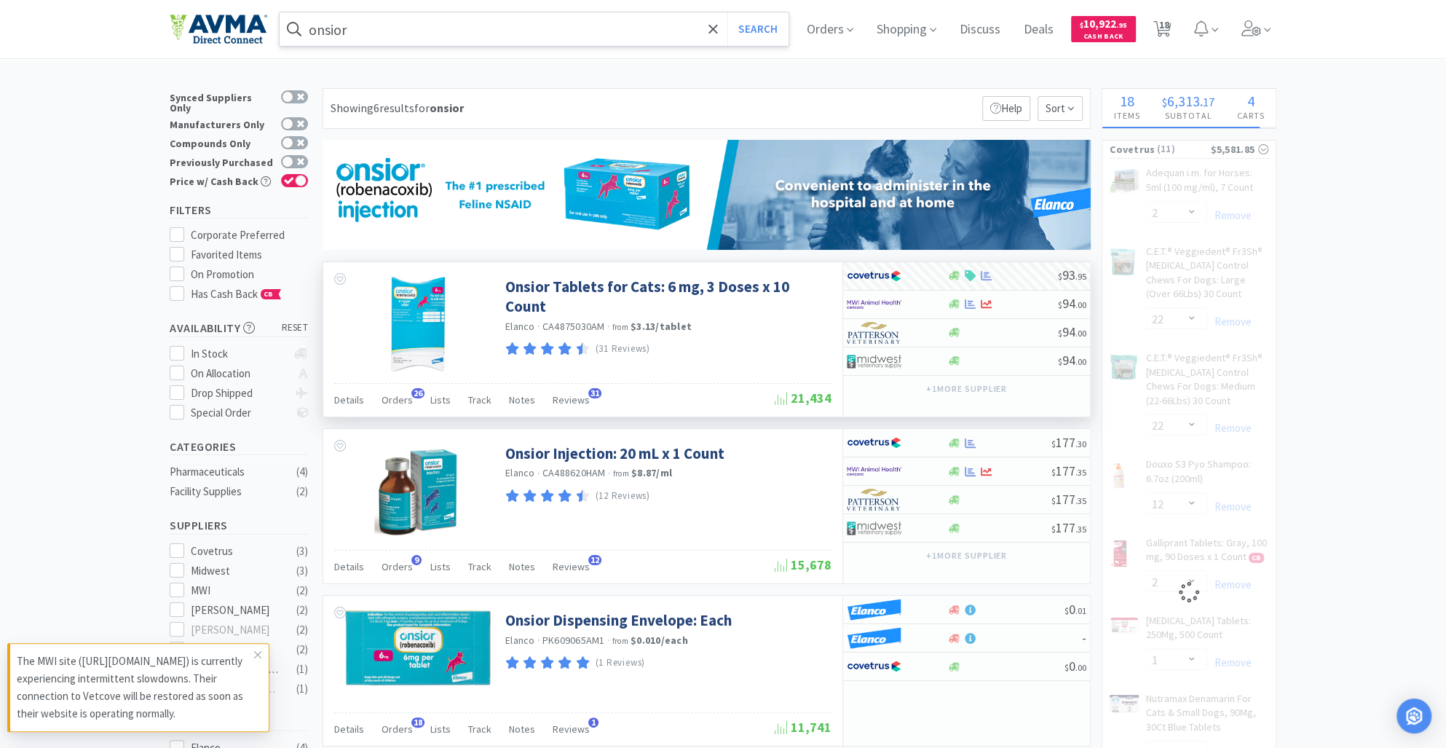
click at [397, 21] on input "onsior" at bounding box center [534, 29] width 509 height 34
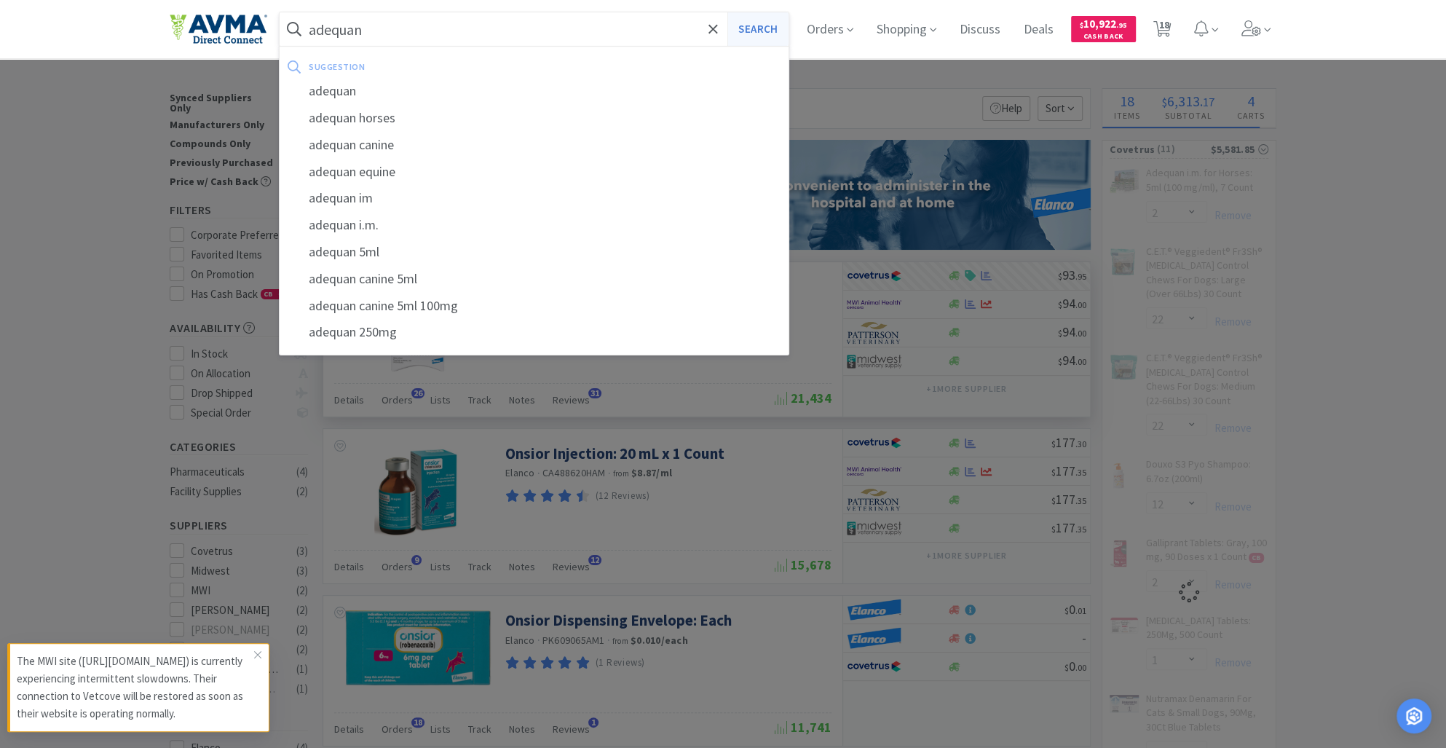
click at [768, 24] on button "Search" at bounding box center [758, 29] width 60 height 34
